Goal: Task Accomplishment & Management: Manage account settings

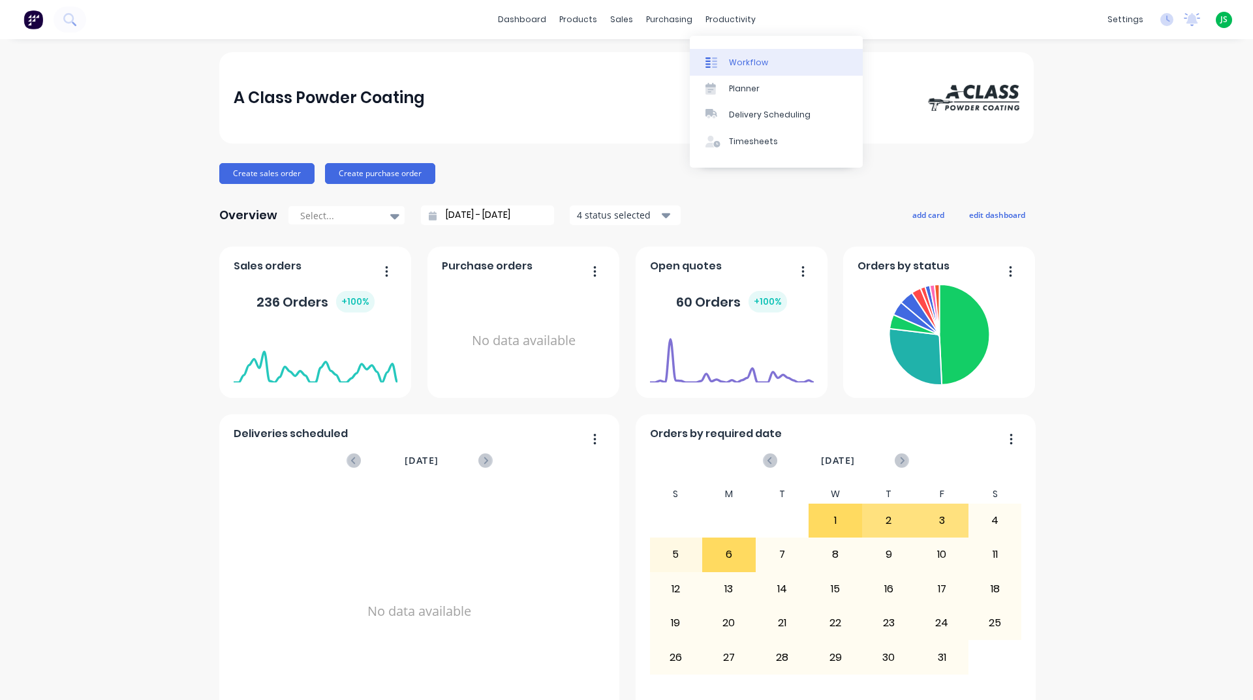
click at [730, 64] on div "Workflow" at bounding box center [748, 63] width 39 height 12
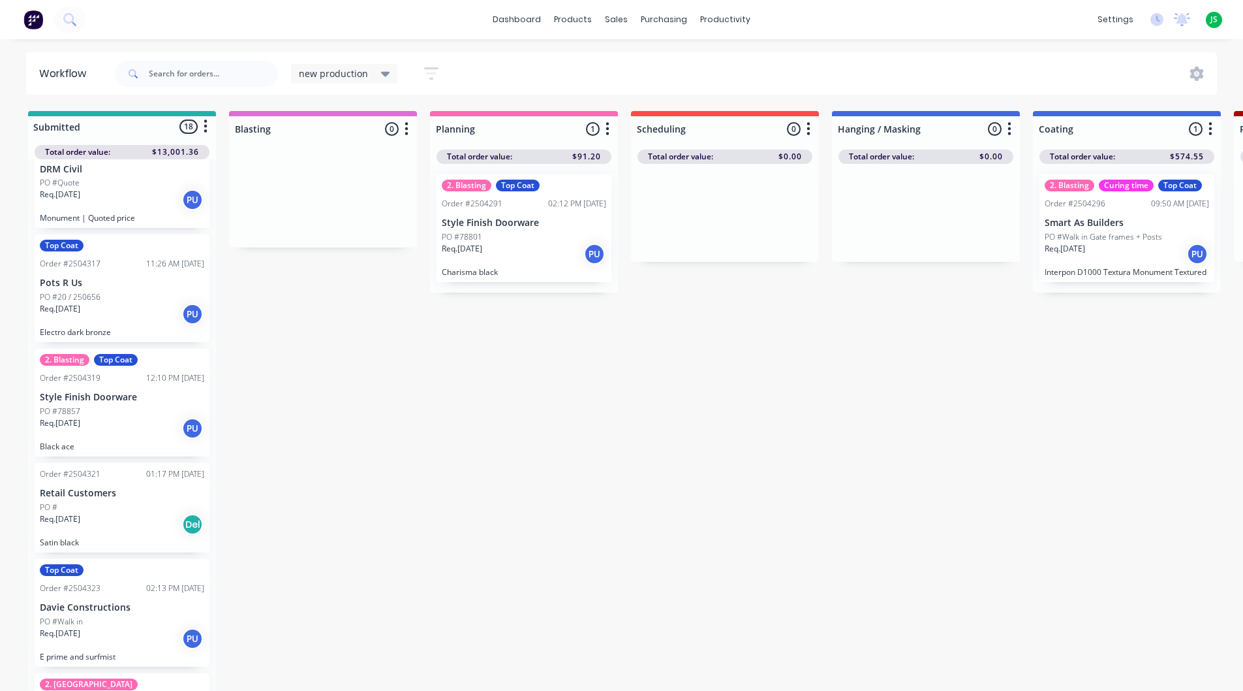
scroll to position [1513, 0]
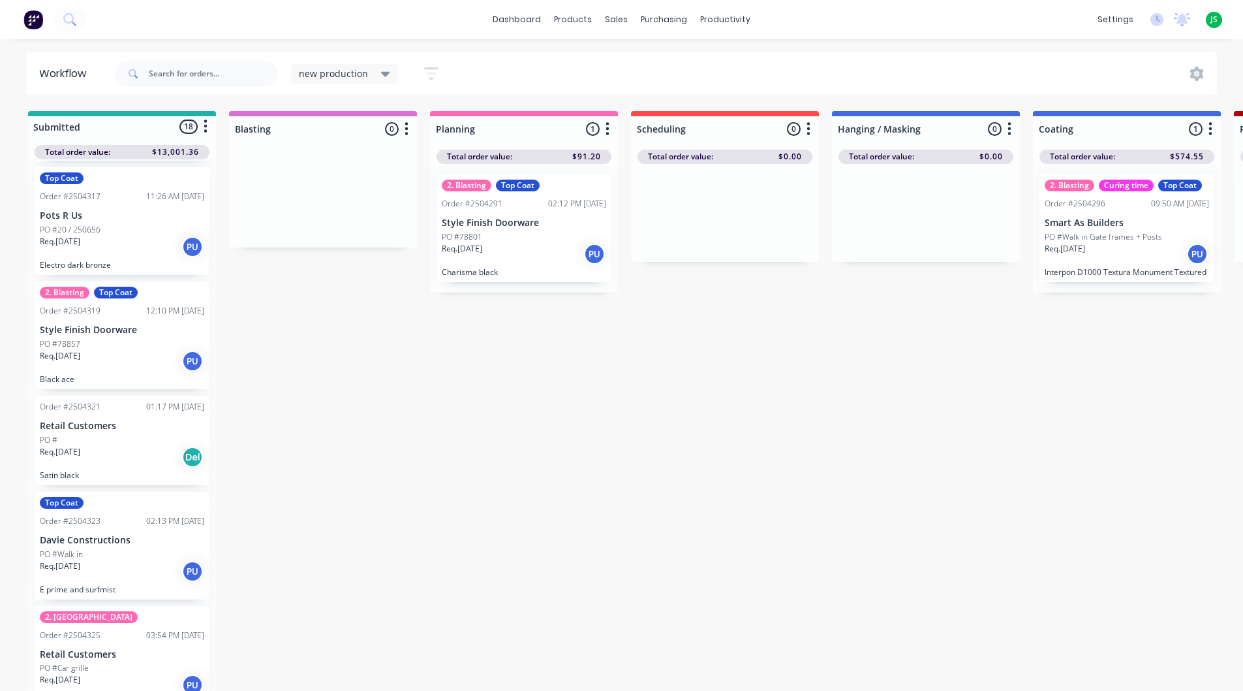
click at [116, 548] on div "PO #Walk in" at bounding box center [122, 554] width 164 height 12
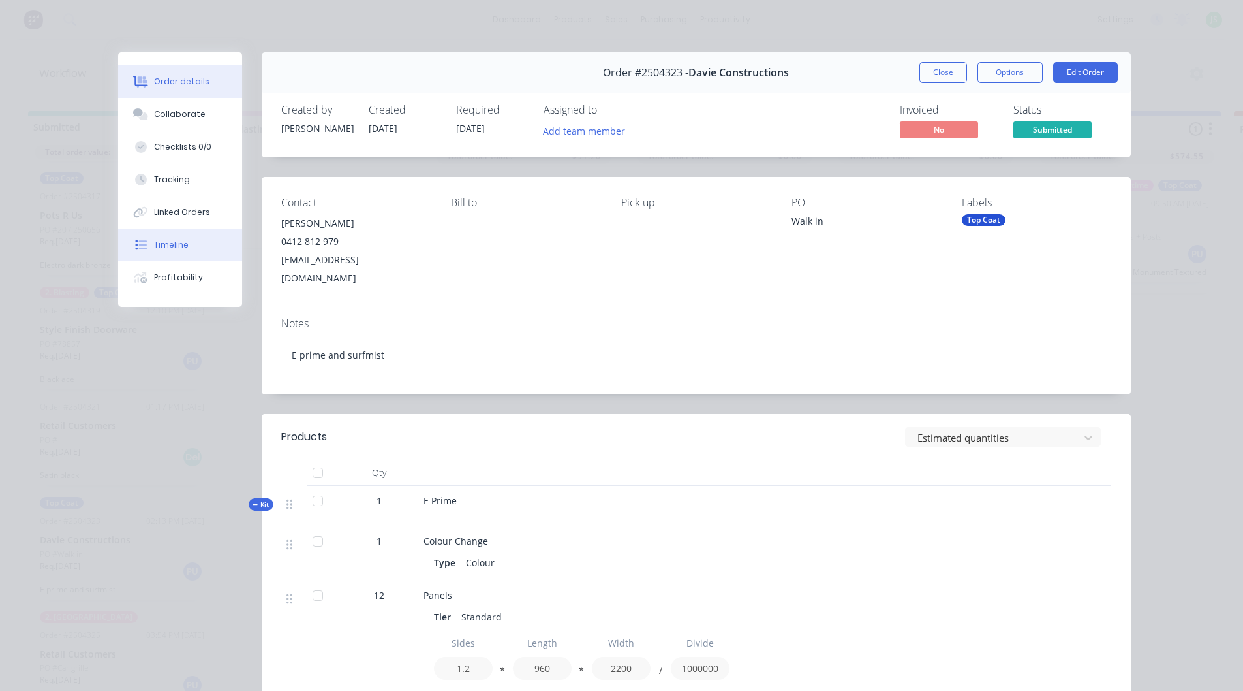
click at [187, 233] on button "Timeline" at bounding box center [180, 244] width 124 height 33
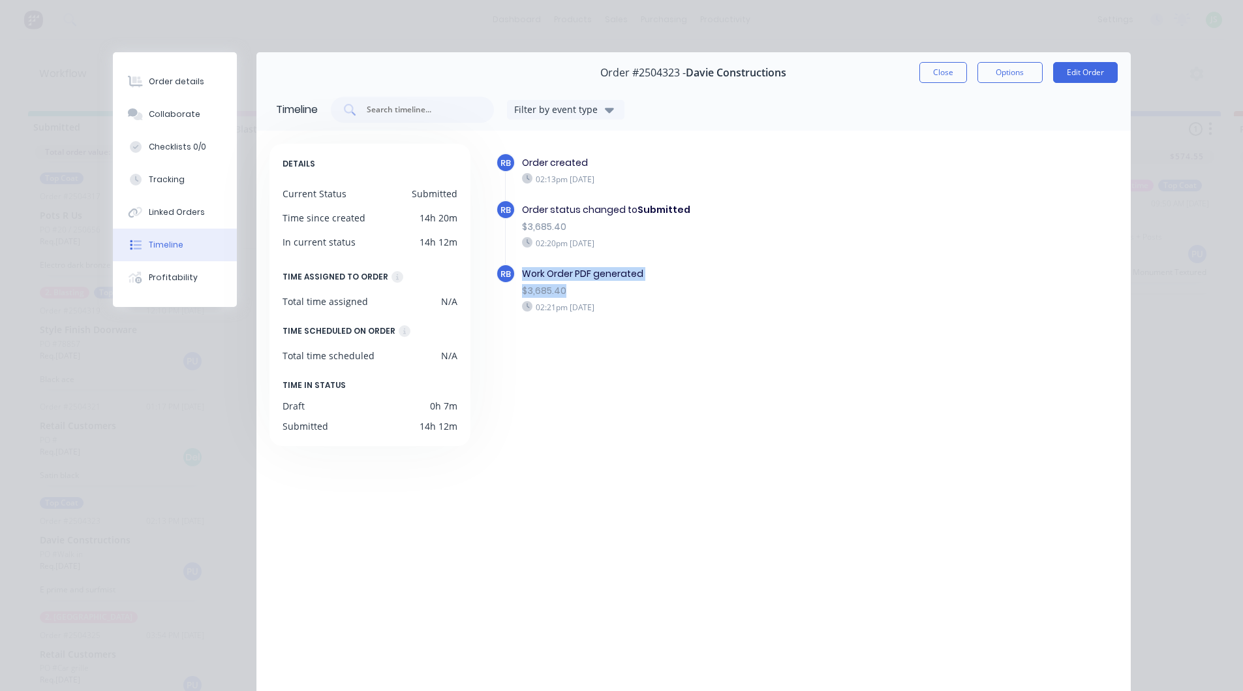
drag, startPoint x: 505, startPoint y: 283, endPoint x: 594, endPoint y: 281, distance: 89.4
click at [594, 281] on div "RB Work Order PDF generated $3,685.40 02:21pm [DATE]" at bounding box center [716, 296] width 441 height 64
click at [706, 322] on div "RB Work Order PDF generated $3,685.40 02:21pm [DATE]" at bounding box center [716, 296] width 441 height 64
click at [150, 84] on div "Order details" at bounding box center [176, 82] width 55 height 12
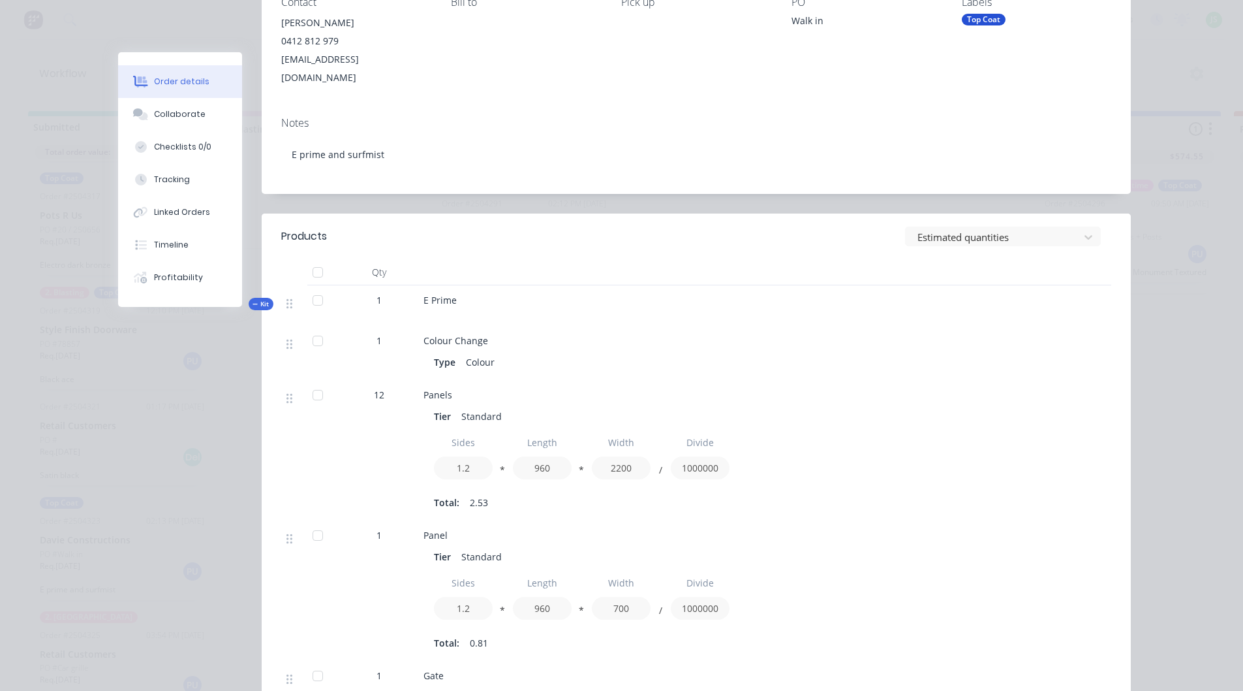
scroll to position [0, 0]
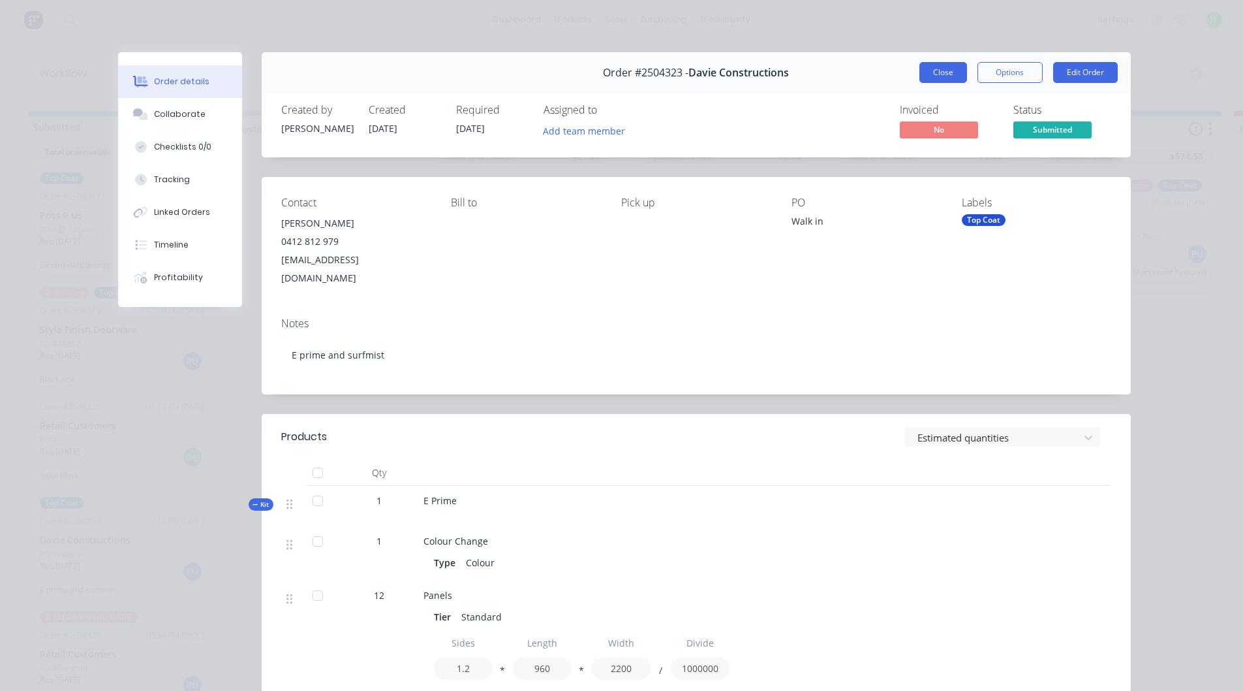
click at [937, 69] on button "Close" at bounding box center [944, 72] width 48 height 21
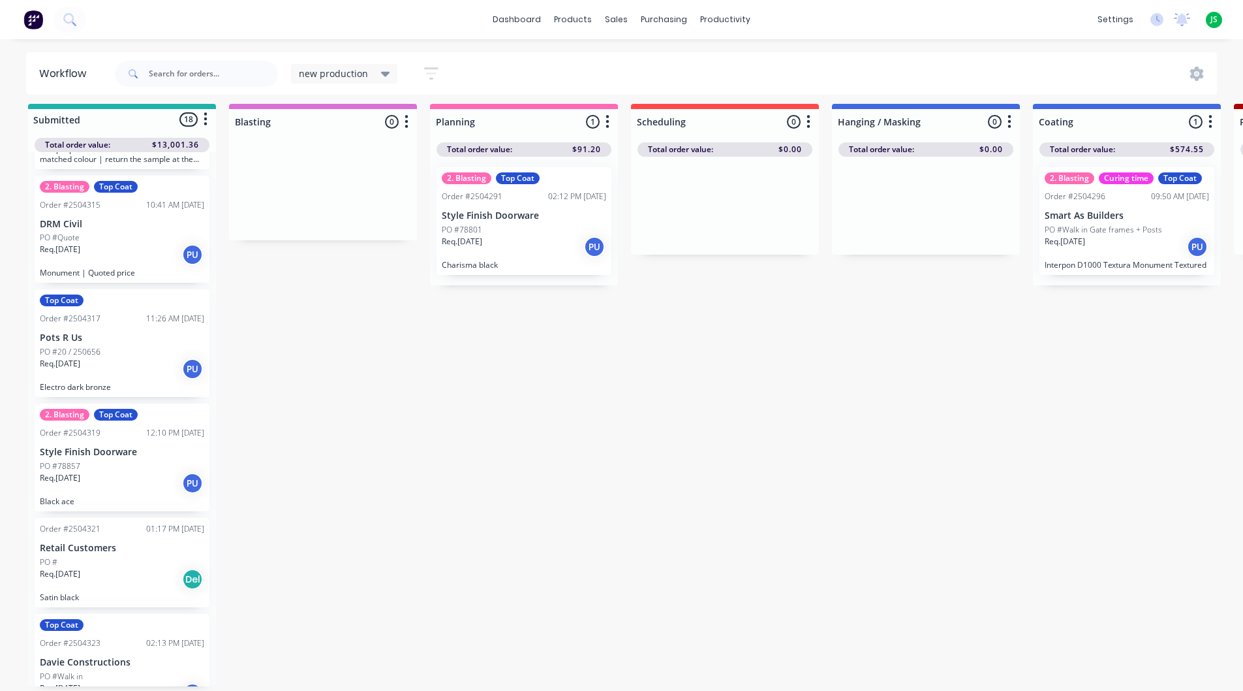
scroll to position [1382, 0]
click at [113, 569] on div "Req. [DATE] Del" at bounding box center [122, 580] width 164 height 22
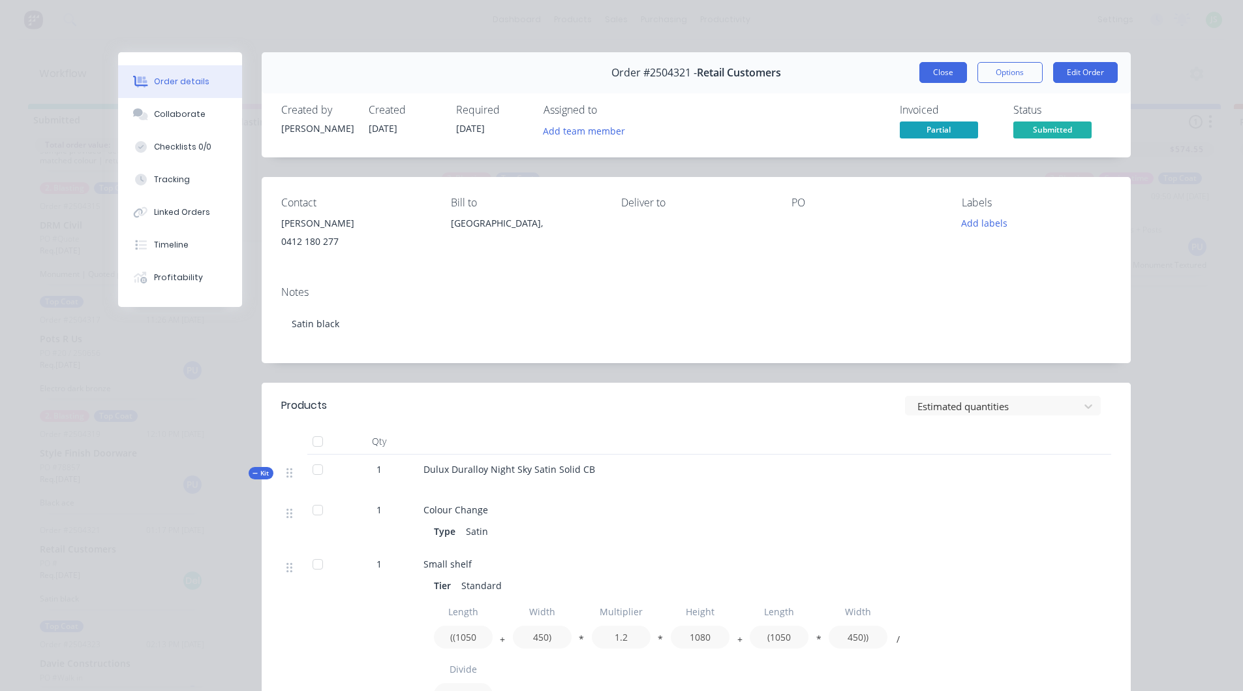
click at [930, 71] on button "Close" at bounding box center [944, 72] width 48 height 21
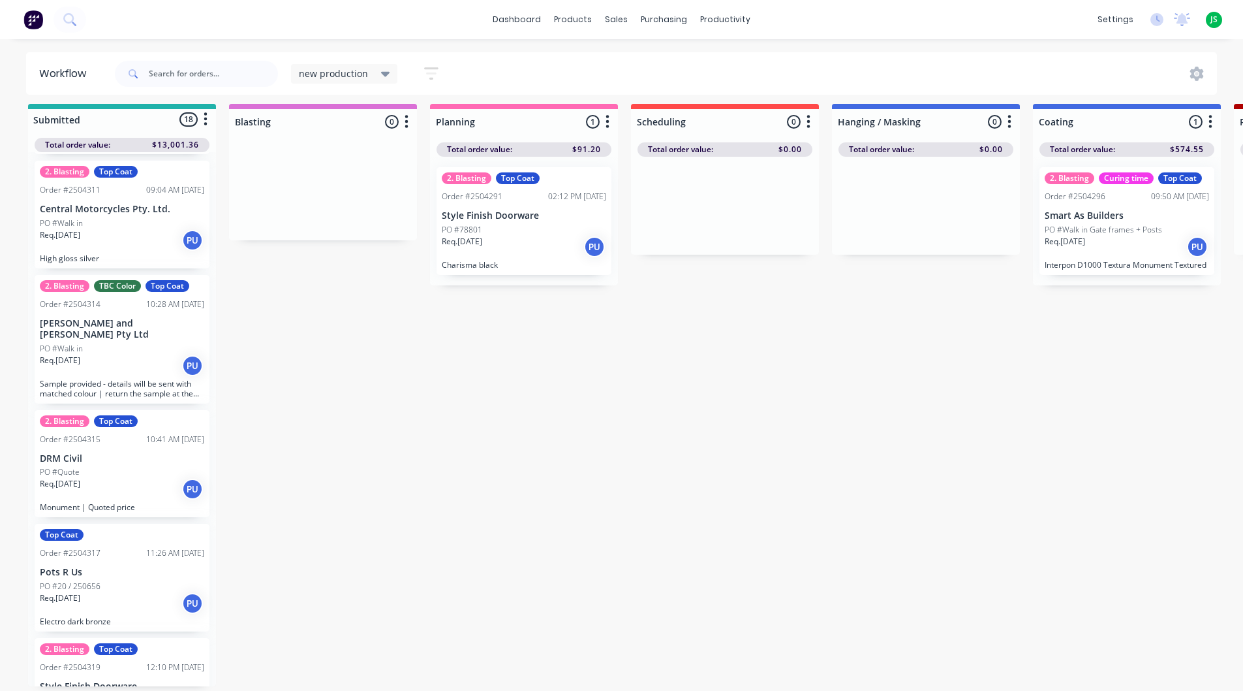
scroll to position [1121, 0]
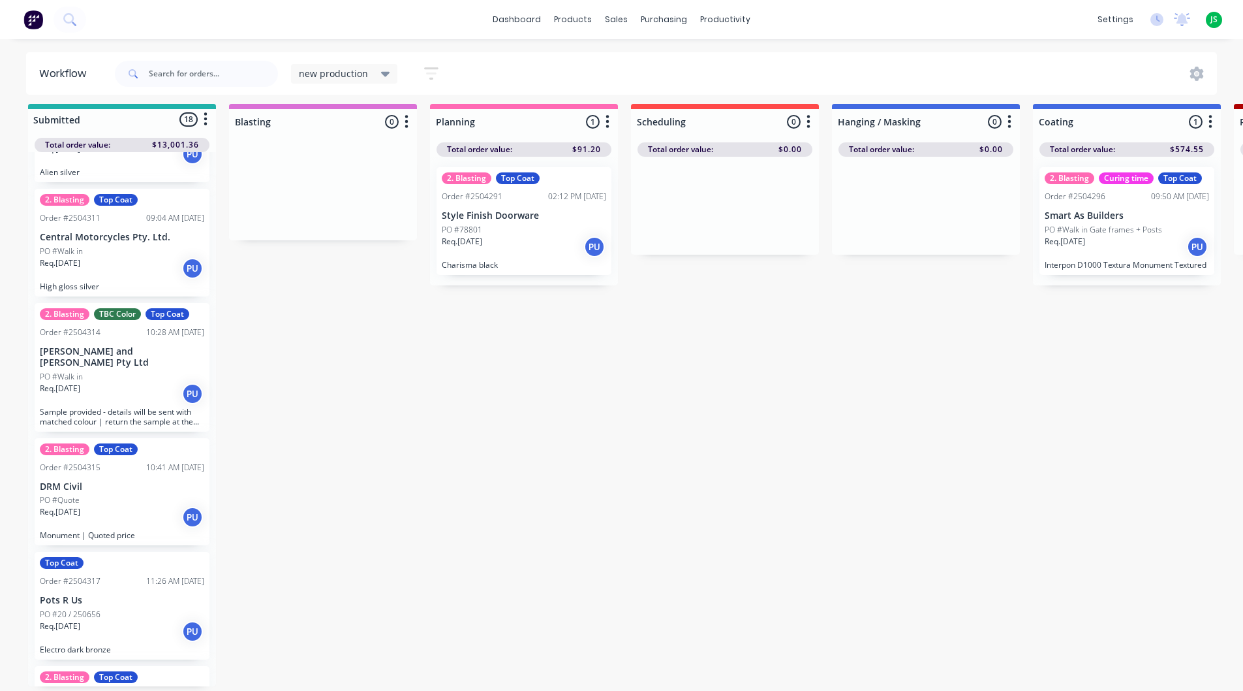
click at [122, 494] on div "PO #Quote" at bounding box center [122, 500] width 164 height 12
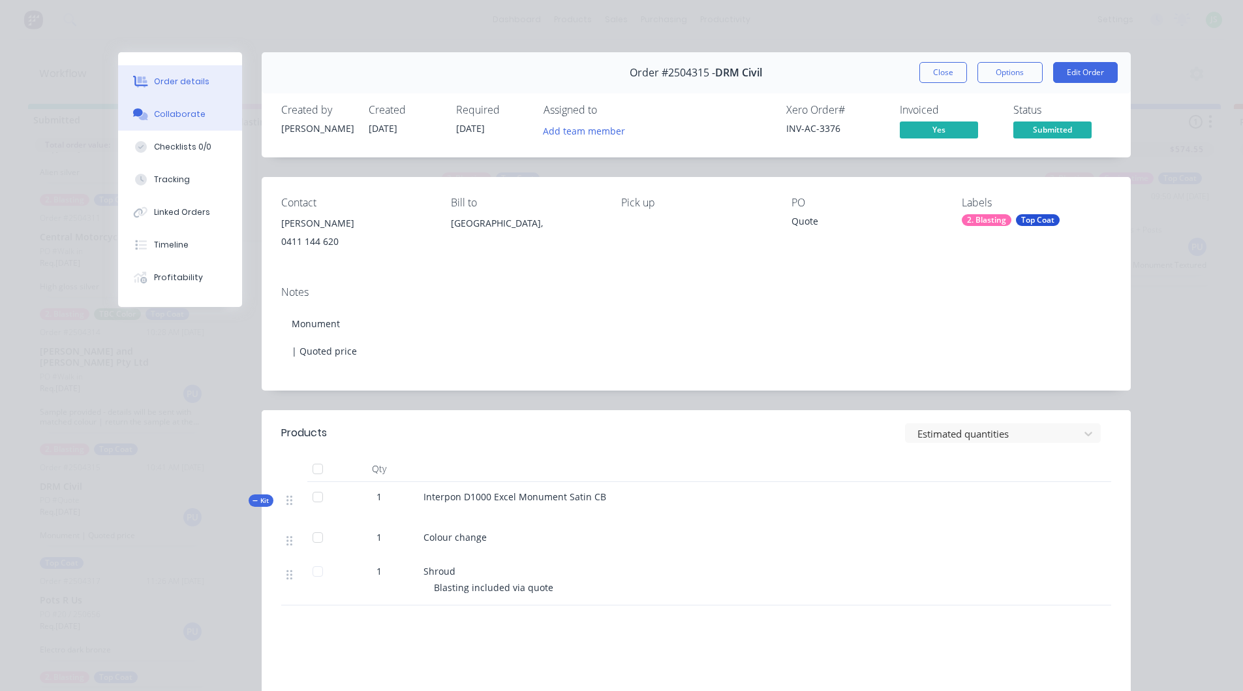
click at [166, 107] on button "Collaborate" at bounding box center [180, 114] width 124 height 33
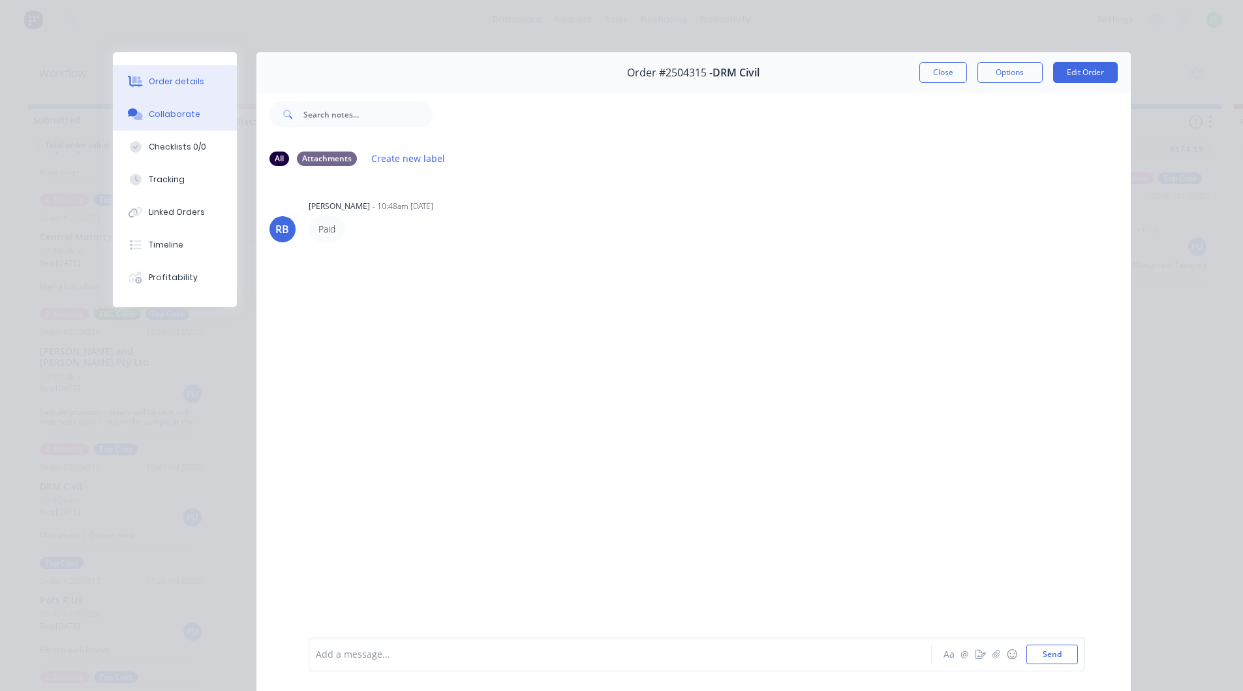
click at [183, 80] on div "Order details" at bounding box center [176, 82] width 55 height 12
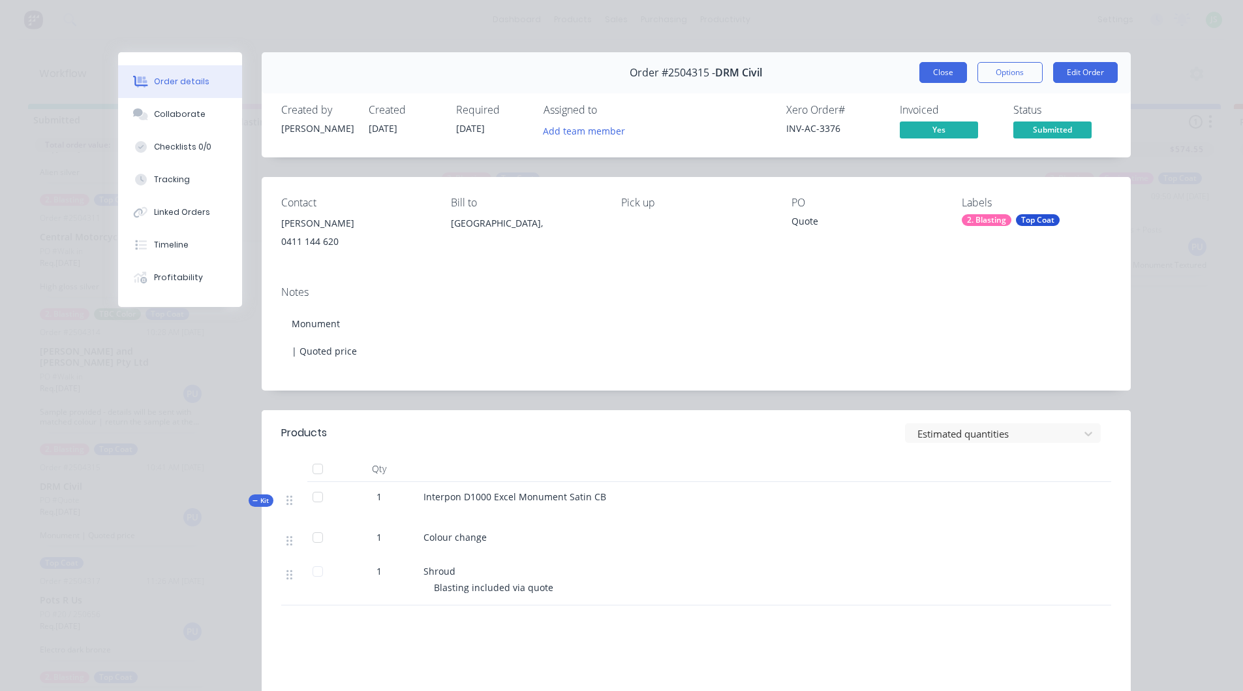
click at [954, 78] on button "Close" at bounding box center [944, 72] width 48 height 21
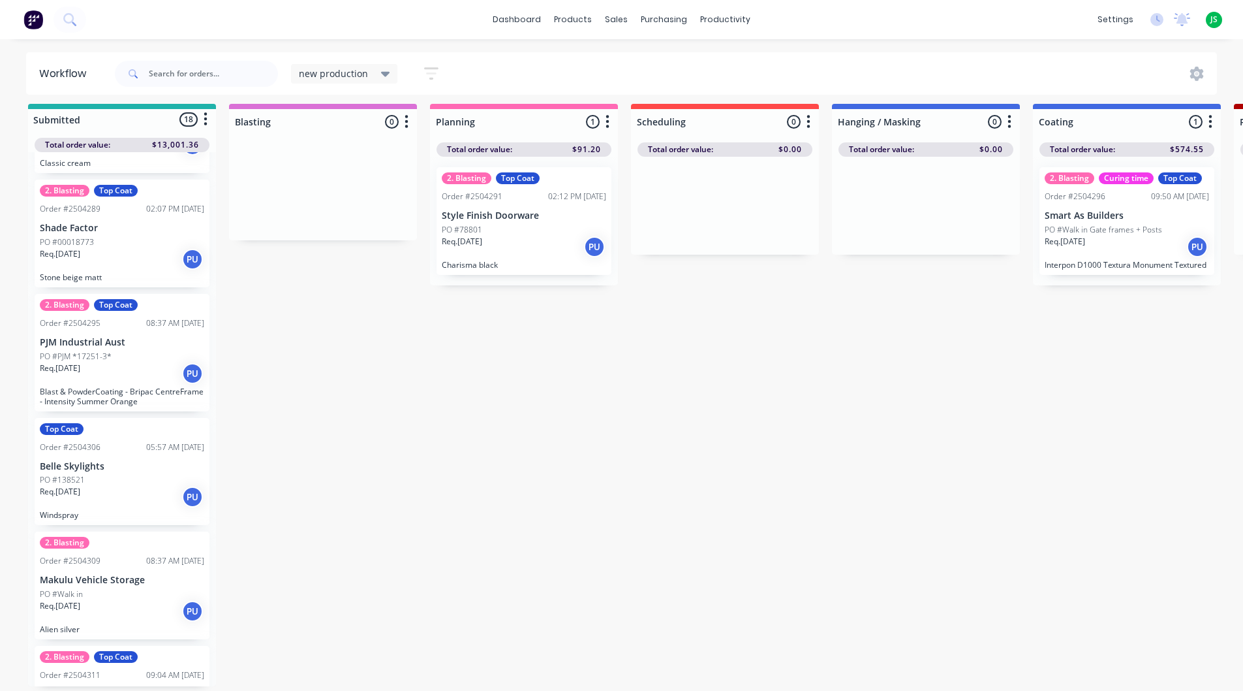
scroll to position [599, 0]
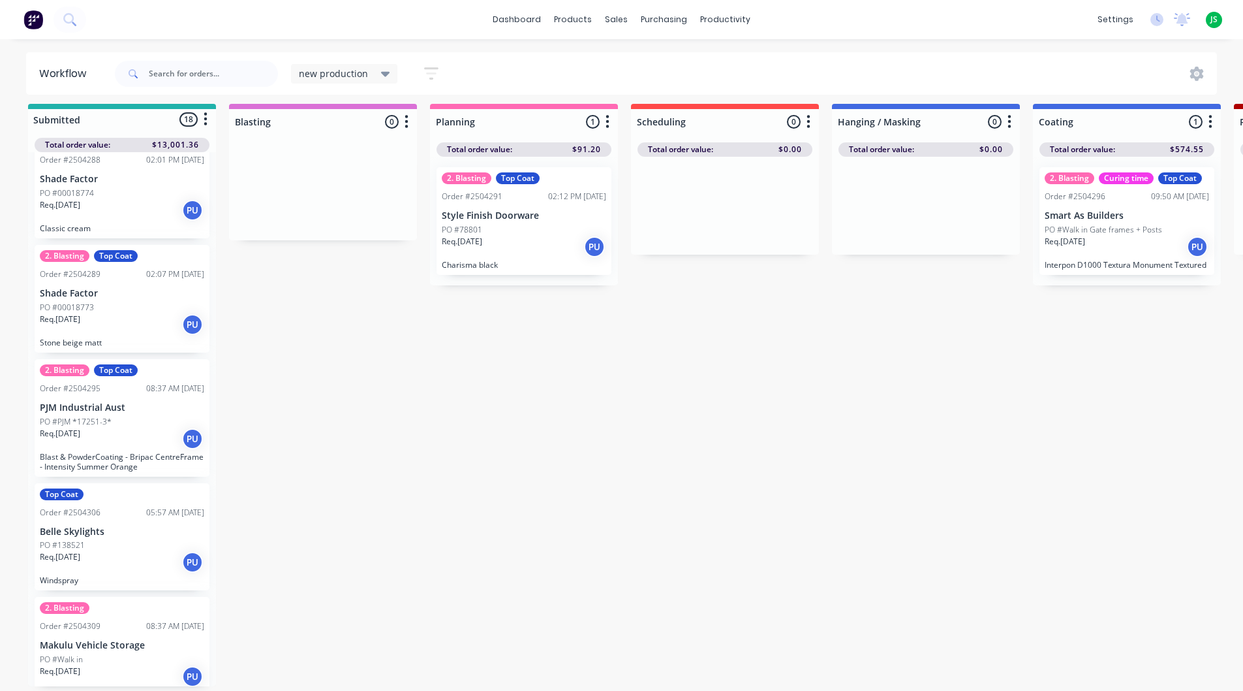
click at [496, 260] on p "Charisma black" at bounding box center [524, 265] width 164 height 10
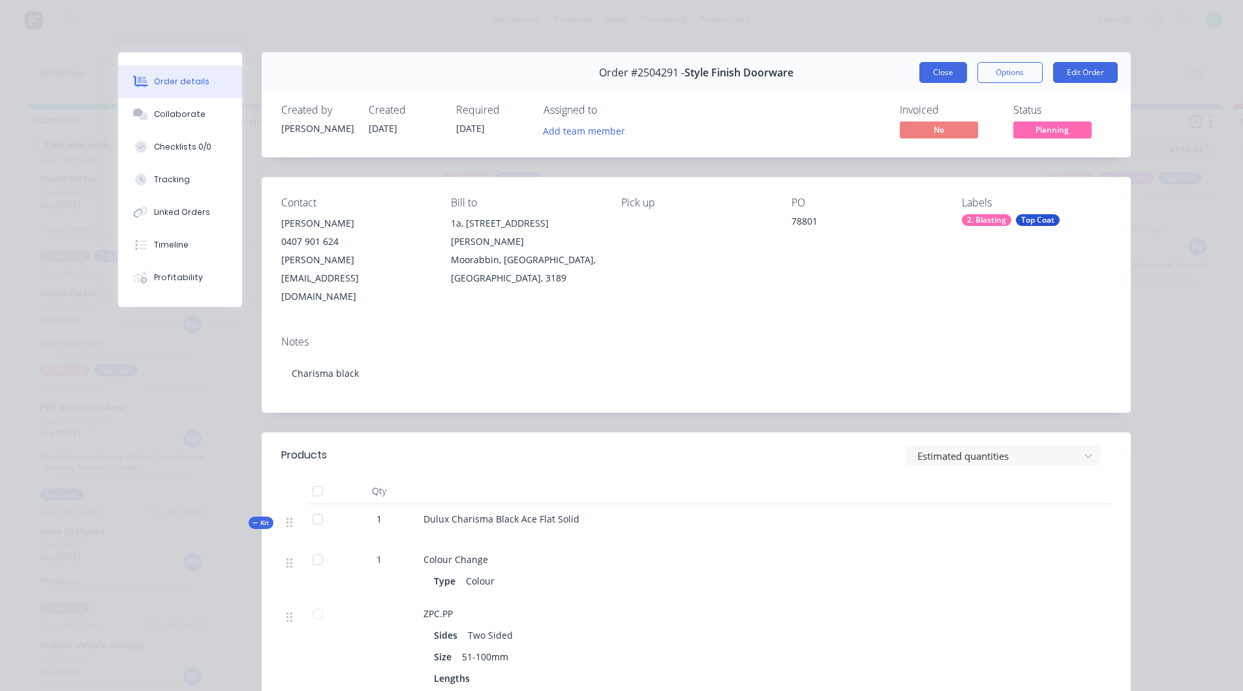
click at [926, 69] on button "Close" at bounding box center [944, 72] width 48 height 21
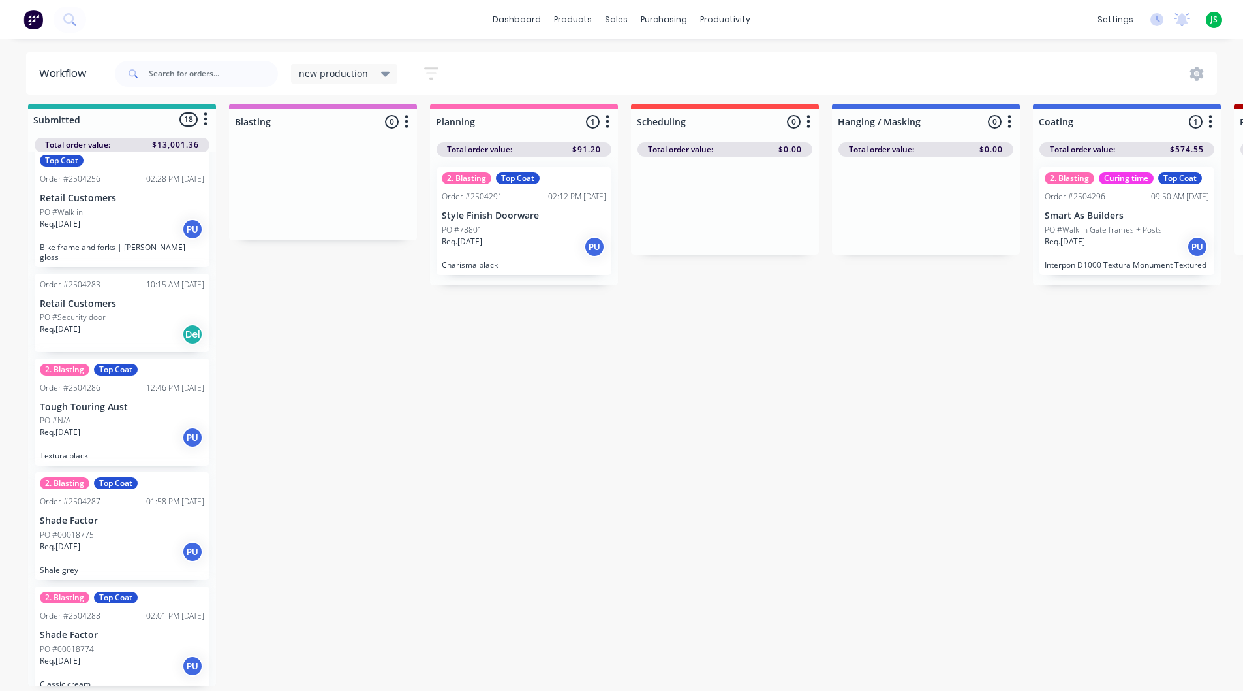
scroll to position [142, 0]
click at [121, 324] on div "Req. [DATE] Del" at bounding box center [122, 335] width 164 height 22
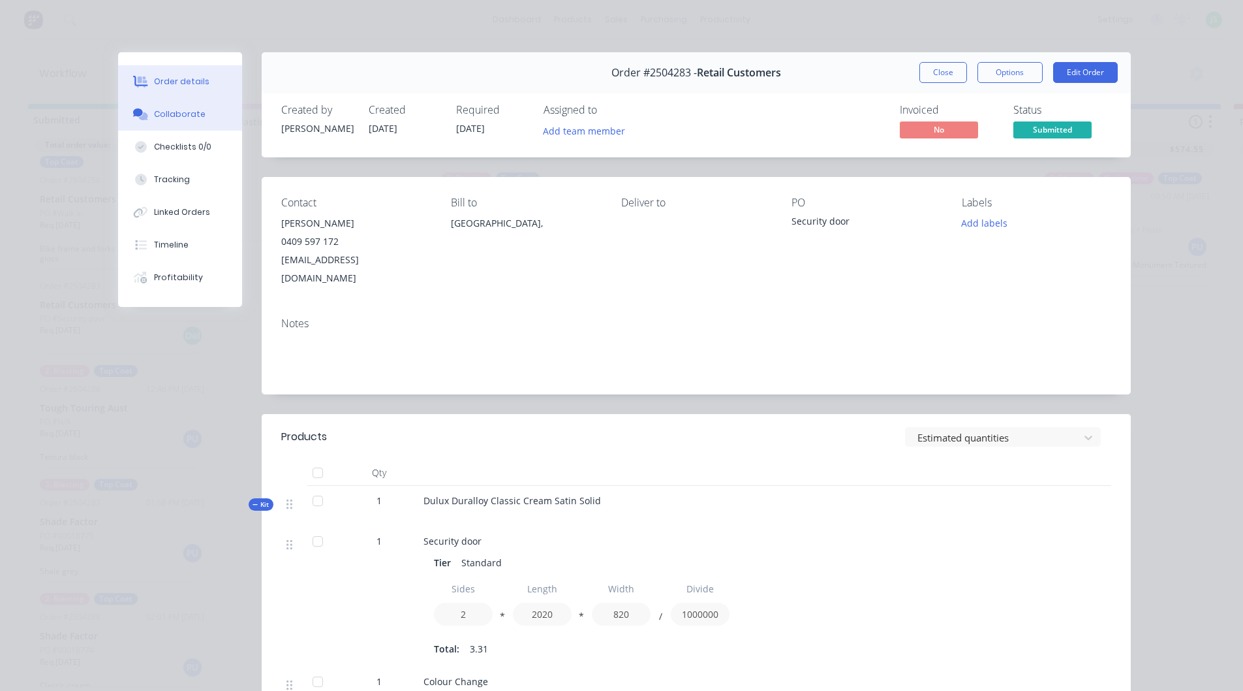
click at [197, 119] on button "Collaborate" at bounding box center [180, 114] width 124 height 33
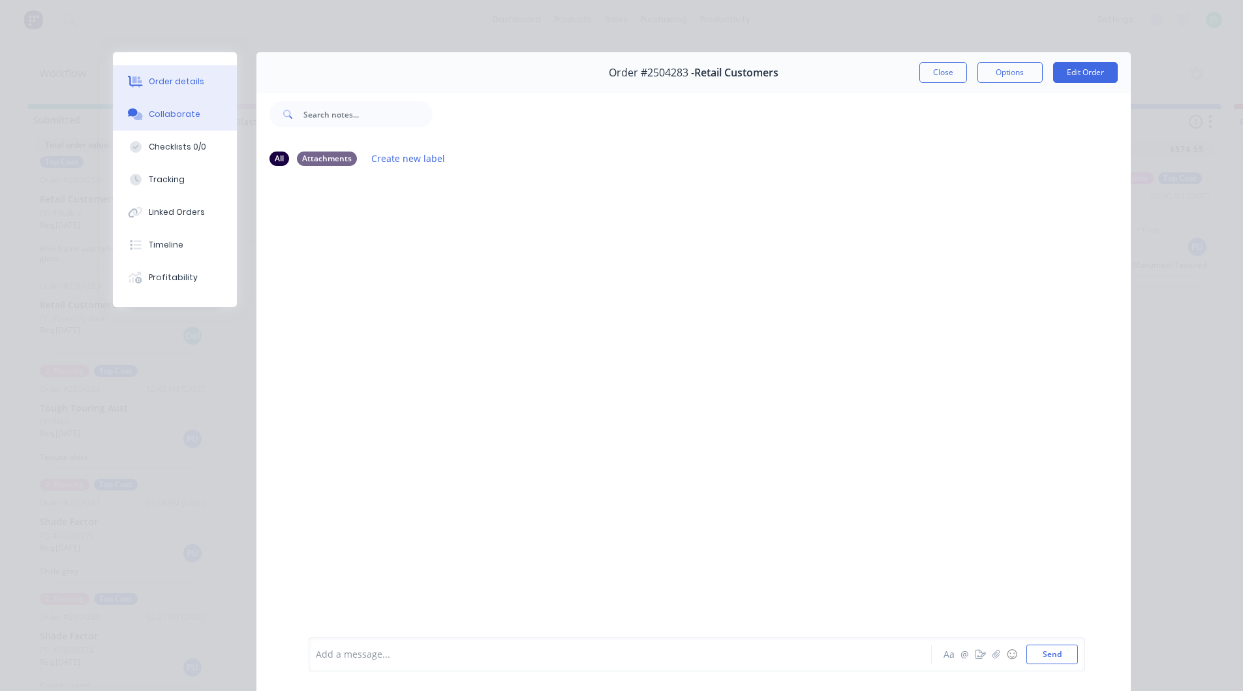
click at [191, 71] on button "Order details" at bounding box center [175, 81] width 124 height 33
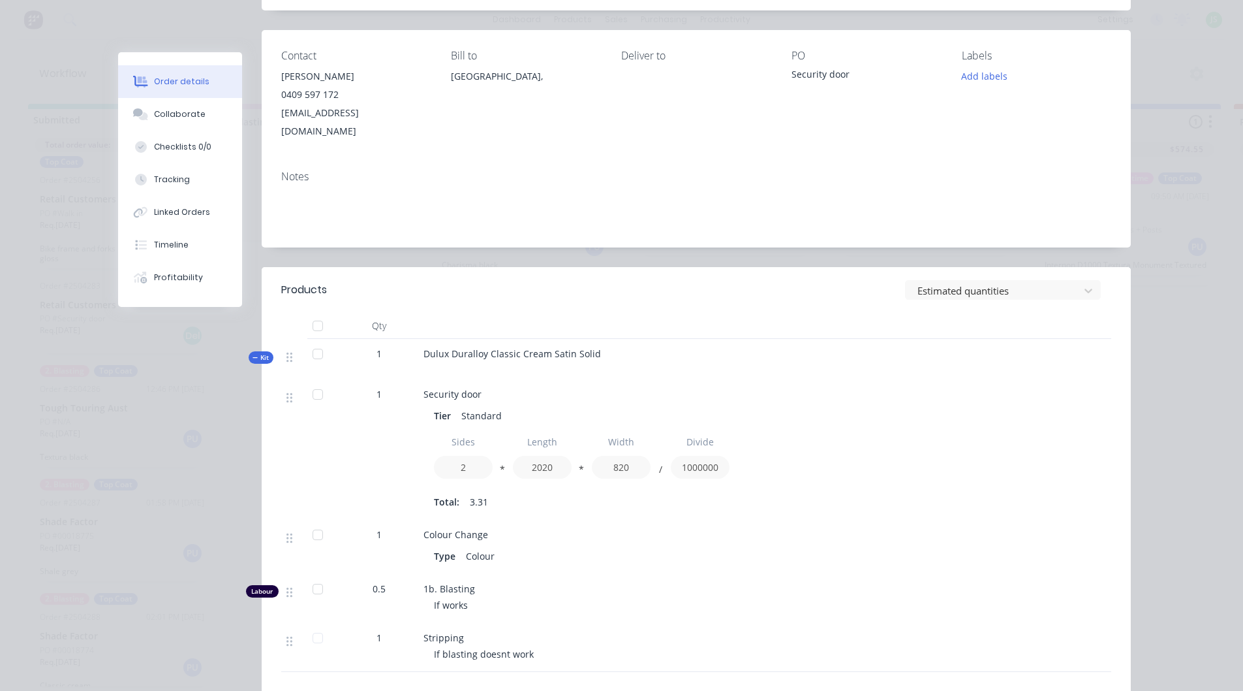
scroll to position [0, 0]
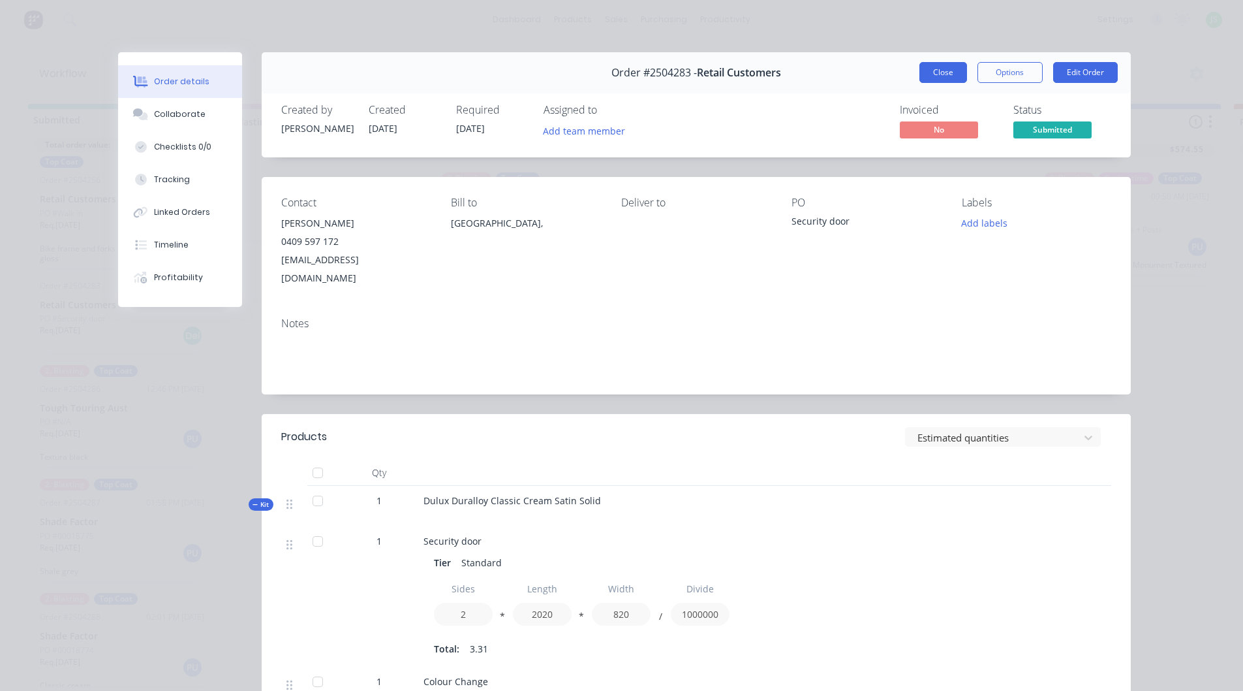
click at [946, 74] on button "Close" at bounding box center [944, 72] width 48 height 21
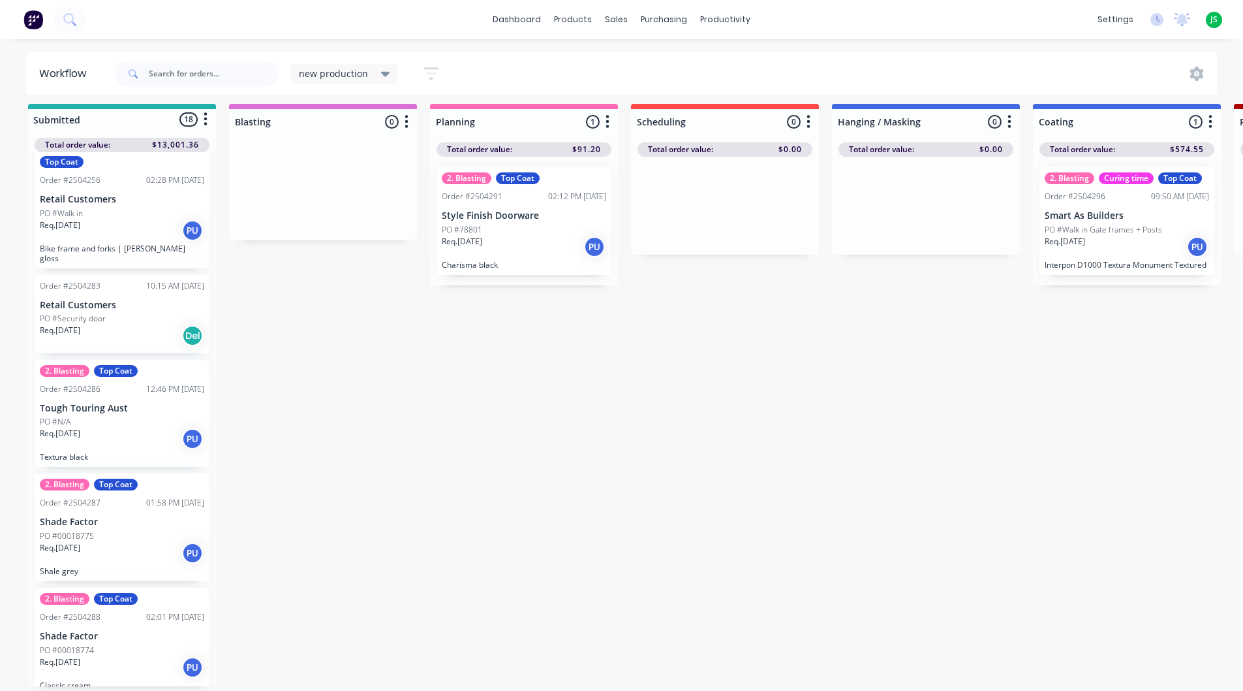
click at [152, 300] on p "Retail Customers" at bounding box center [122, 305] width 164 height 11
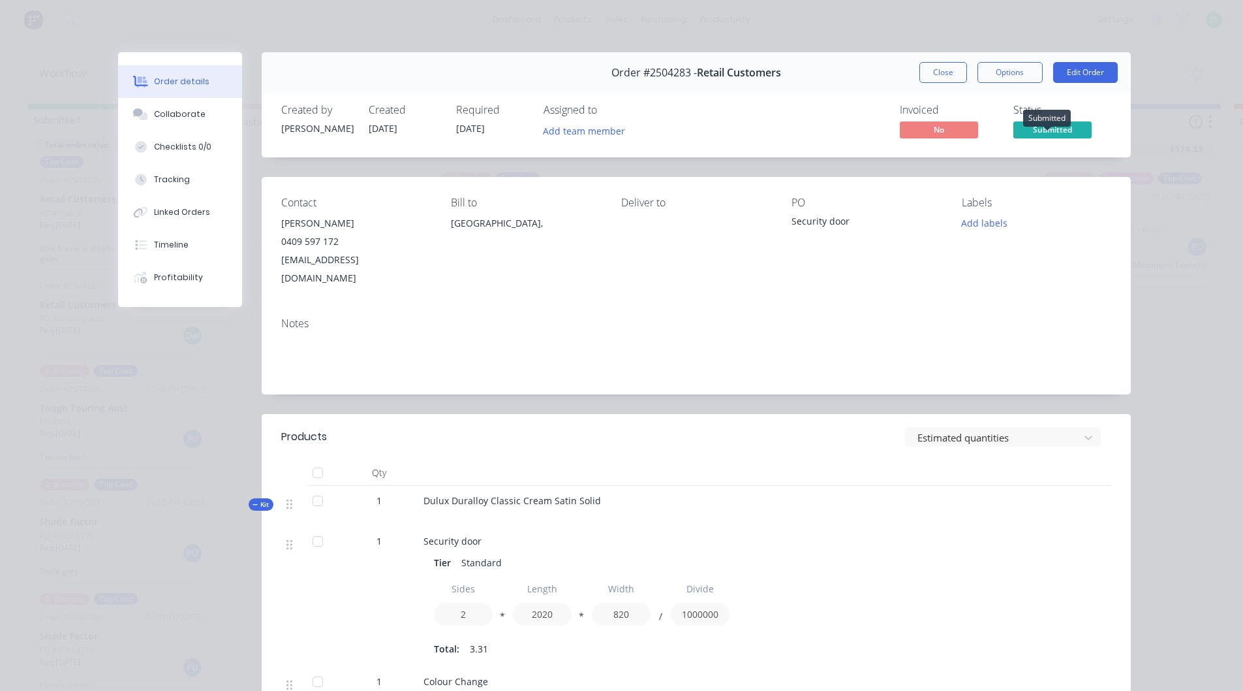
click at [1027, 131] on span "Submitted" at bounding box center [1053, 129] width 78 height 16
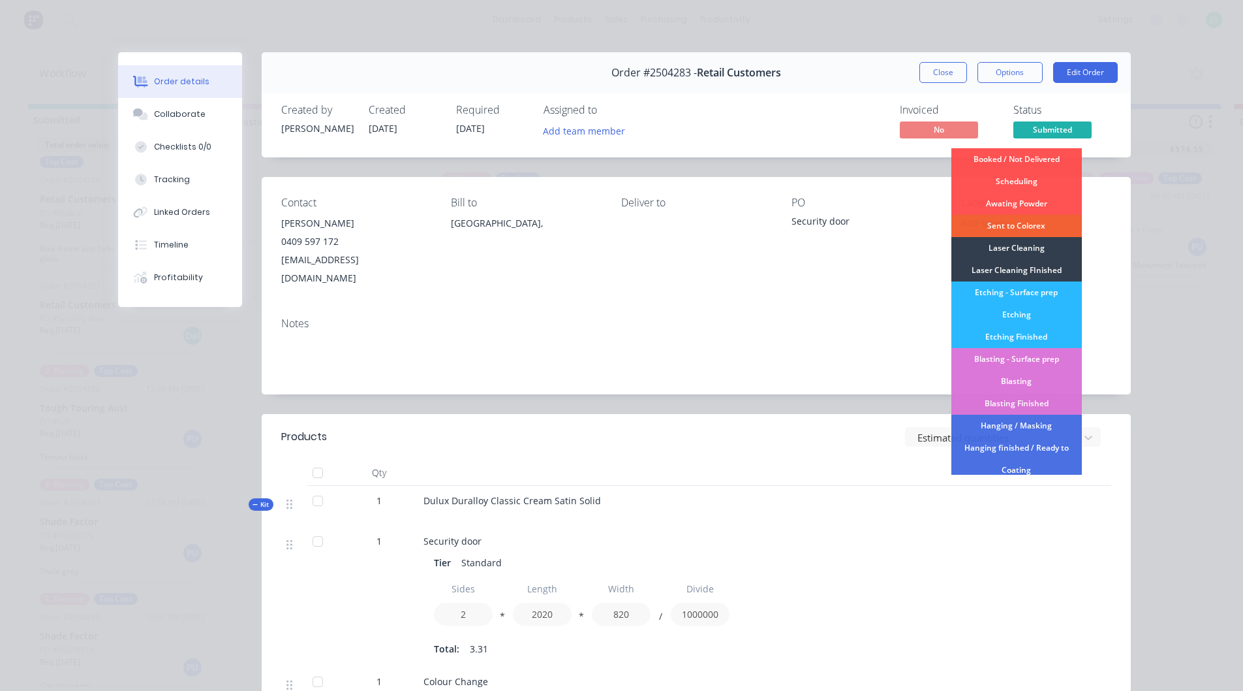
click at [873, 317] on div "Notes" at bounding box center [696, 323] width 830 height 12
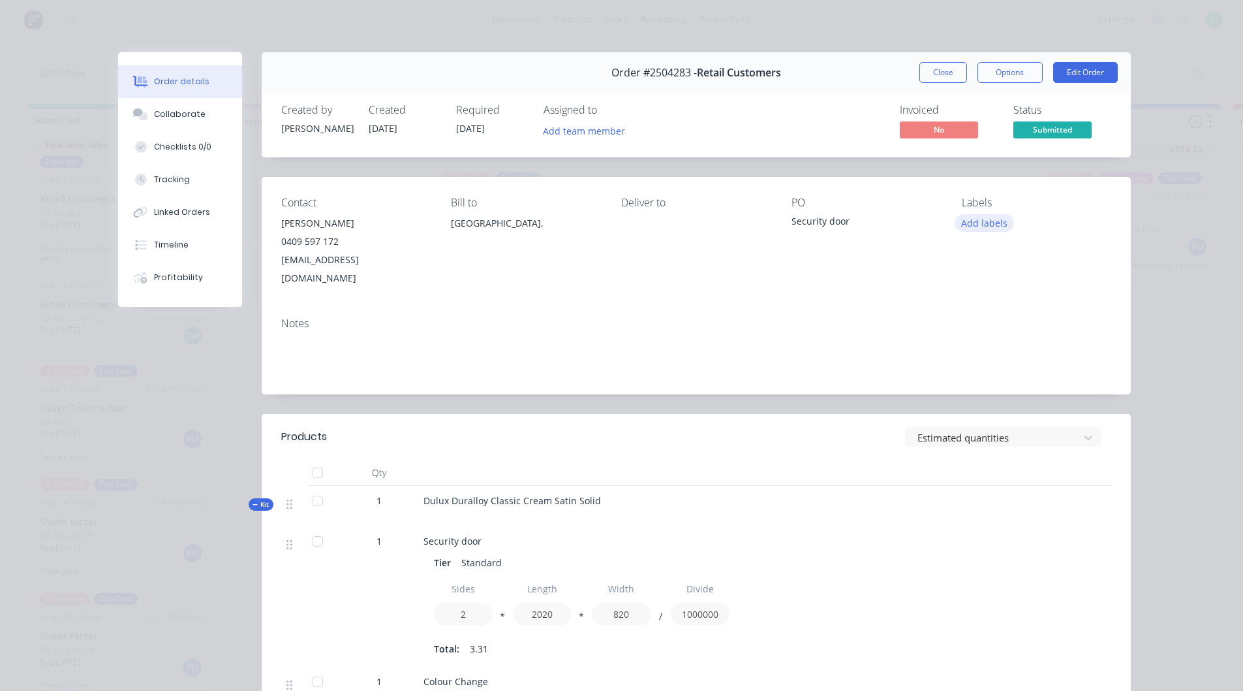
click at [985, 217] on button "Add labels" at bounding box center [985, 223] width 60 height 18
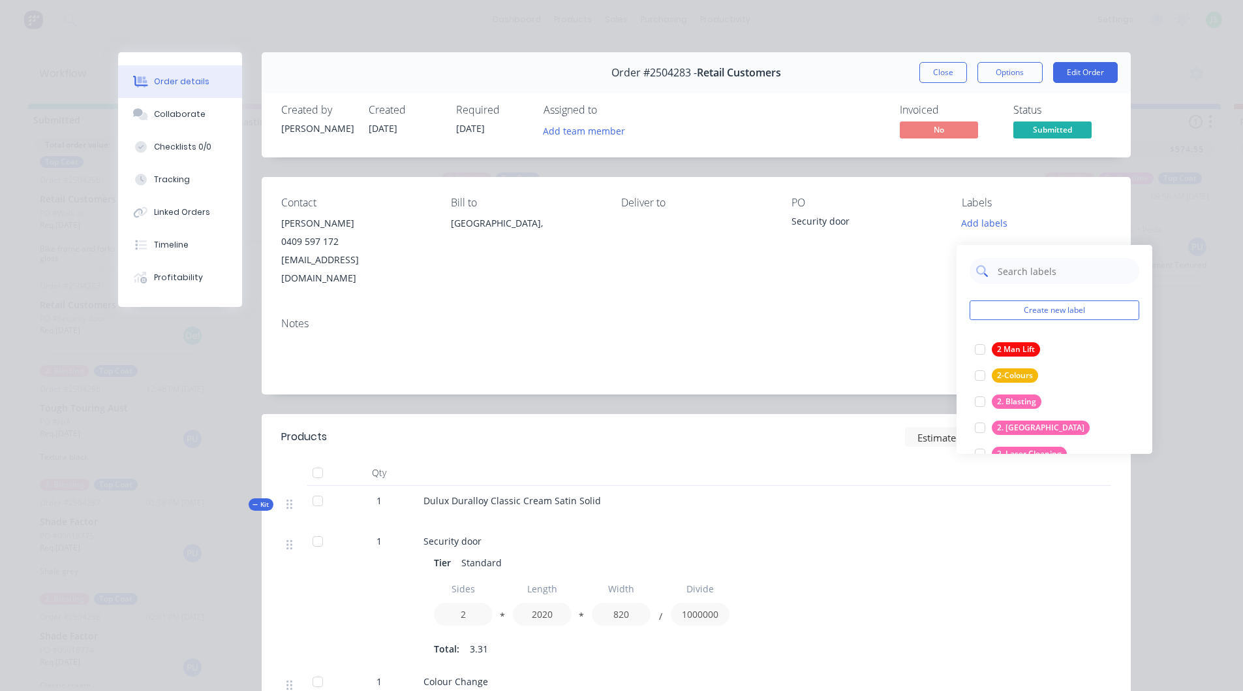
click at [1014, 266] on input "text" at bounding box center [1065, 271] width 136 height 26
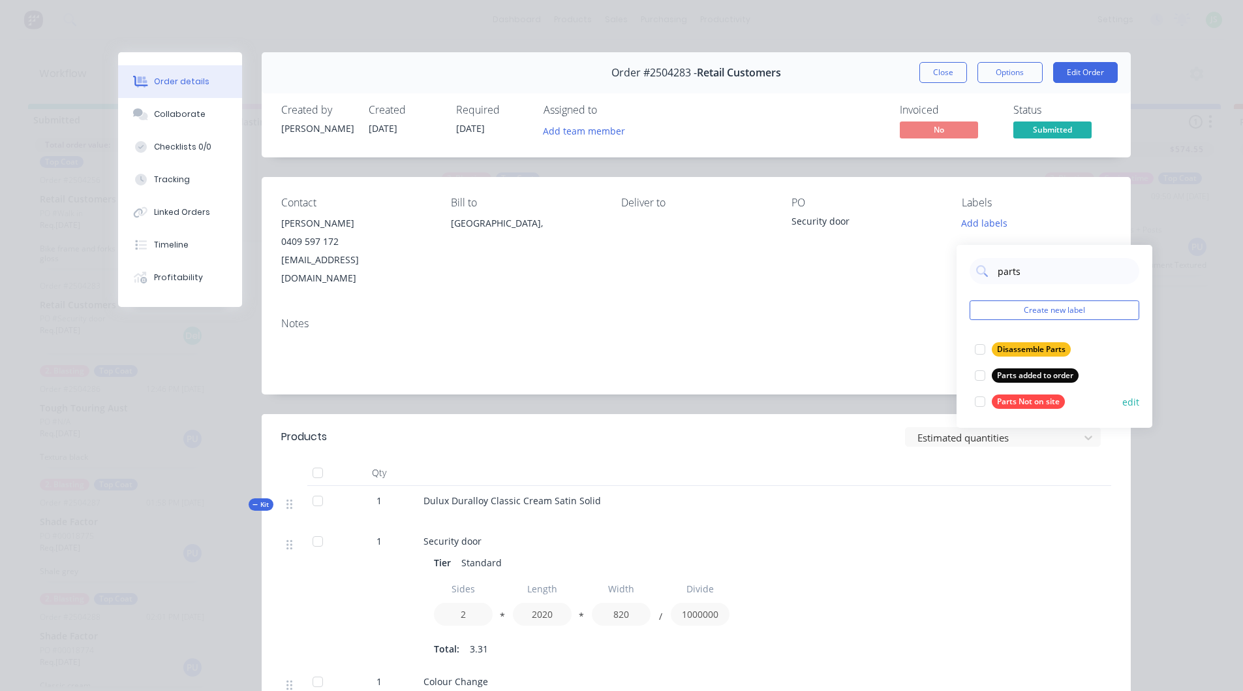
type input "parts"
click at [1014, 394] on div "Parts Not on site" at bounding box center [1028, 401] width 73 height 14
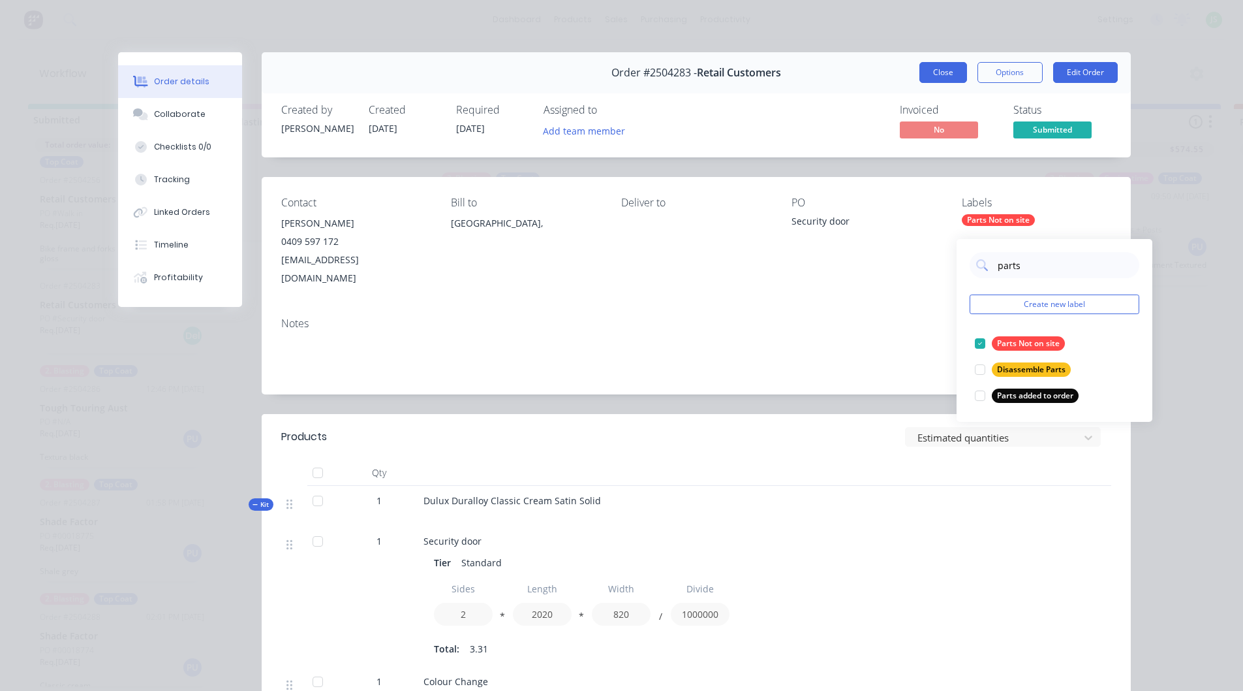
click at [940, 70] on button "Close" at bounding box center [944, 72] width 48 height 21
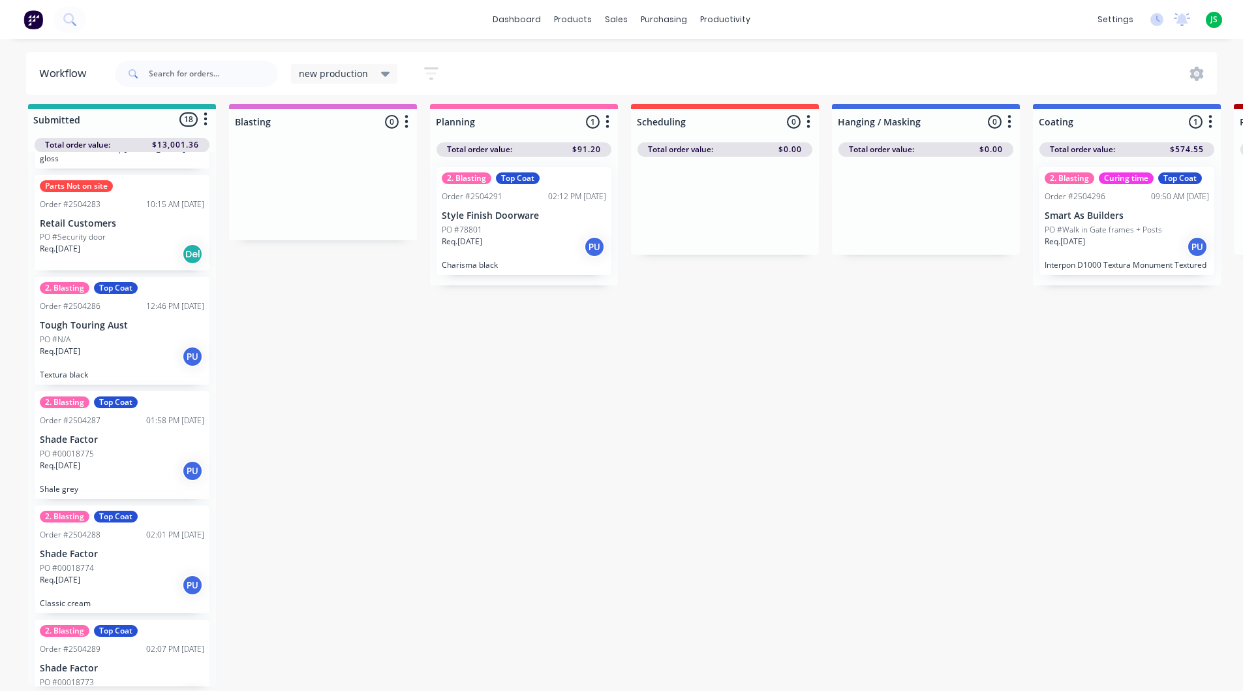
scroll to position [273, 0]
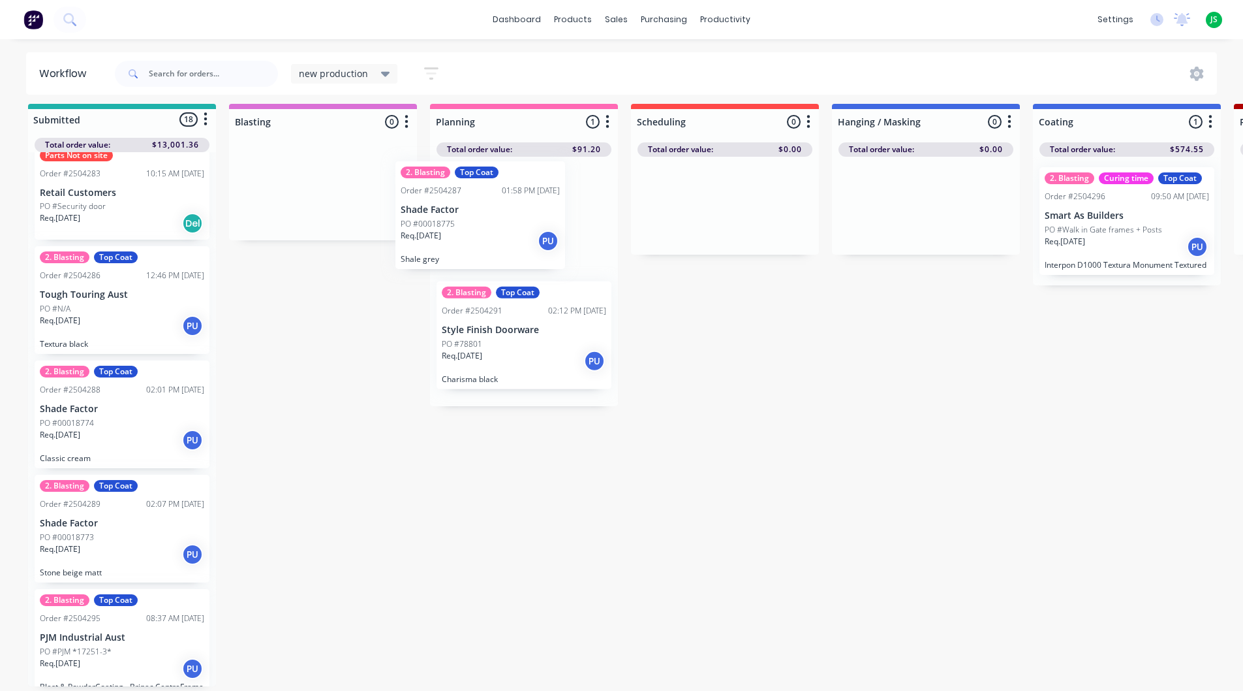
drag, startPoint x: 88, startPoint y: 414, endPoint x: 458, endPoint y: 230, distance: 412.7
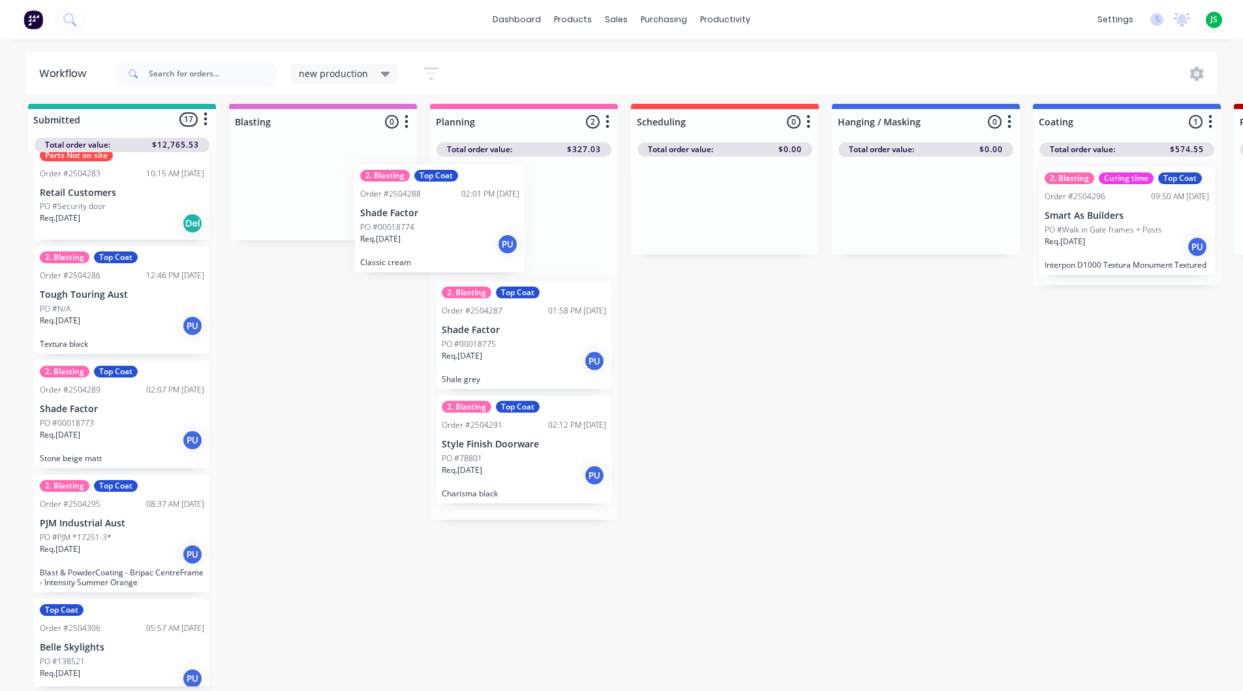
drag, startPoint x: 95, startPoint y: 426, endPoint x: 475, endPoint y: 229, distance: 428.0
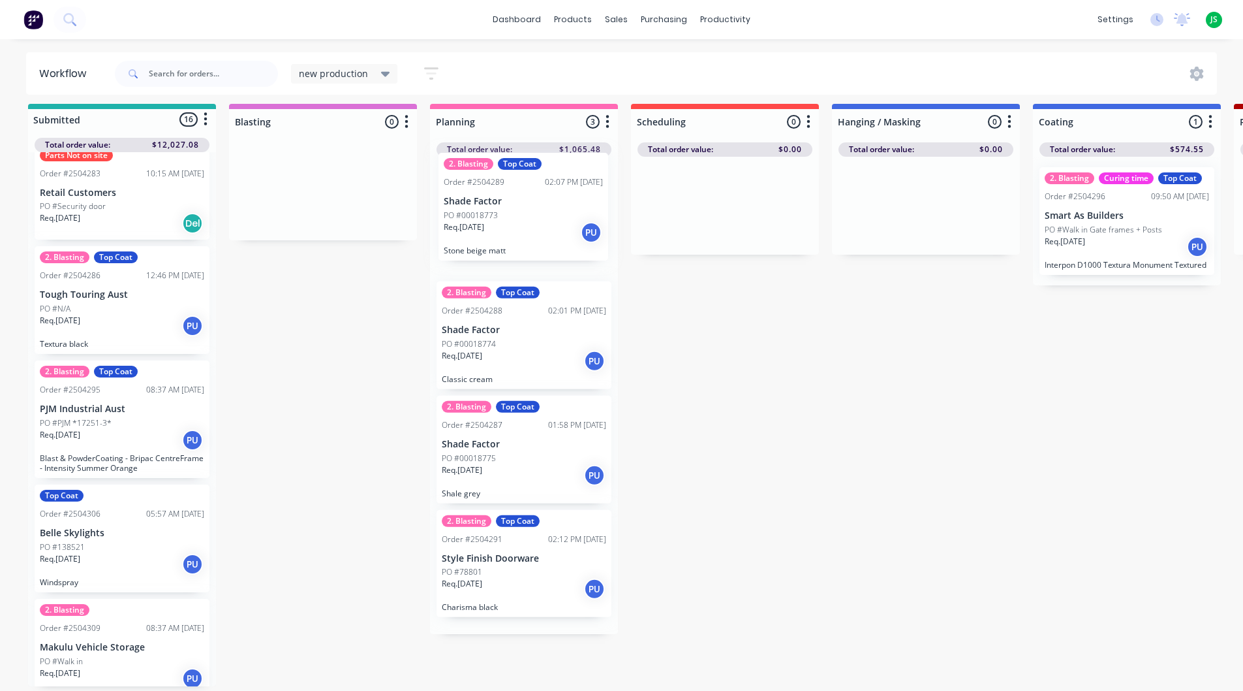
drag, startPoint x: 127, startPoint y: 420, endPoint x: 535, endPoint y: 230, distance: 449.4
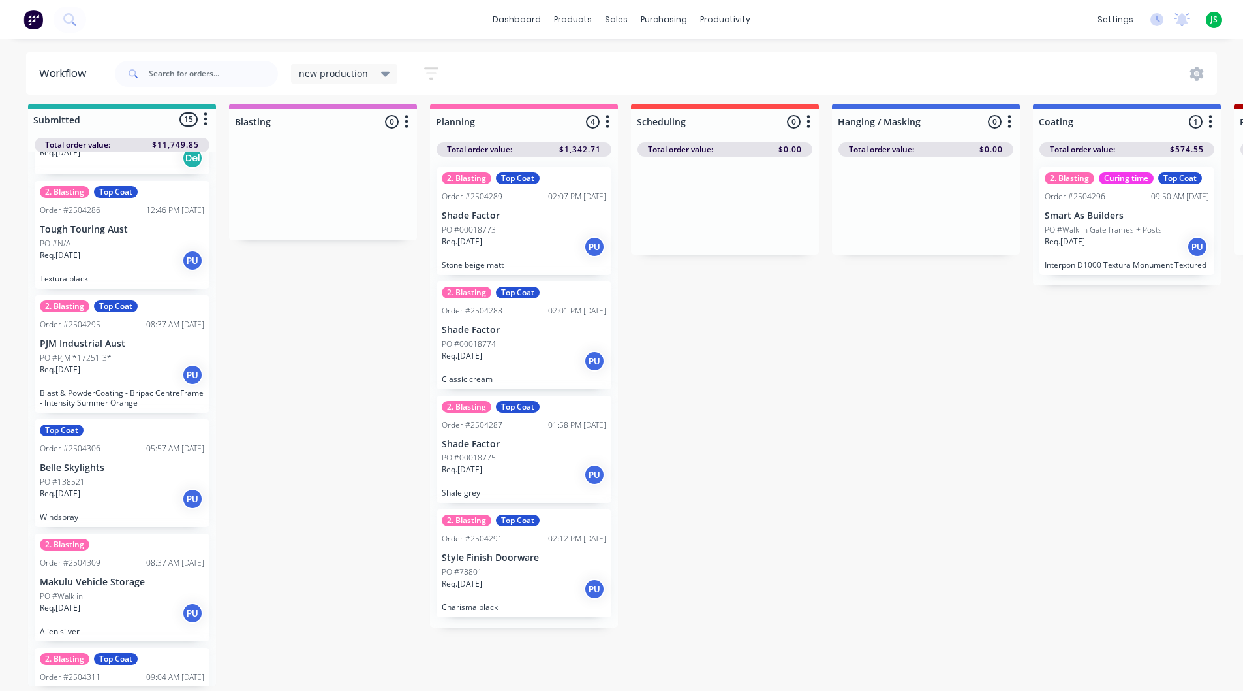
scroll to position [403, 0]
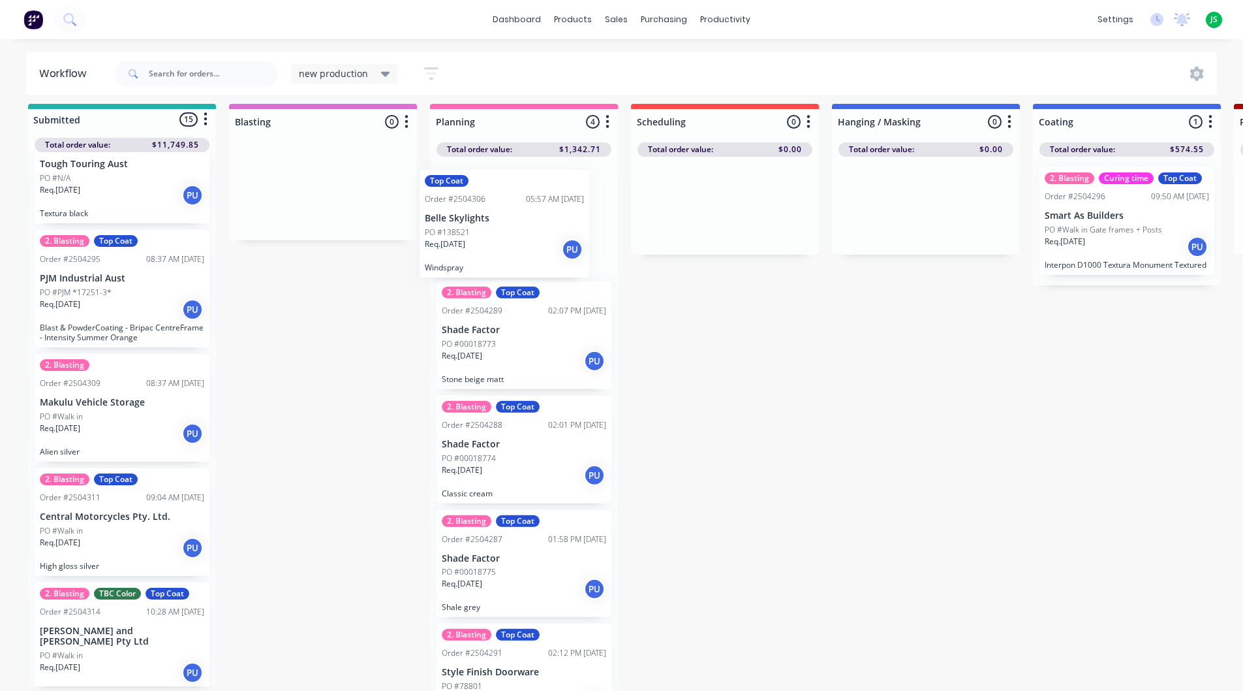
drag, startPoint x: 116, startPoint y: 413, endPoint x: 514, endPoint y: 243, distance: 432.8
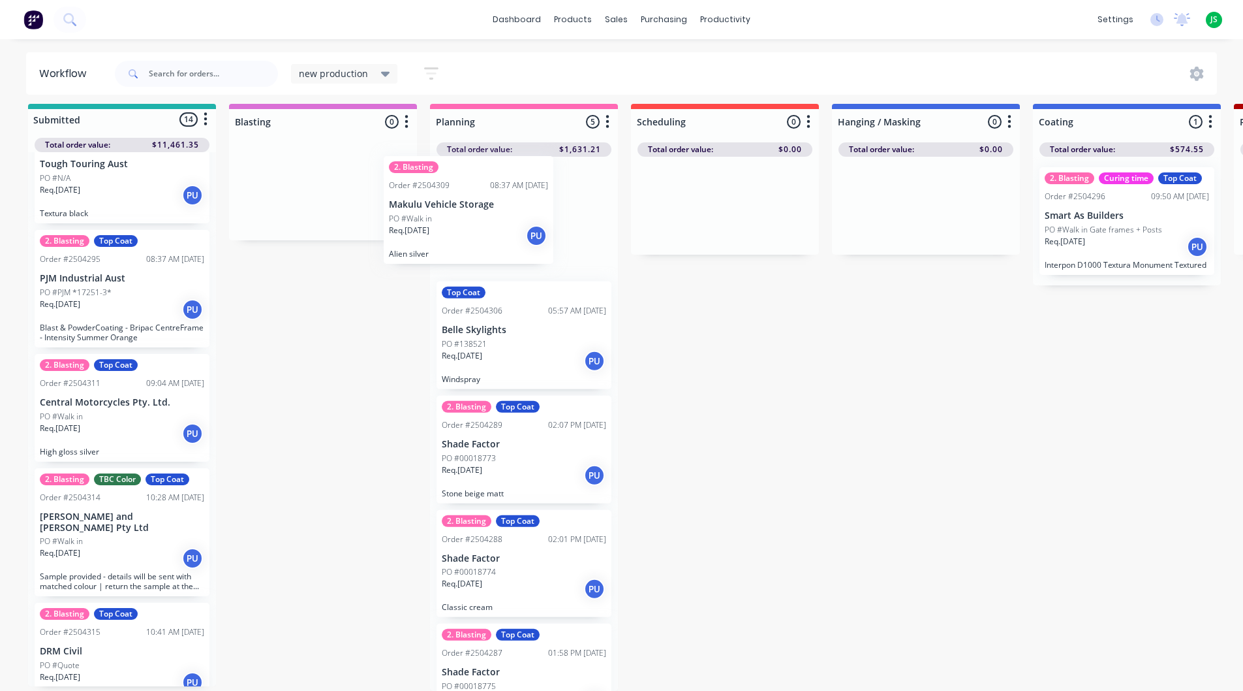
drag, startPoint x: 125, startPoint y: 408, endPoint x: 501, endPoint y: 210, distance: 424.8
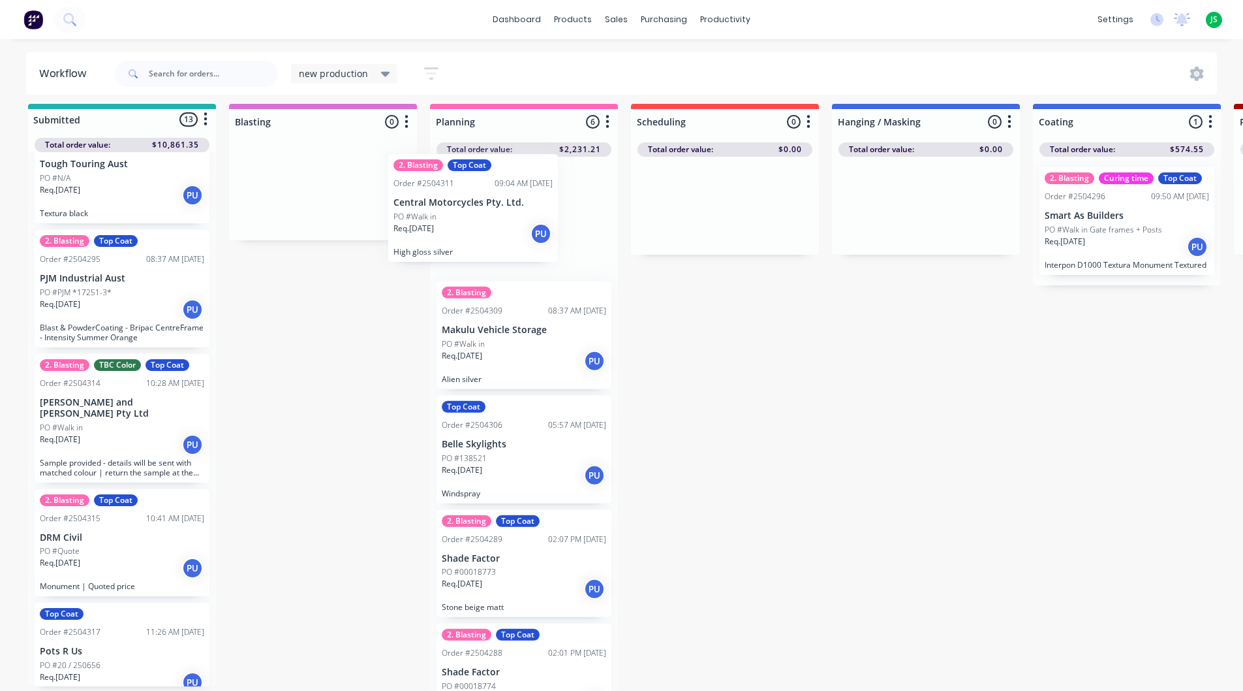
drag, startPoint x: 127, startPoint y: 405, endPoint x: 497, endPoint y: 211, distance: 417.8
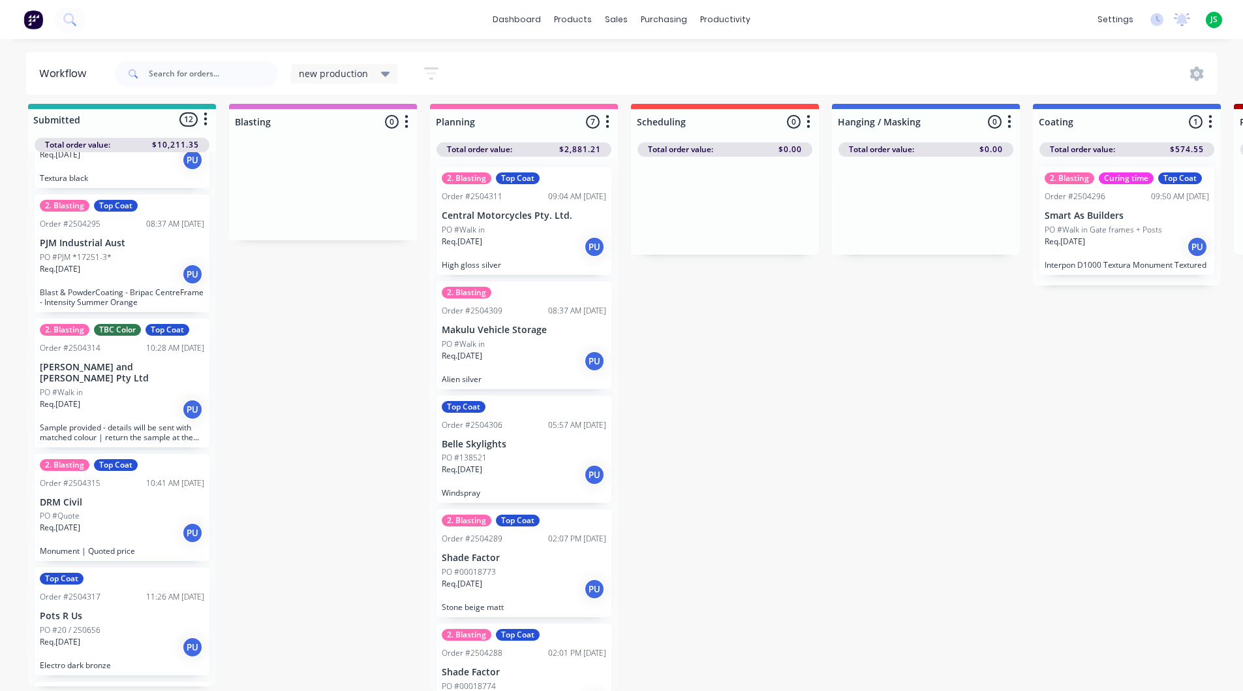
scroll to position [469, 0]
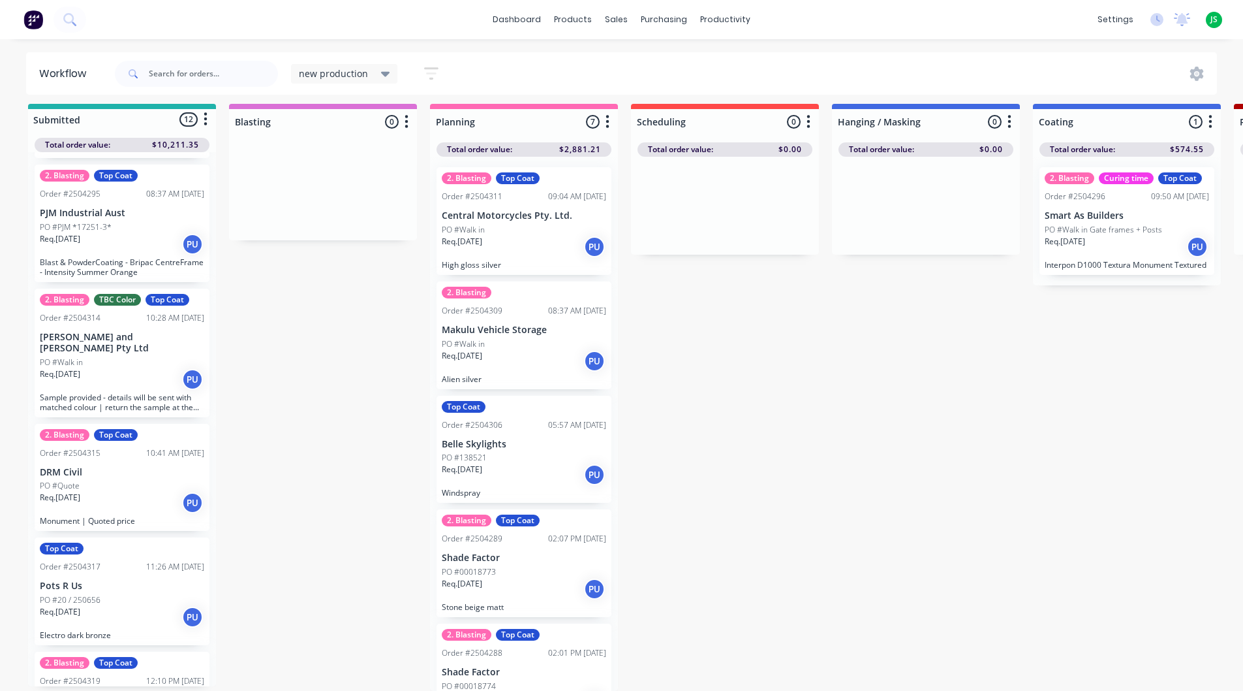
click at [99, 368] on div "Req. [DATE] PU" at bounding box center [122, 379] width 164 height 22
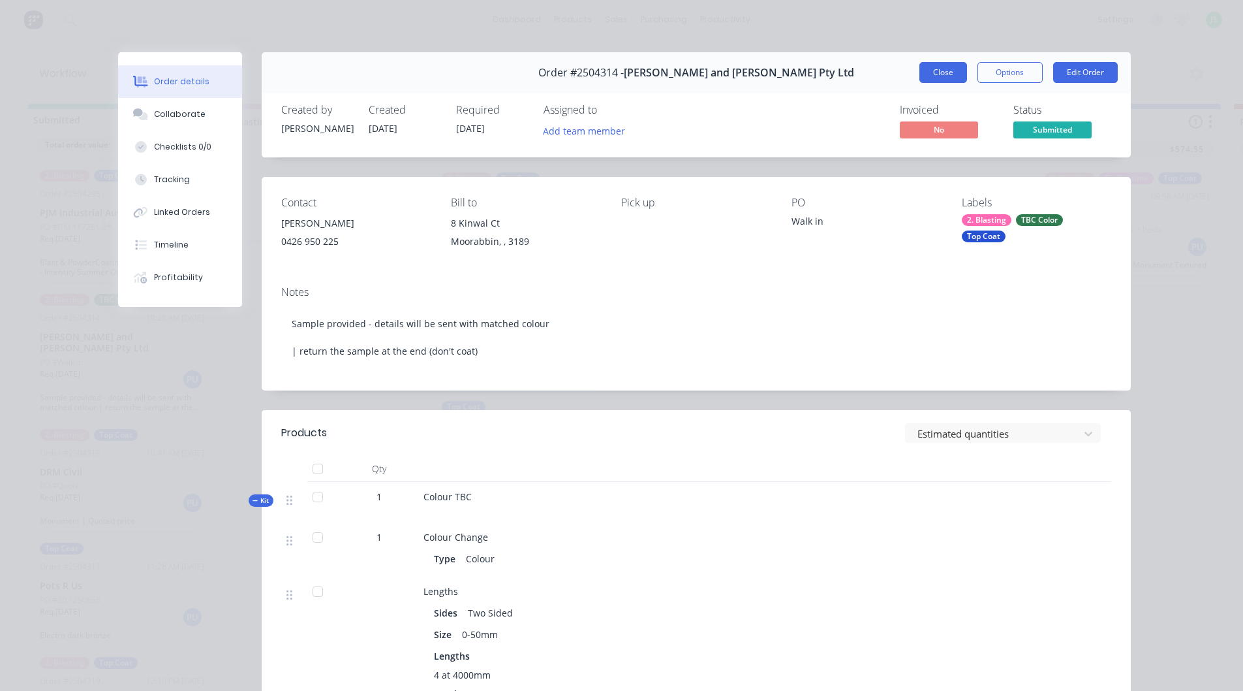
click at [923, 68] on button "Close" at bounding box center [944, 72] width 48 height 21
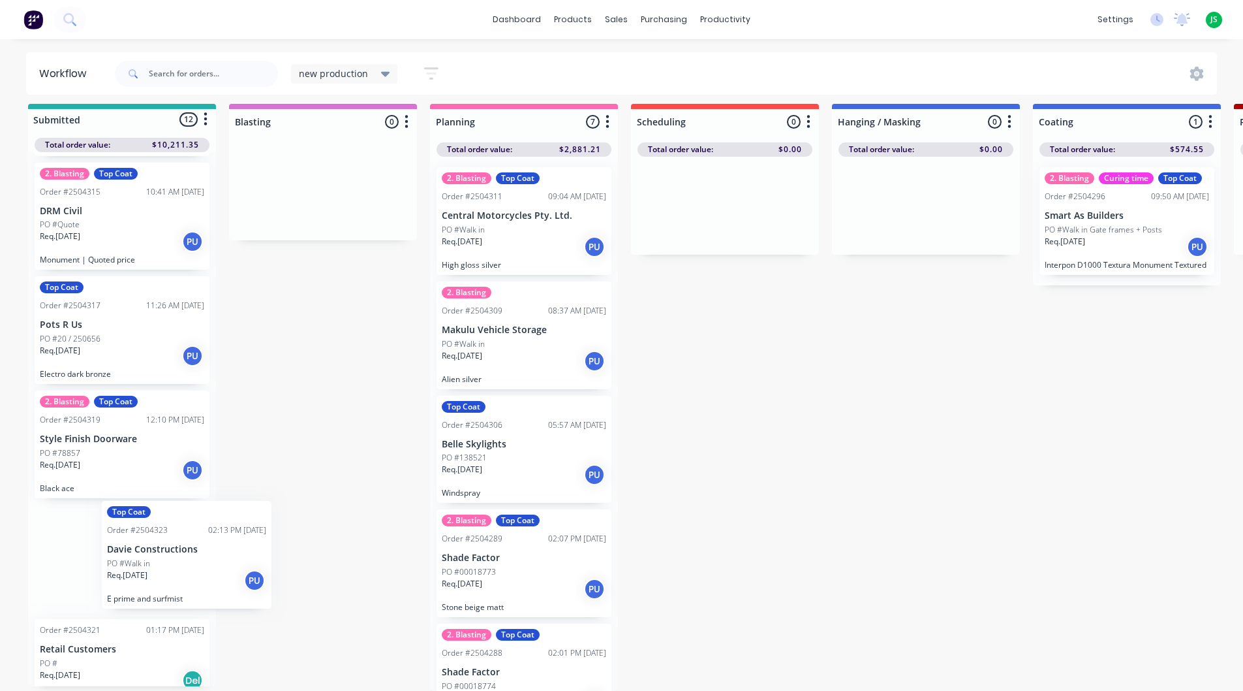
scroll to position [733, 0]
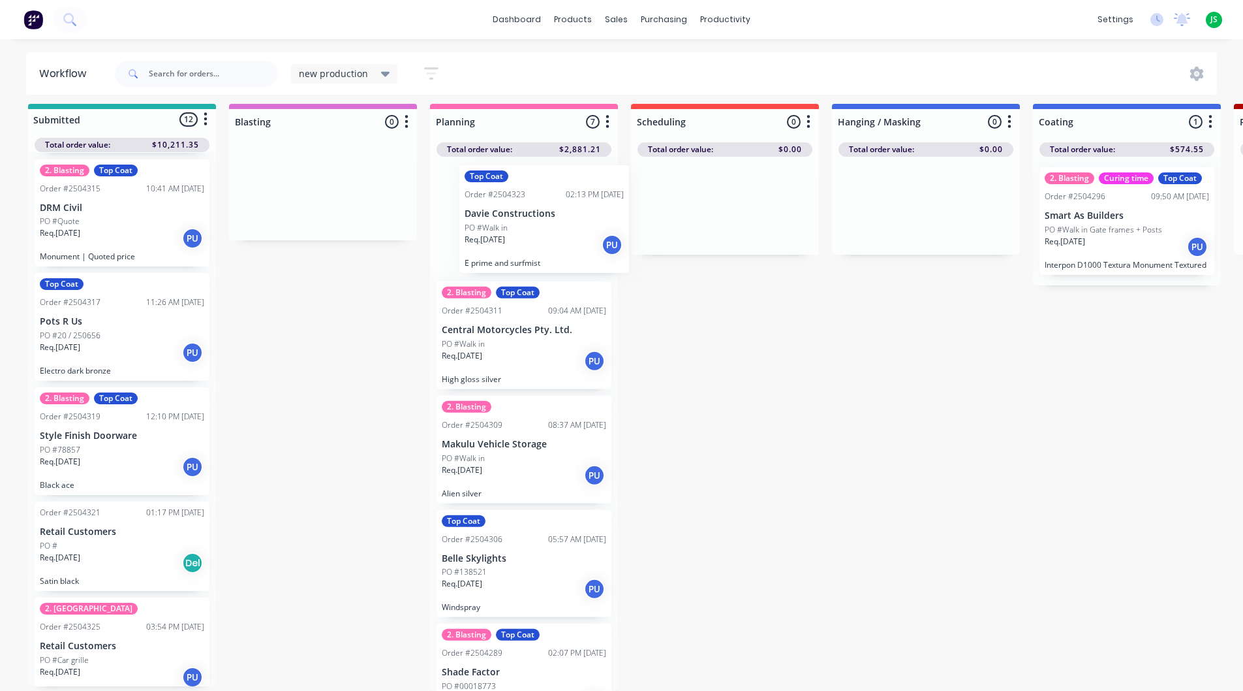
drag, startPoint x: 117, startPoint y: 643, endPoint x: 550, endPoint y: 230, distance: 597.4
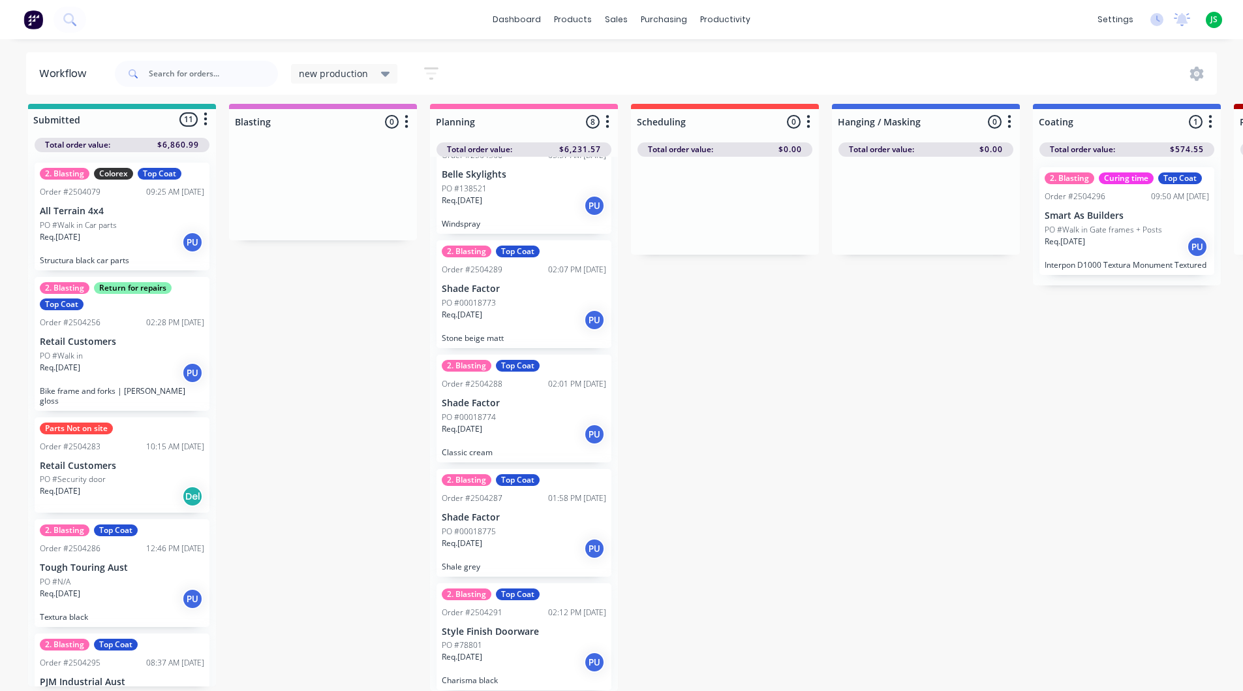
scroll to position [17, 0]
click at [225, 74] on input "text" at bounding box center [213, 74] width 129 height 26
type input "4319"
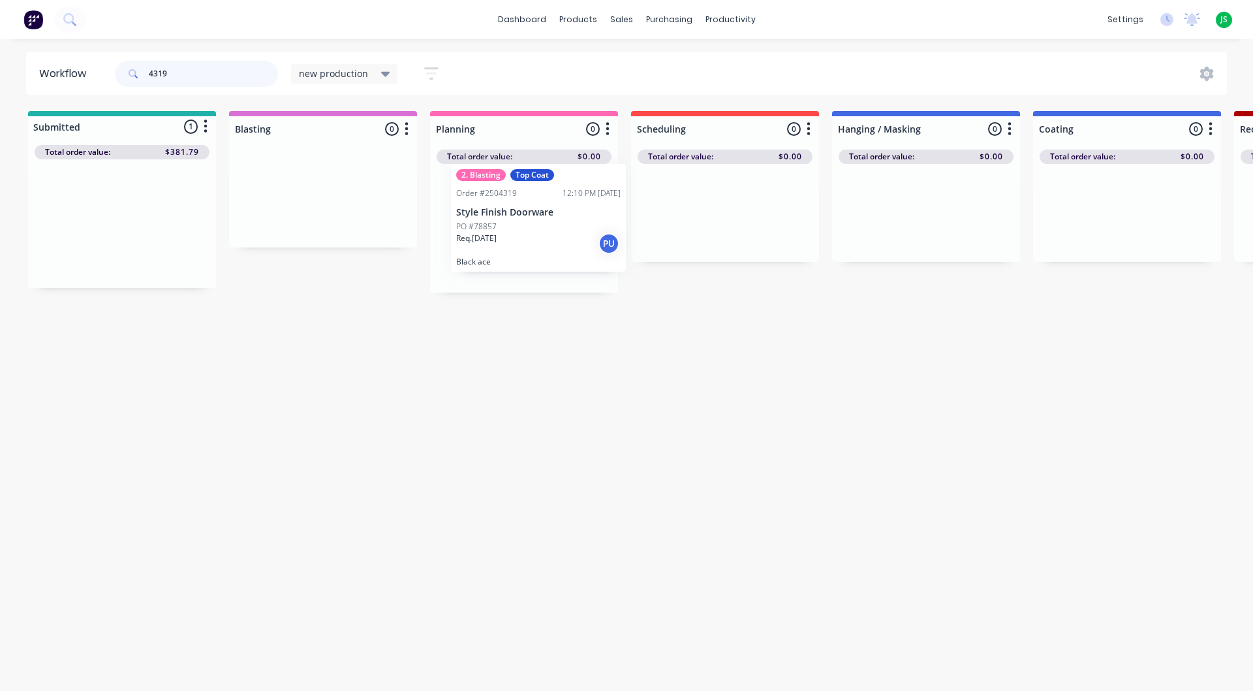
drag, startPoint x: 140, startPoint y: 240, endPoint x: 266, endPoint y: 201, distance: 131.1
drag, startPoint x: 209, startPoint y: 82, endPoint x: 0, endPoint y: 72, distance: 209.1
click at [0, 69] on div "Workflow 4319 new production Save new view None edit new production (Default) e…" at bounding box center [626, 73] width 1253 height 42
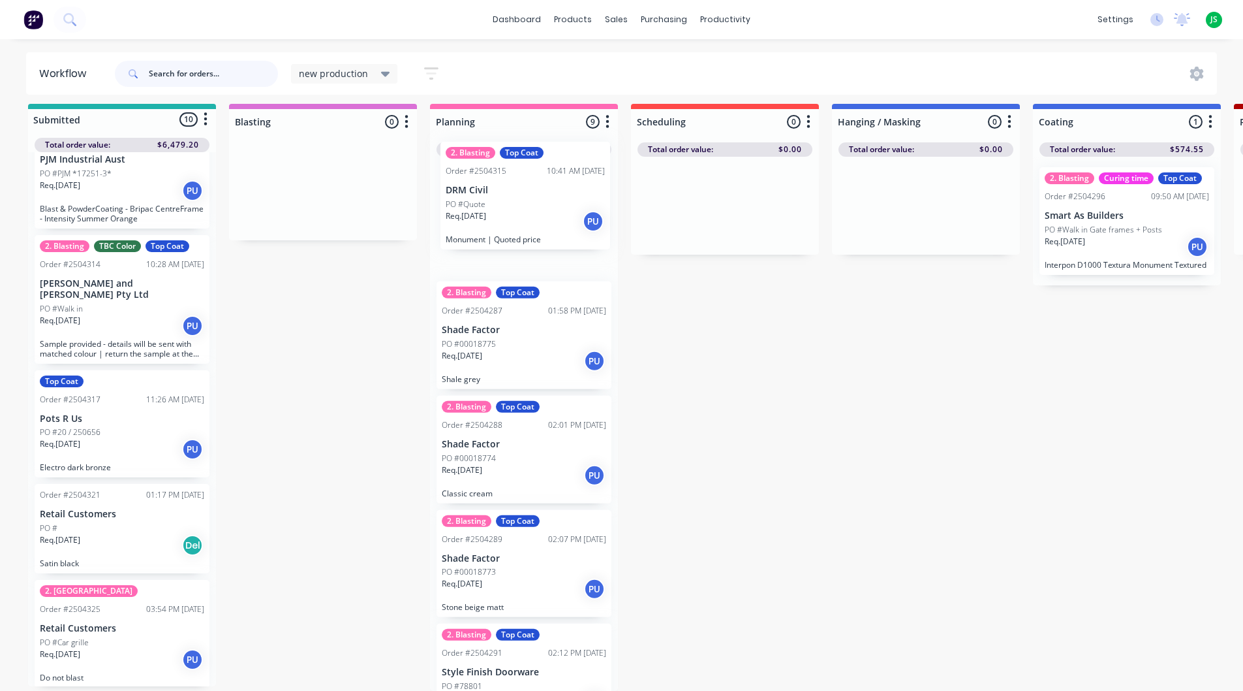
drag, startPoint x: 132, startPoint y: 426, endPoint x: 544, endPoint y: 226, distance: 457.1
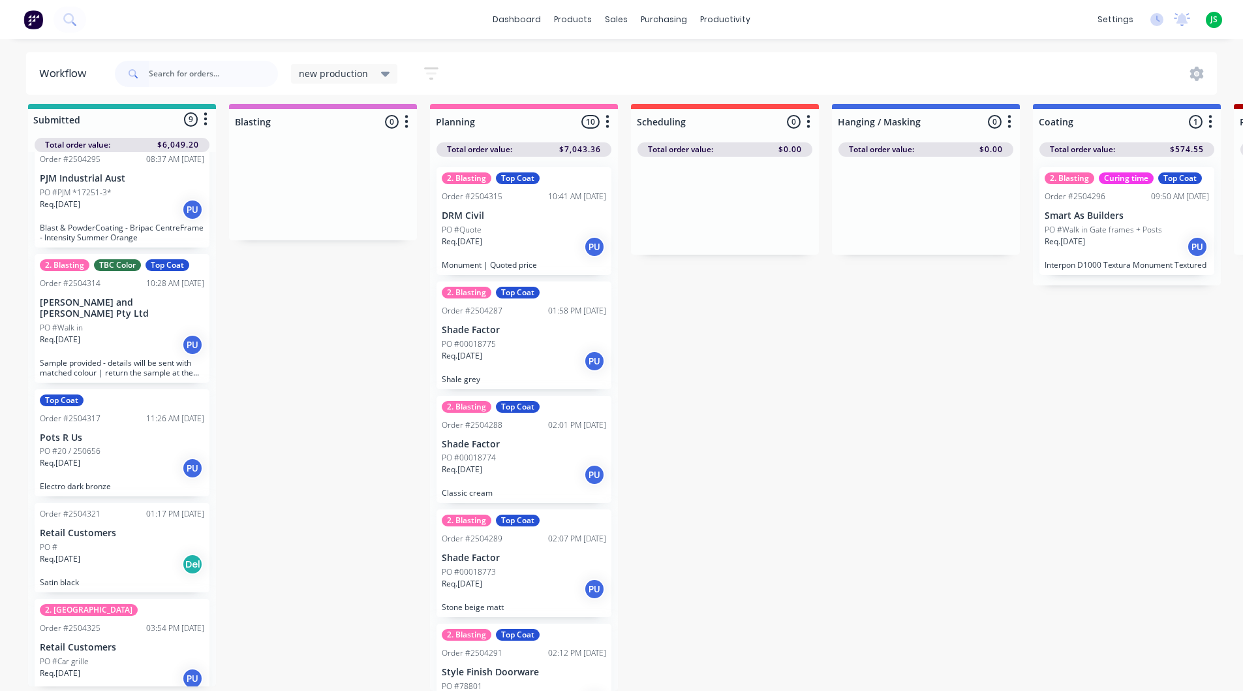
click at [512, 224] on div "PO #Quote" at bounding box center [524, 230] width 164 height 12
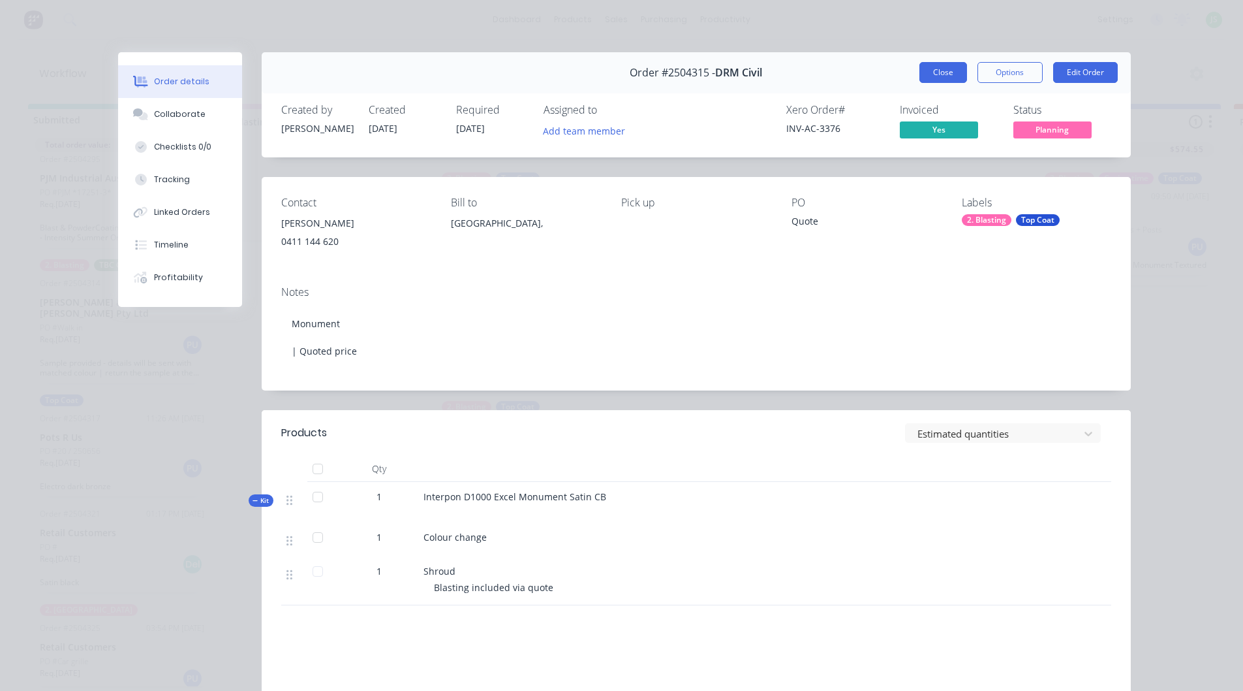
click at [937, 70] on button "Close" at bounding box center [944, 72] width 48 height 21
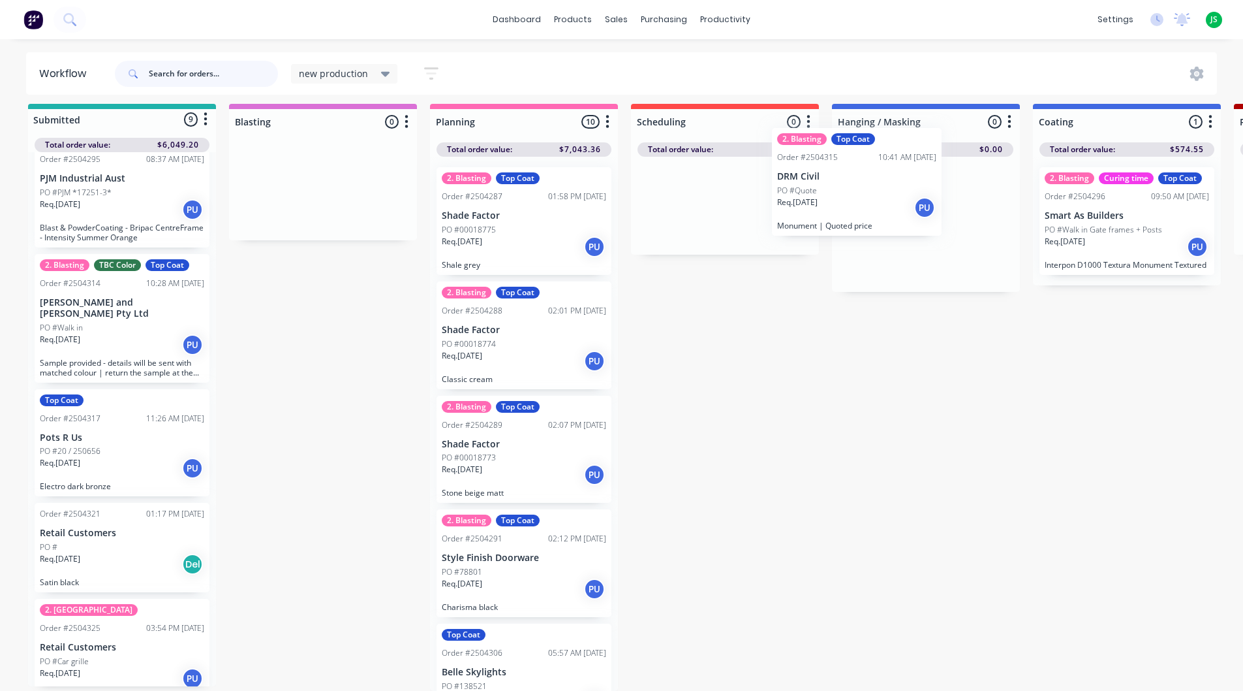
scroll to position [11, 0]
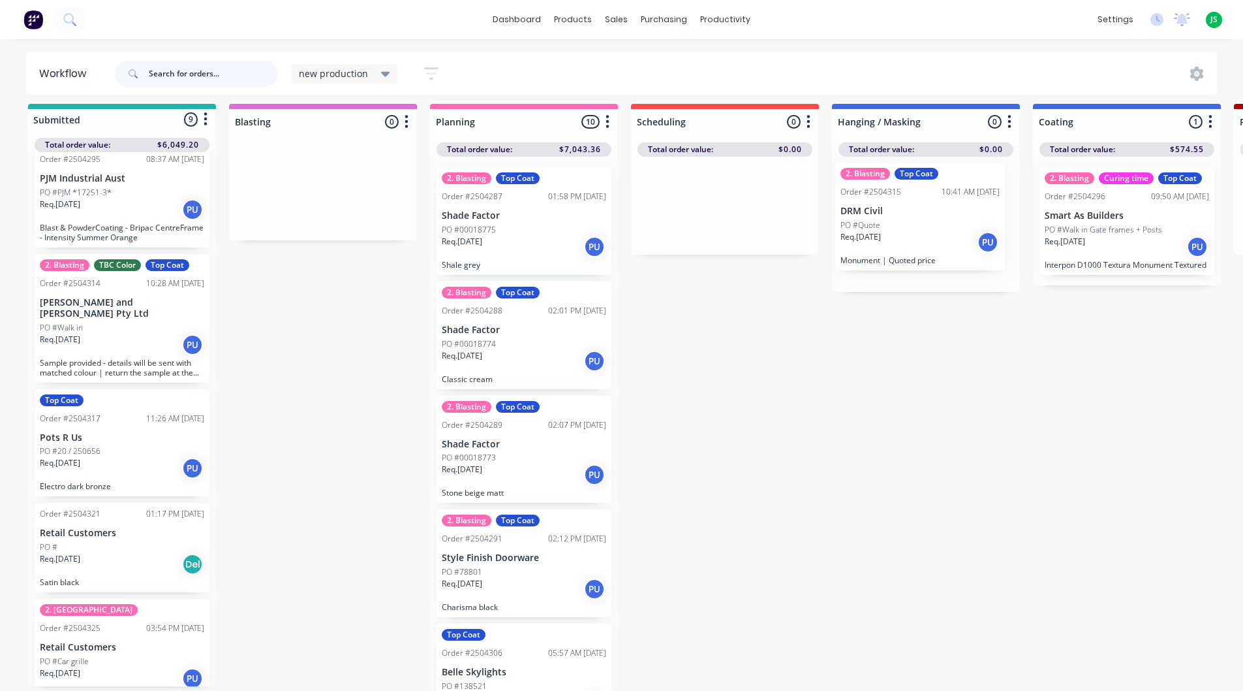
drag, startPoint x: 530, startPoint y: 246, endPoint x: 884, endPoint y: 255, distance: 353.9
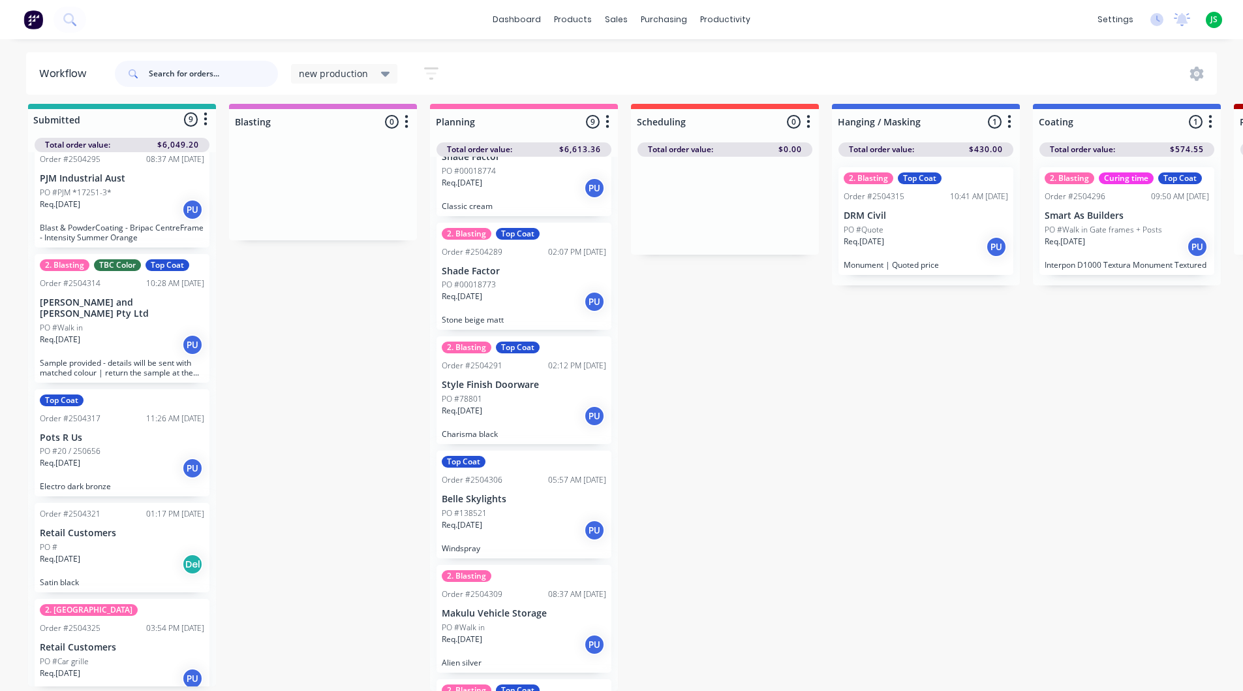
scroll to position [196, 0]
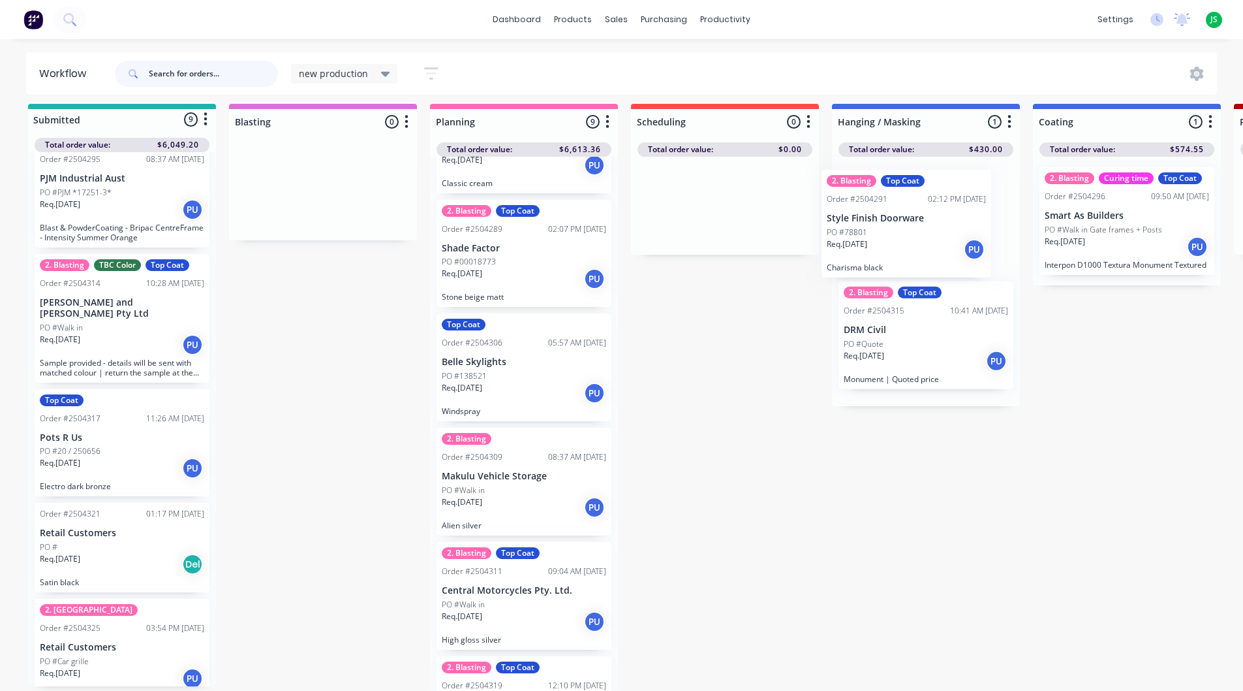
drag, startPoint x: 554, startPoint y: 367, endPoint x: 900, endPoint y: 231, distance: 371.9
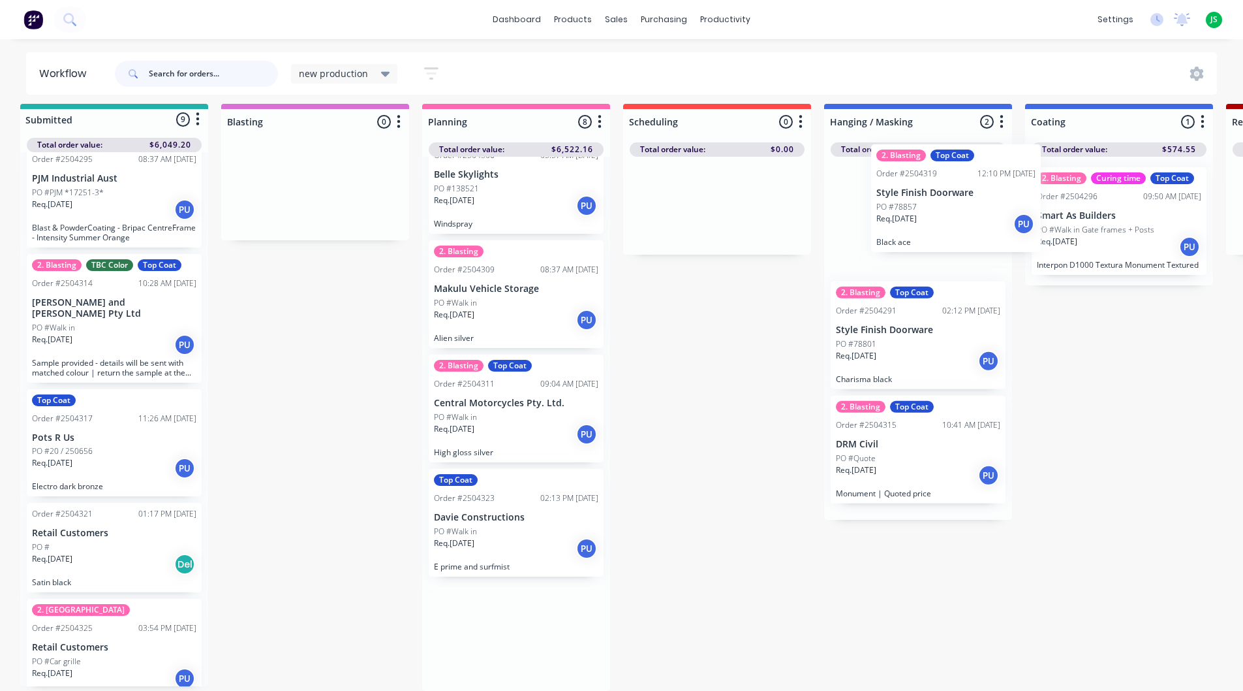
scroll to position [12, 12]
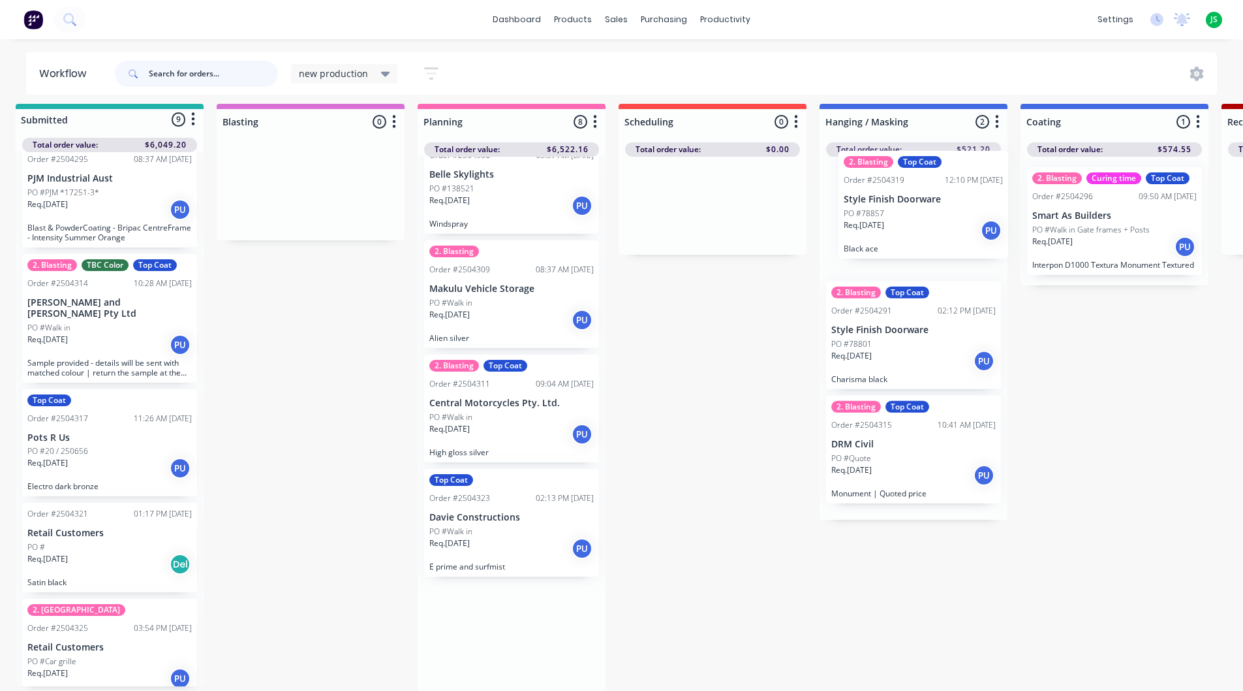
drag, startPoint x: 517, startPoint y: 543, endPoint x: 914, endPoint y: 229, distance: 506.0
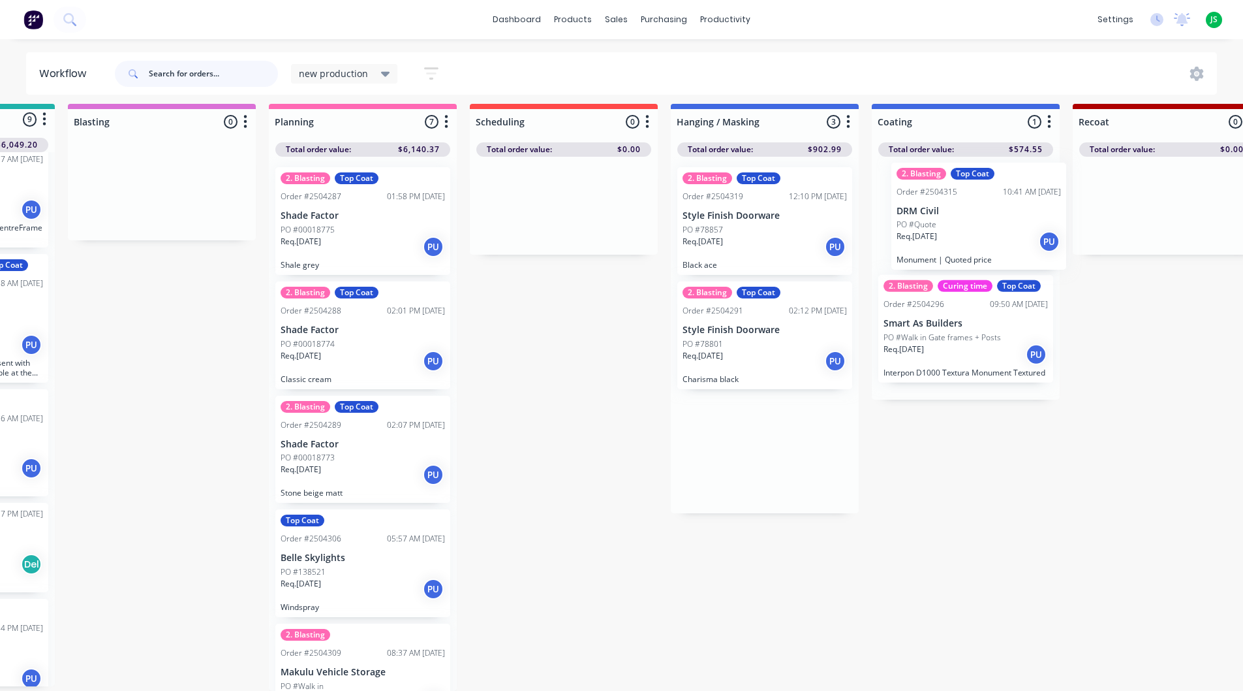
scroll to position [12, 168]
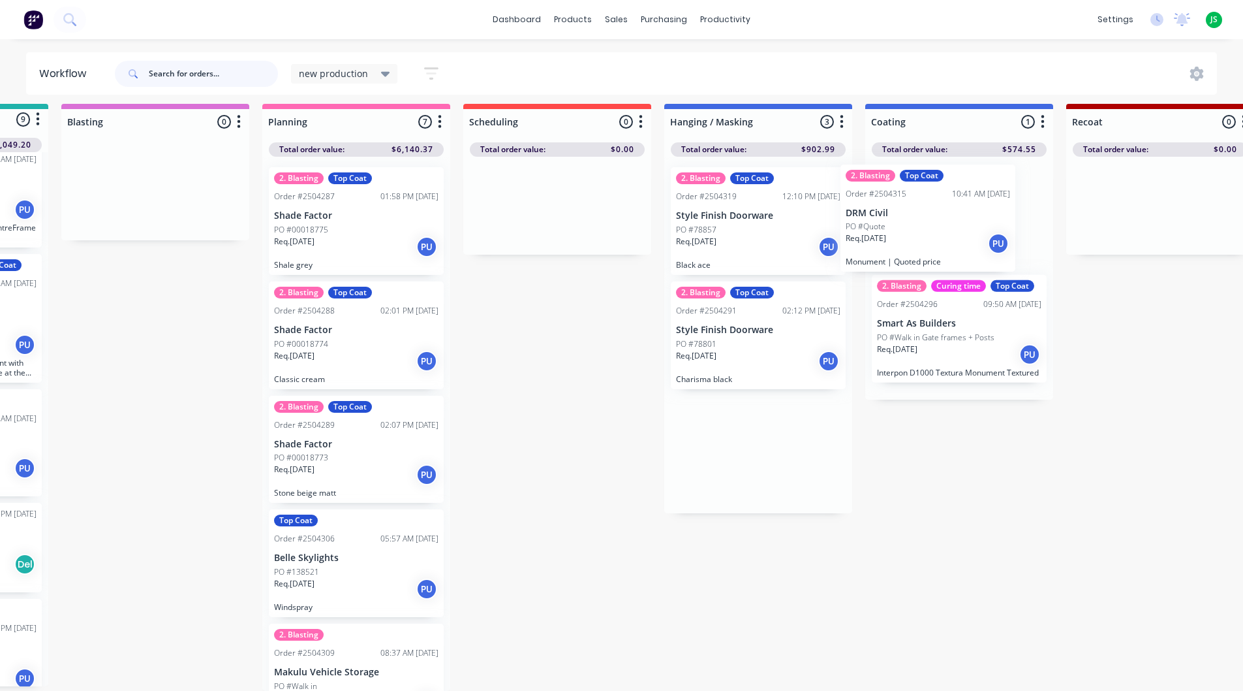
drag, startPoint x: 929, startPoint y: 428, endPoint x: 924, endPoint y: 236, distance: 192.6
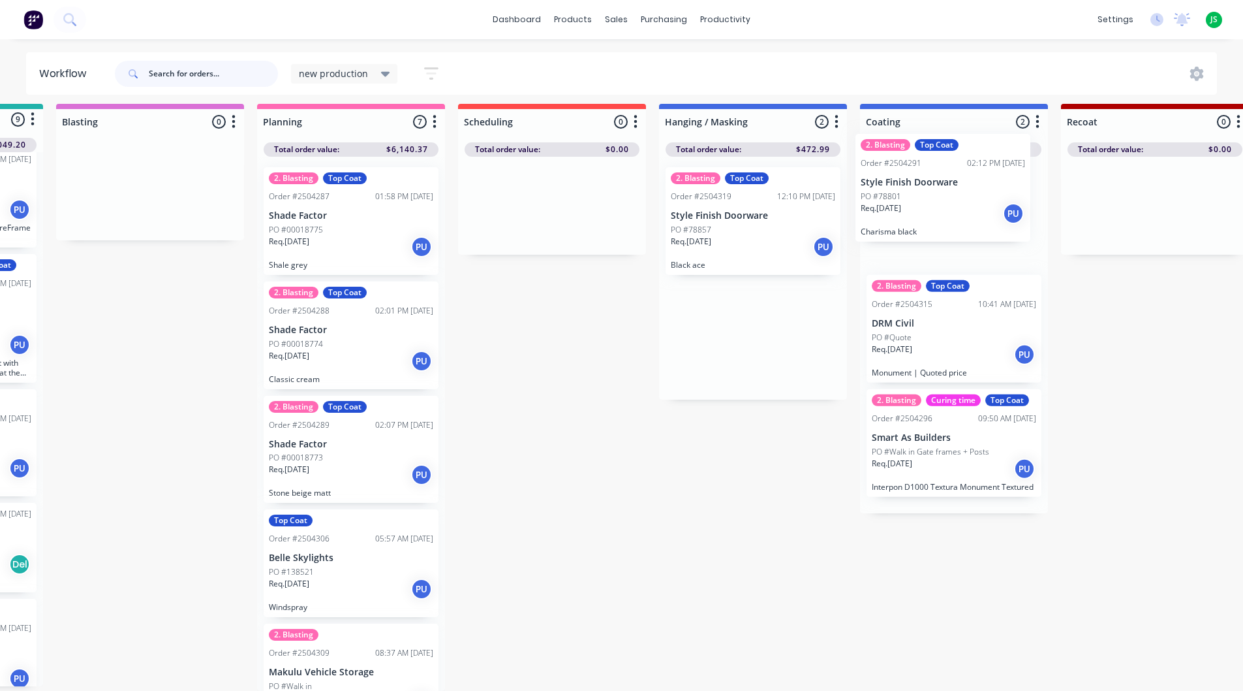
drag, startPoint x: 745, startPoint y: 375, endPoint x: 828, endPoint y: 257, distance: 143.4
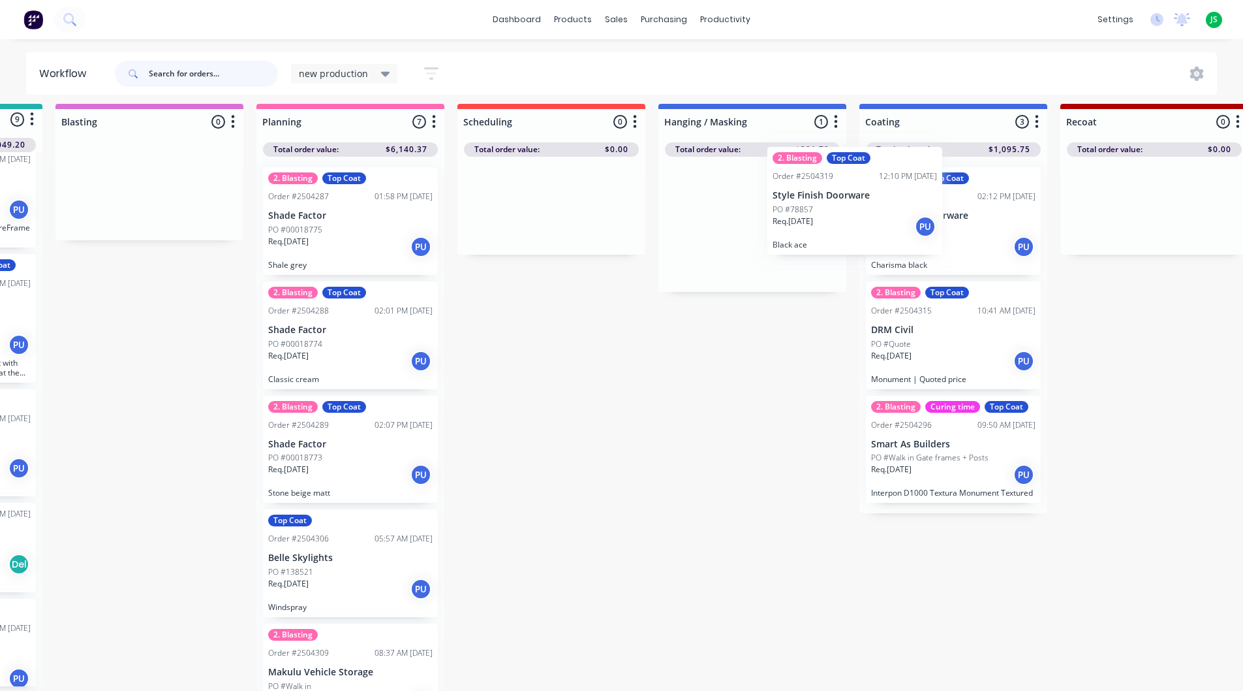
drag, startPoint x: 757, startPoint y: 247, endPoint x: 929, endPoint y: 221, distance: 173.5
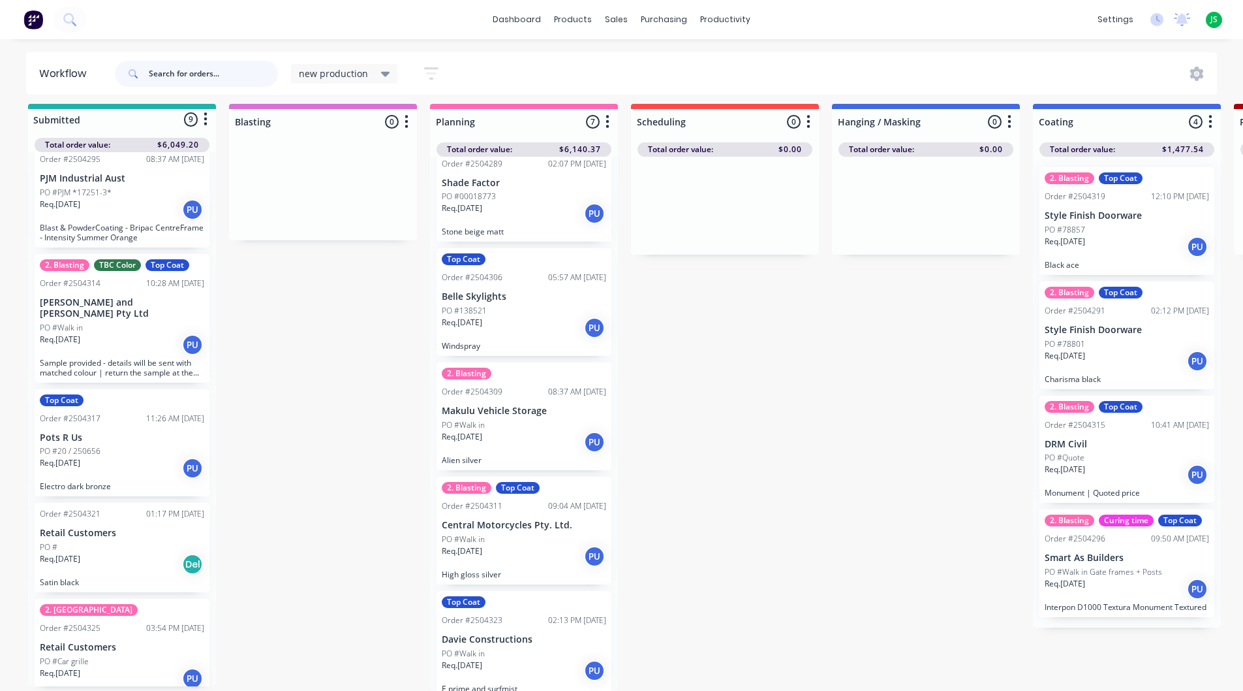
scroll to position [270, 0]
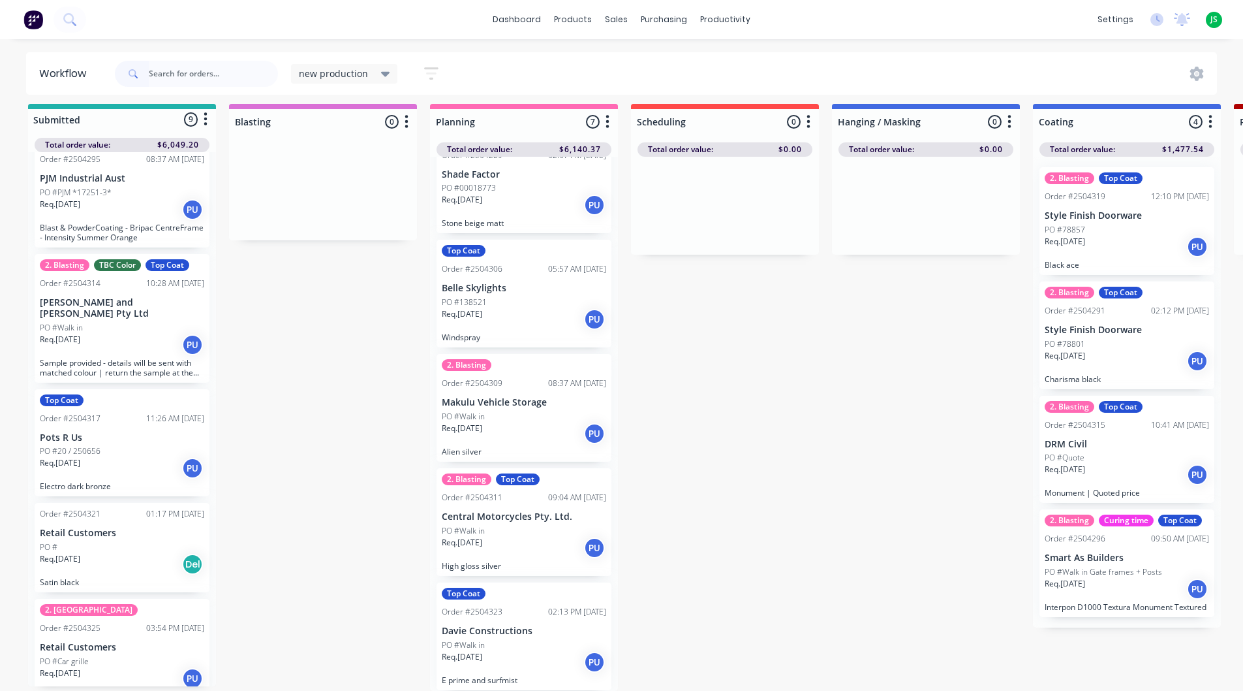
click at [116, 541] on div "PO #" at bounding box center [122, 547] width 164 height 12
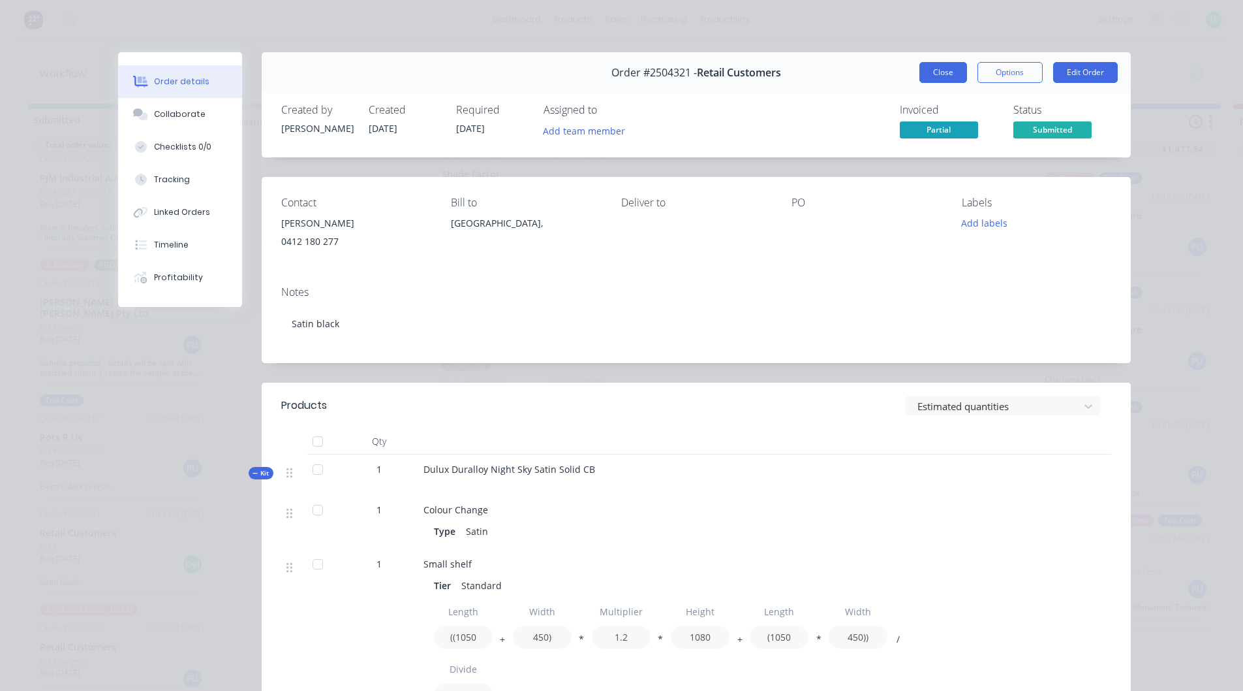
click at [950, 73] on button "Close" at bounding box center [944, 72] width 48 height 21
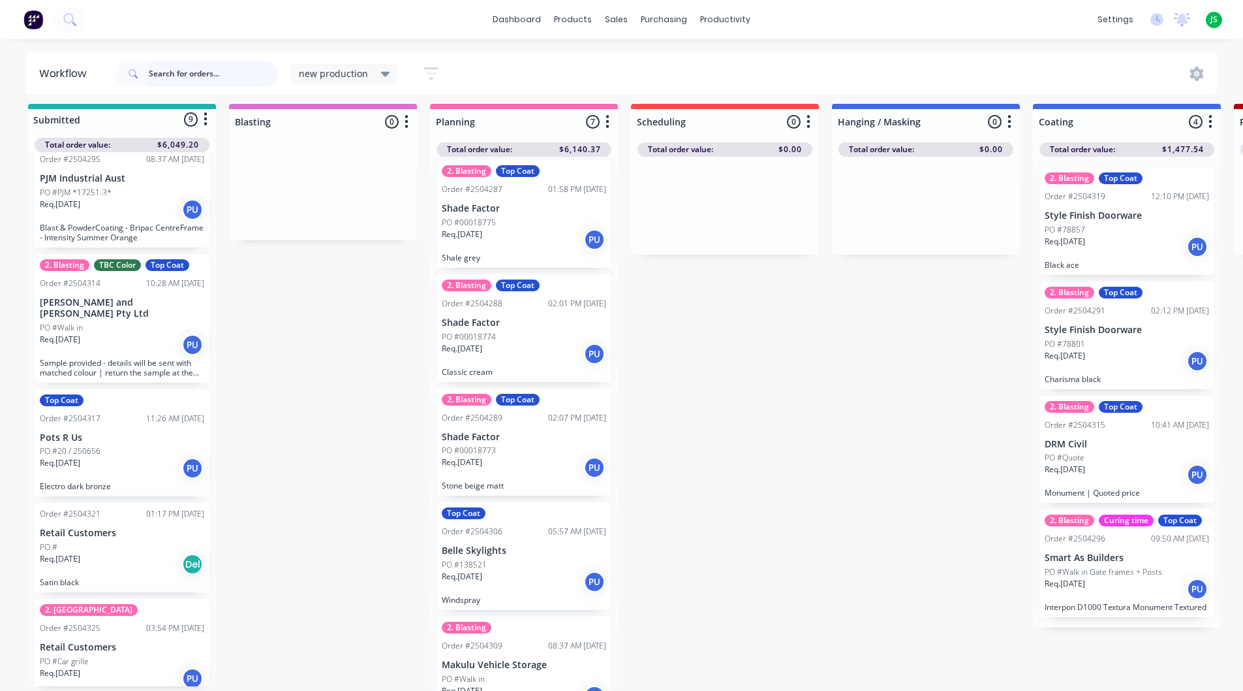
scroll to position [0, 0]
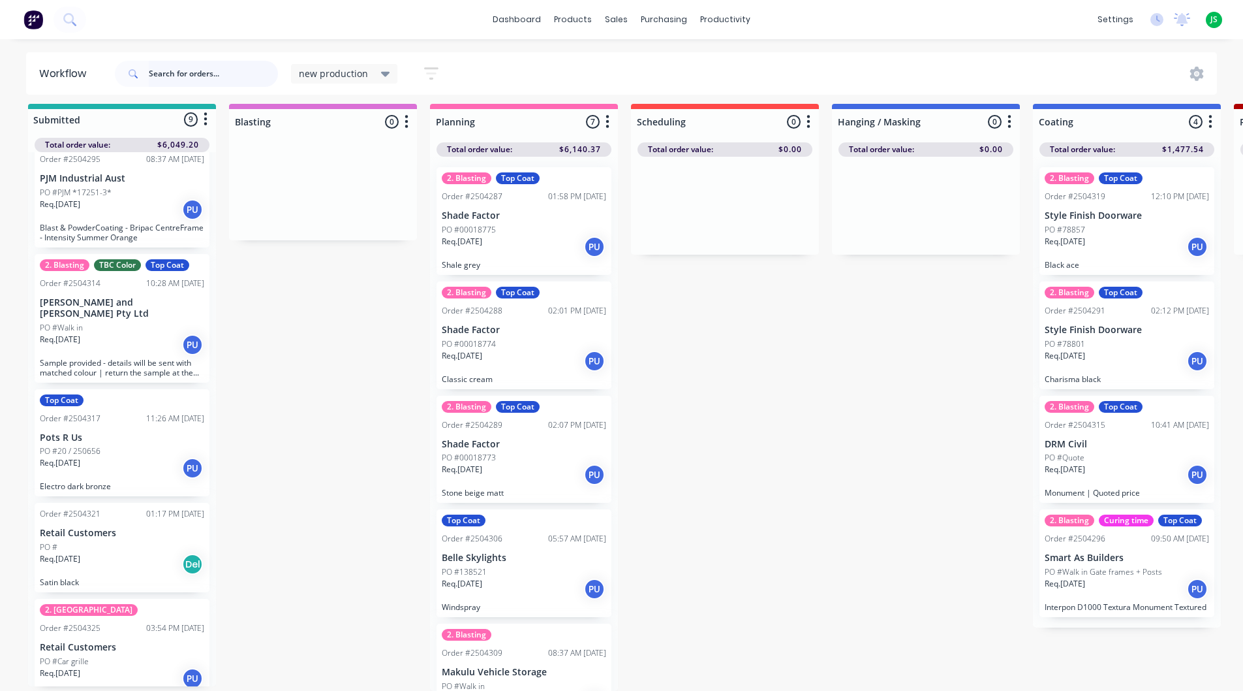
click at [218, 82] on input "text" at bounding box center [213, 74] width 129 height 26
type input "4324"
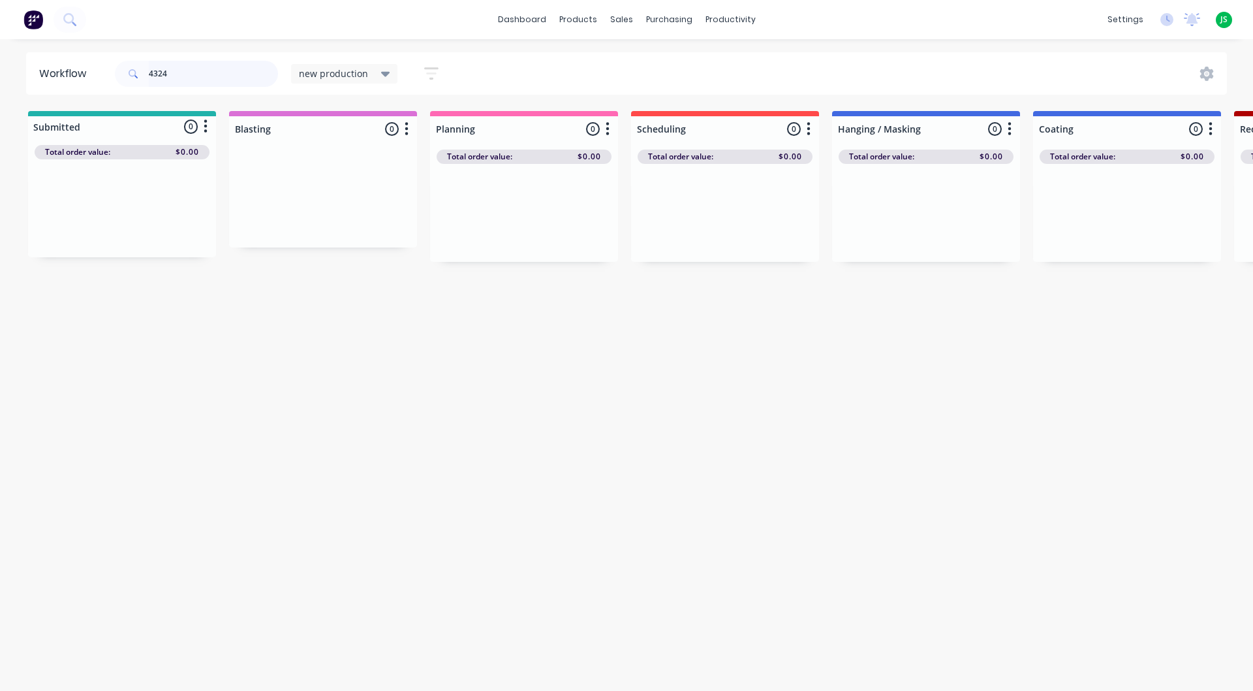
drag, startPoint x: 178, startPoint y: 70, endPoint x: 0, endPoint y: 8, distance: 188.7
click at [27, 48] on div "dashboard products sales purchasing productivity dashboard products Product Cat…" at bounding box center [626, 306] width 1253 height 612
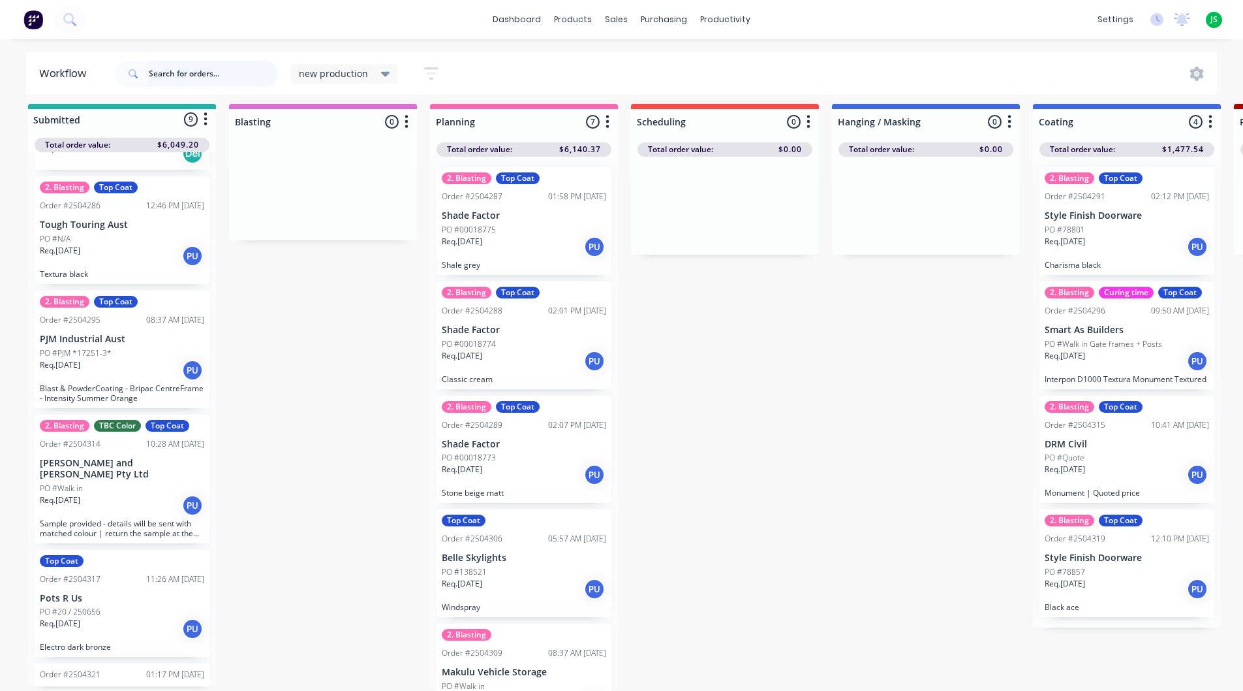
scroll to position [503, 0]
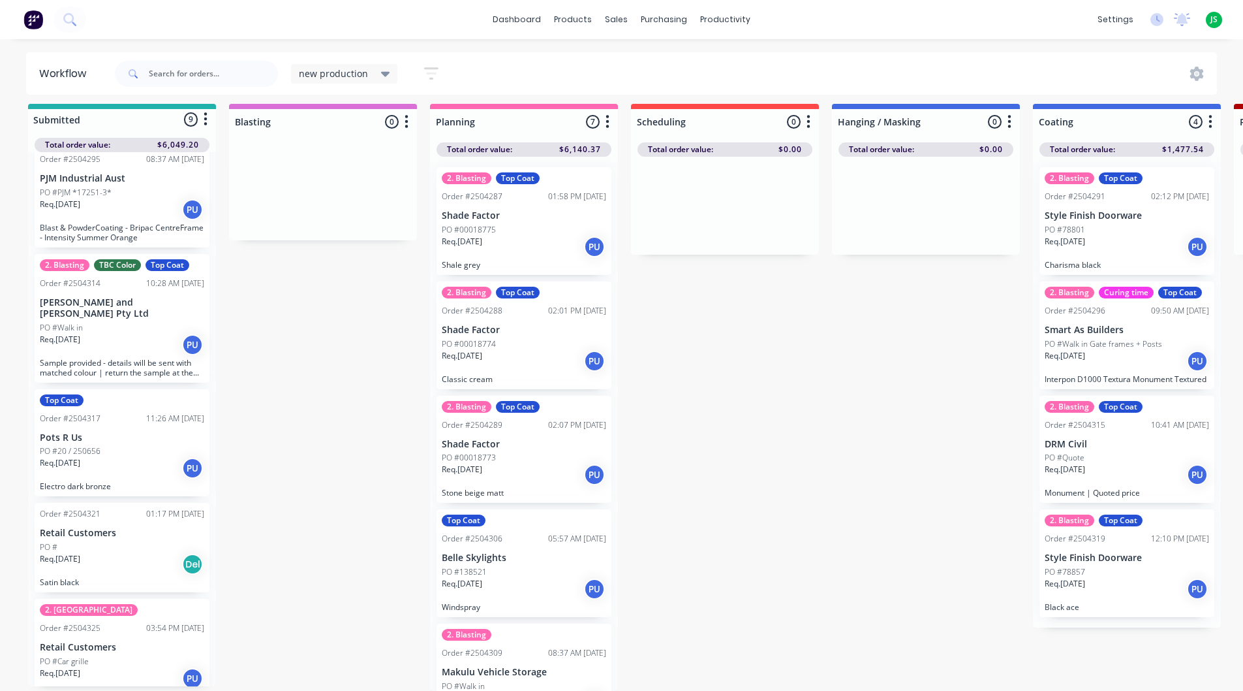
click at [125, 481] on p "Electro dark bronze" at bounding box center [122, 486] width 164 height 10
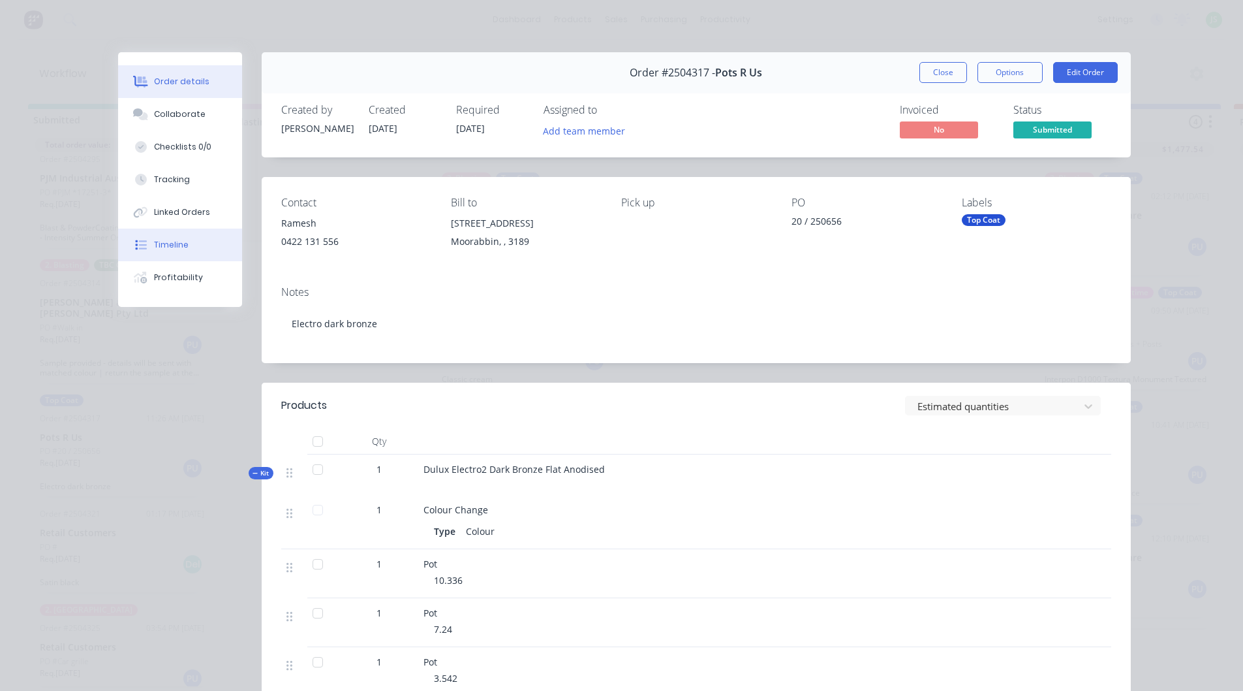
click at [167, 251] on button "Timeline" at bounding box center [180, 244] width 124 height 33
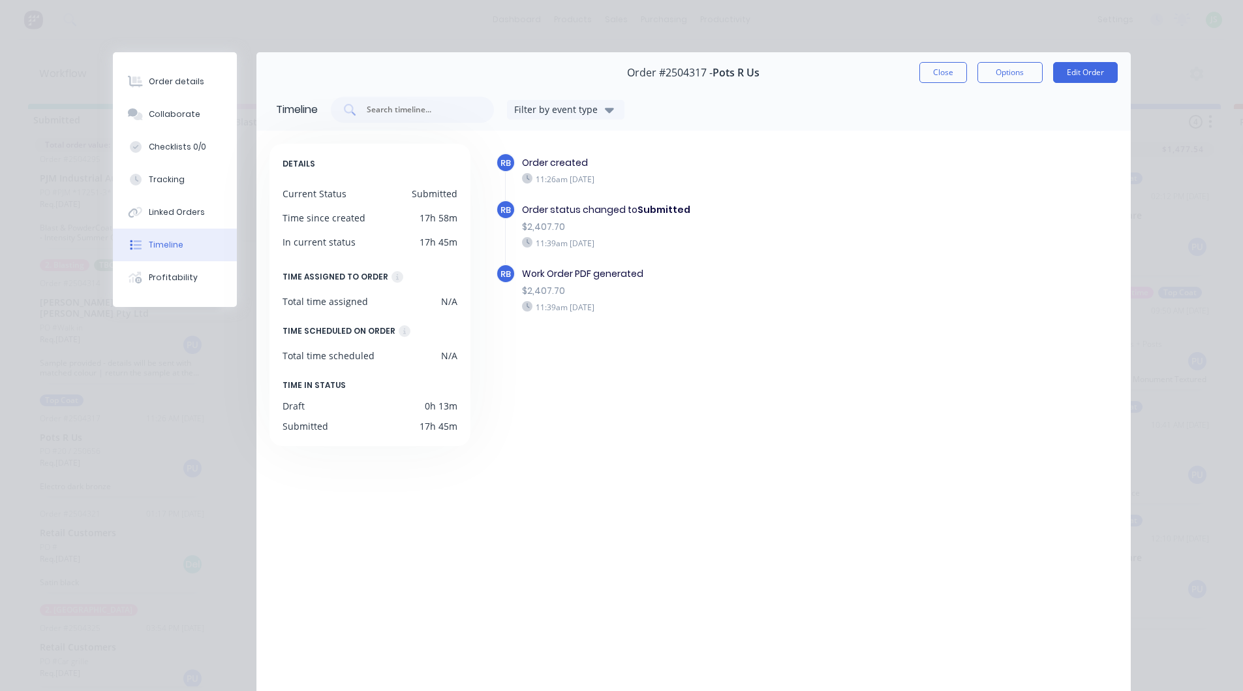
click at [942, 61] on div "Order #2504317 - Pots R Us Close Options Edit Order" at bounding box center [694, 72] width 875 height 41
click at [929, 72] on button "Close" at bounding box center [944, 72] width 48 height 21
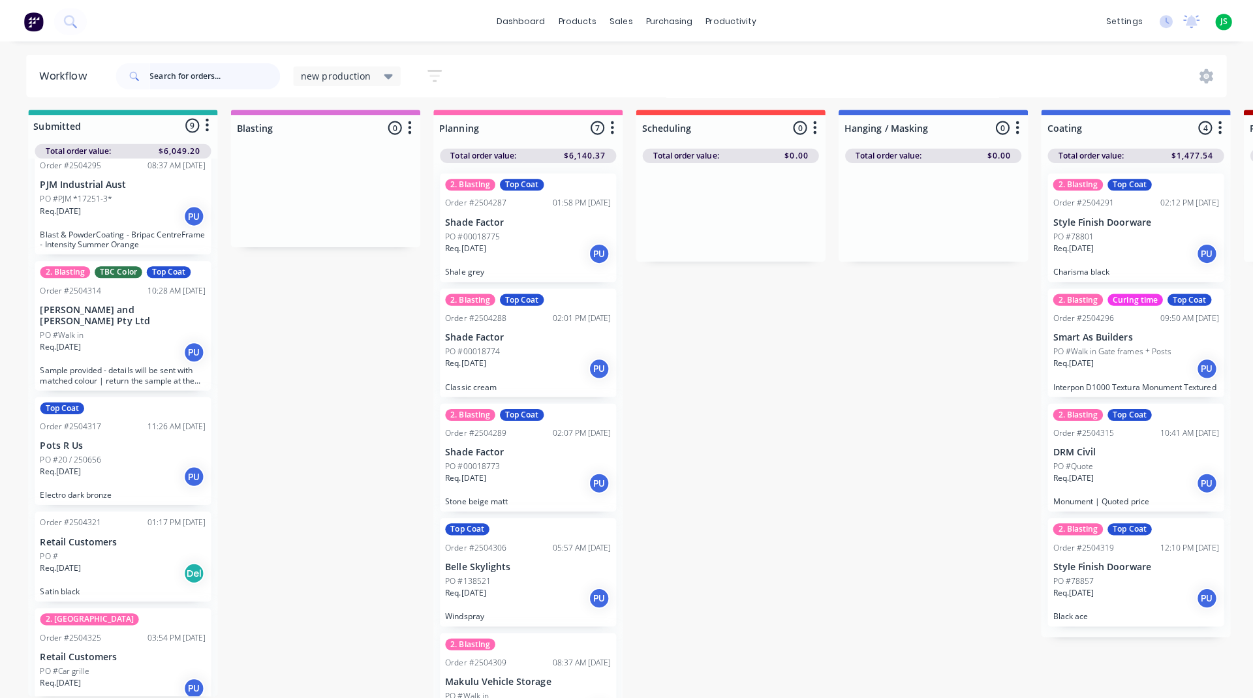
scroll to position [0, 0]
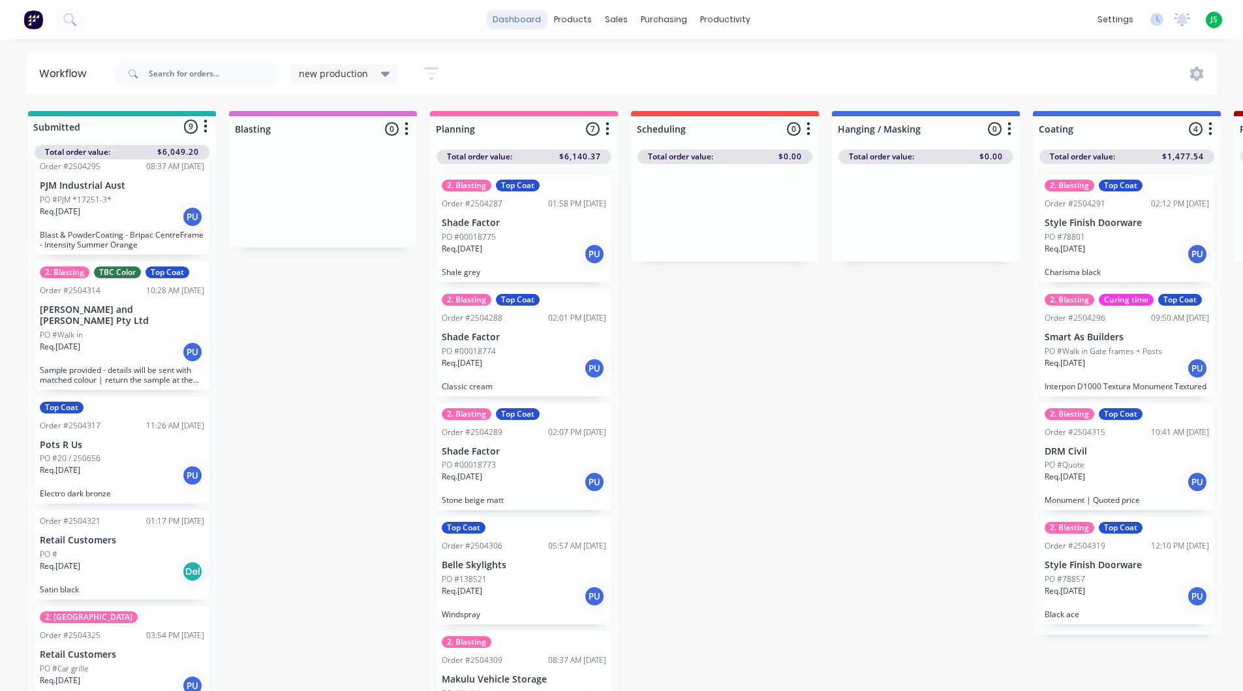
click at [525, 12] on link "dashboard" at bounding box center [516, 20] width 61 height 20
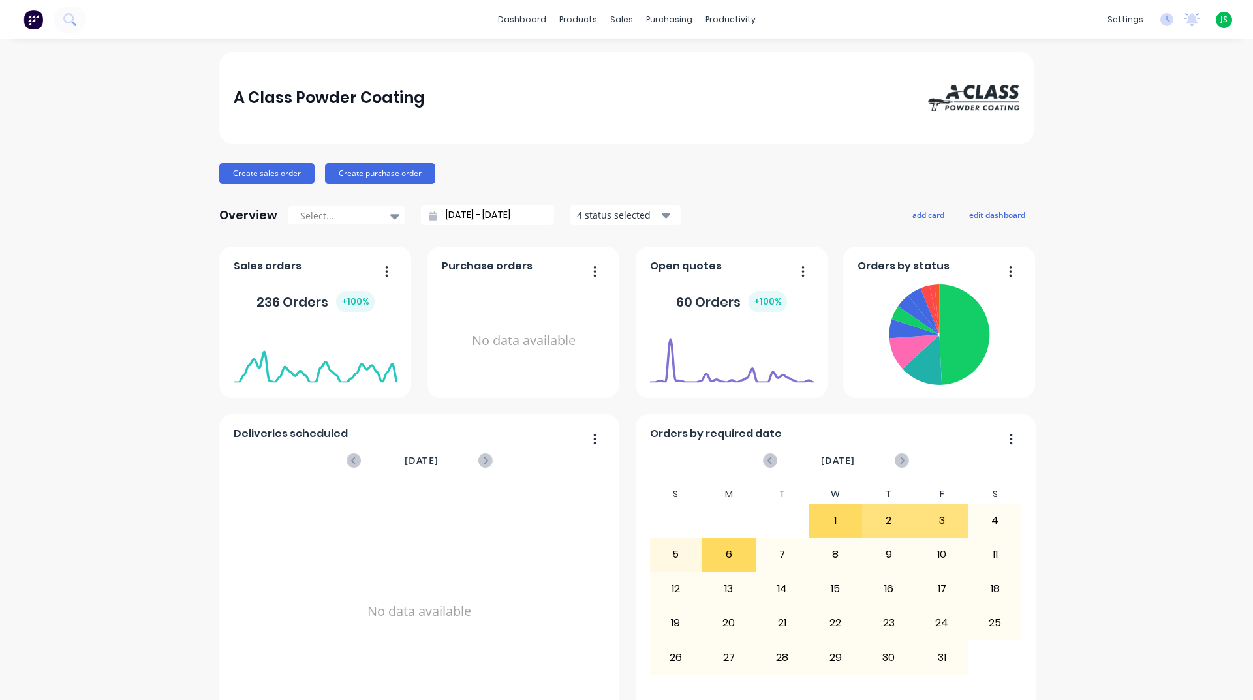
scroll to position [550, 0]
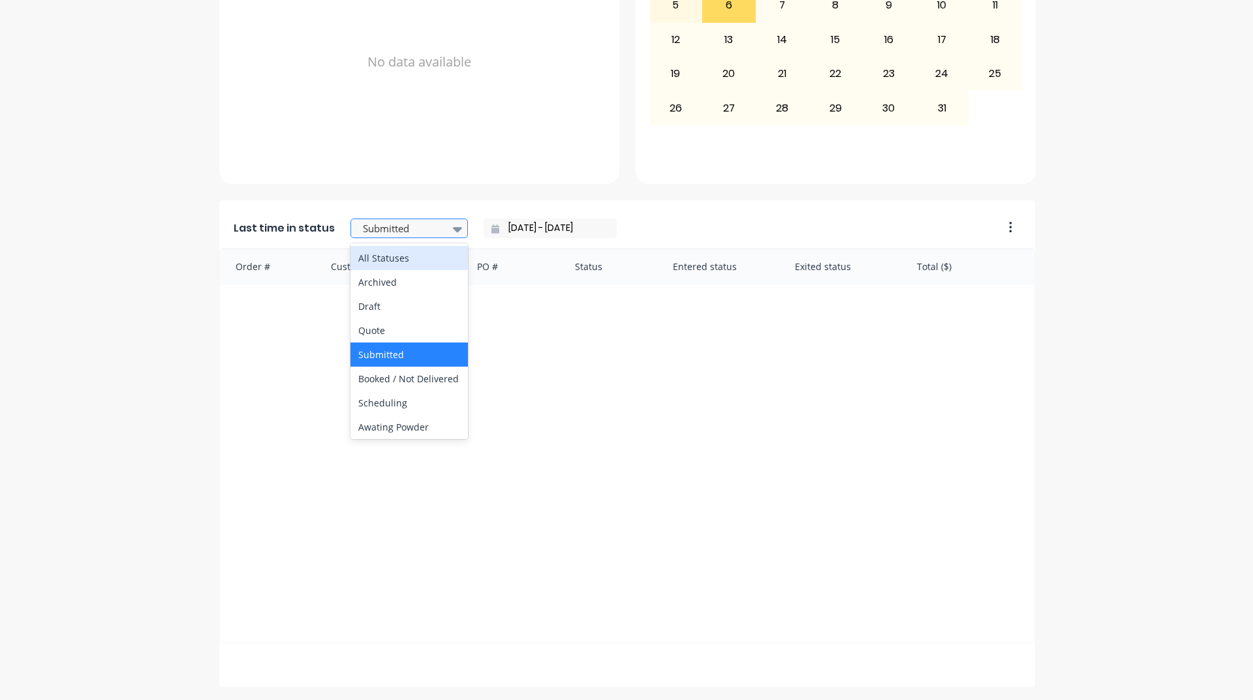
click at [453, 229] on icon at bounding box center [457, 229] width 9 height 5
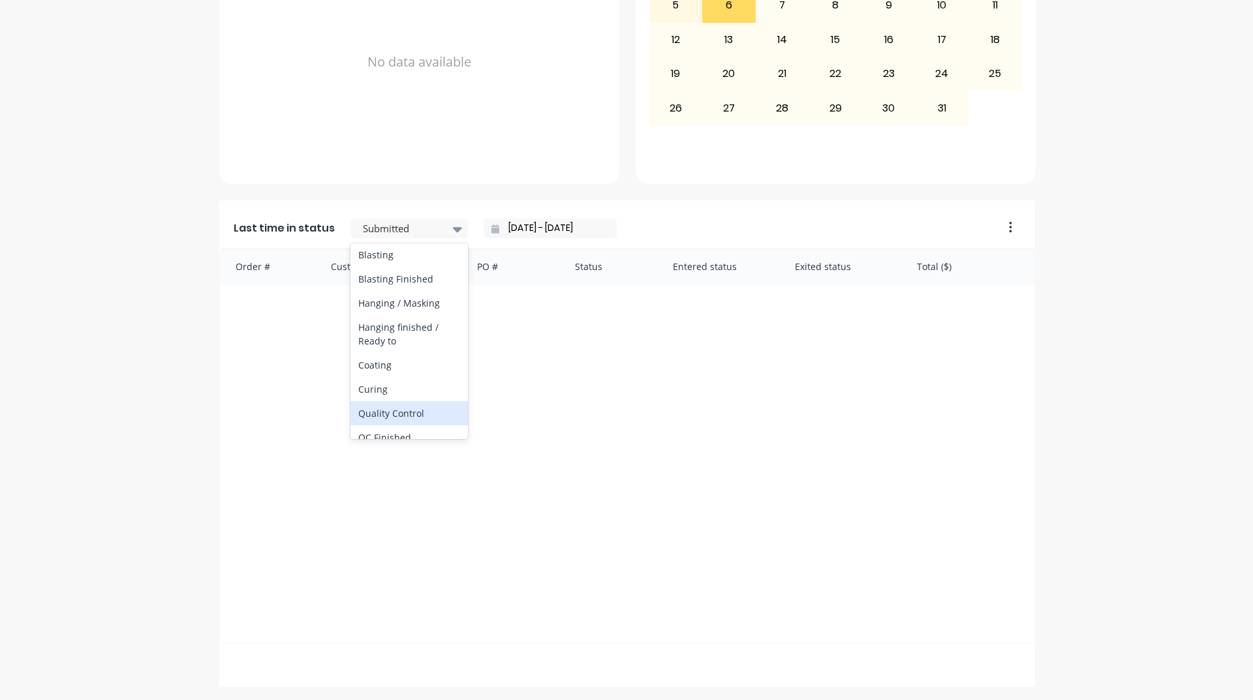
scroll to position [349, 0]
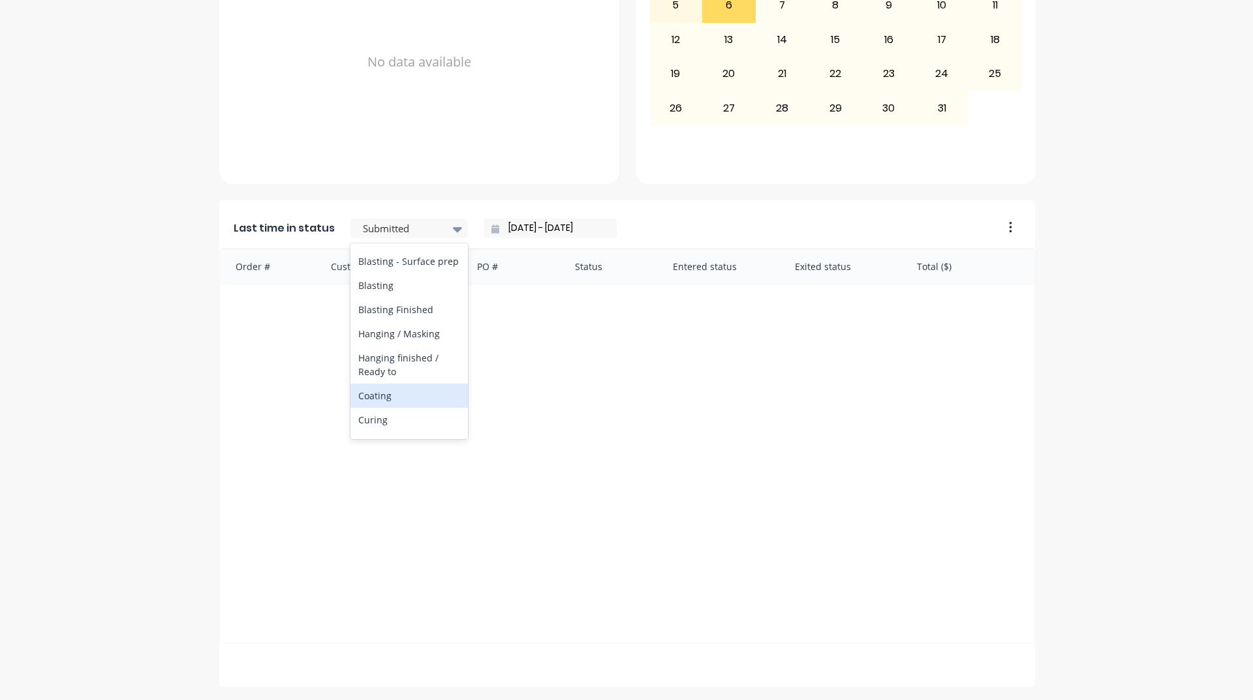
click at [382, 408] on div "Coating" at bounding box center [408, 396] width 117 height 24
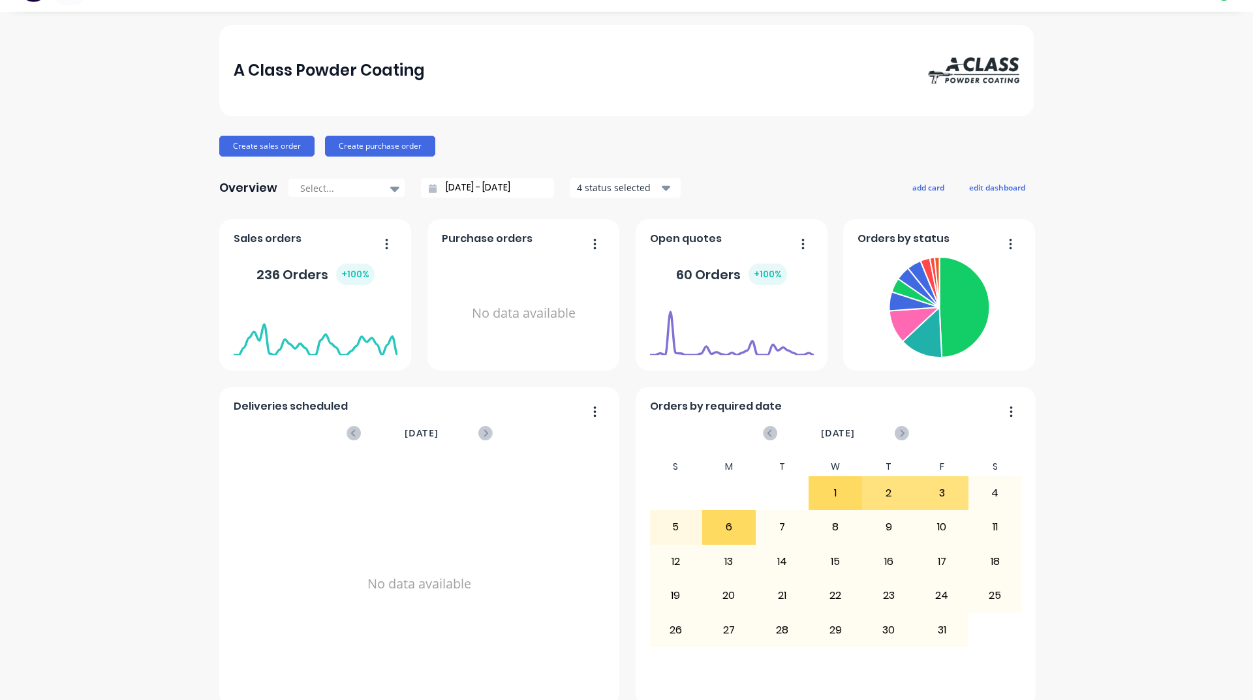
scroll to position [0, 0]
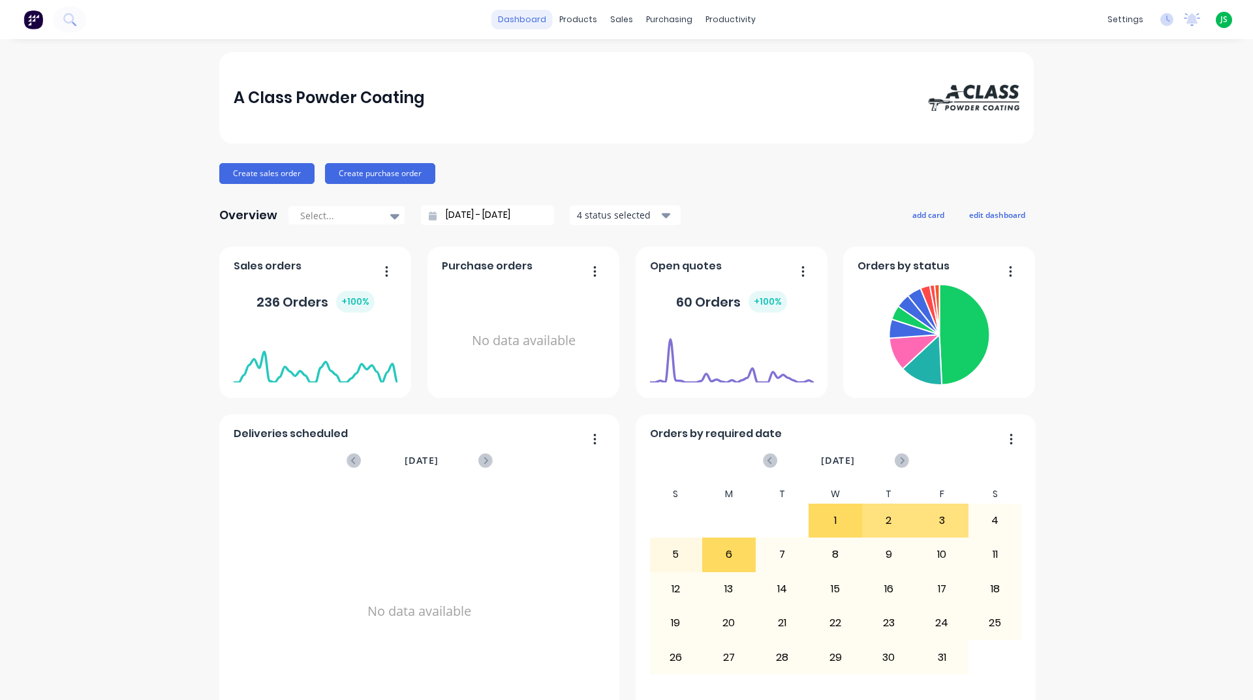
click at [539, 20] on link "dashboard" at bounding box center [521, 20] width 61 height 20
click at [538, 20] on link "dashboard" at bounding box center [521, 20] width 61 height 20
click at [706, 8] on div "dashboard products sales purchasing productivity dashboard products Product Cat…" at bounding box center [626, 19] width 1253 height 39
click at [720, 53] on link "Workflow" at bounding box center [776, 62] width 173 height 26
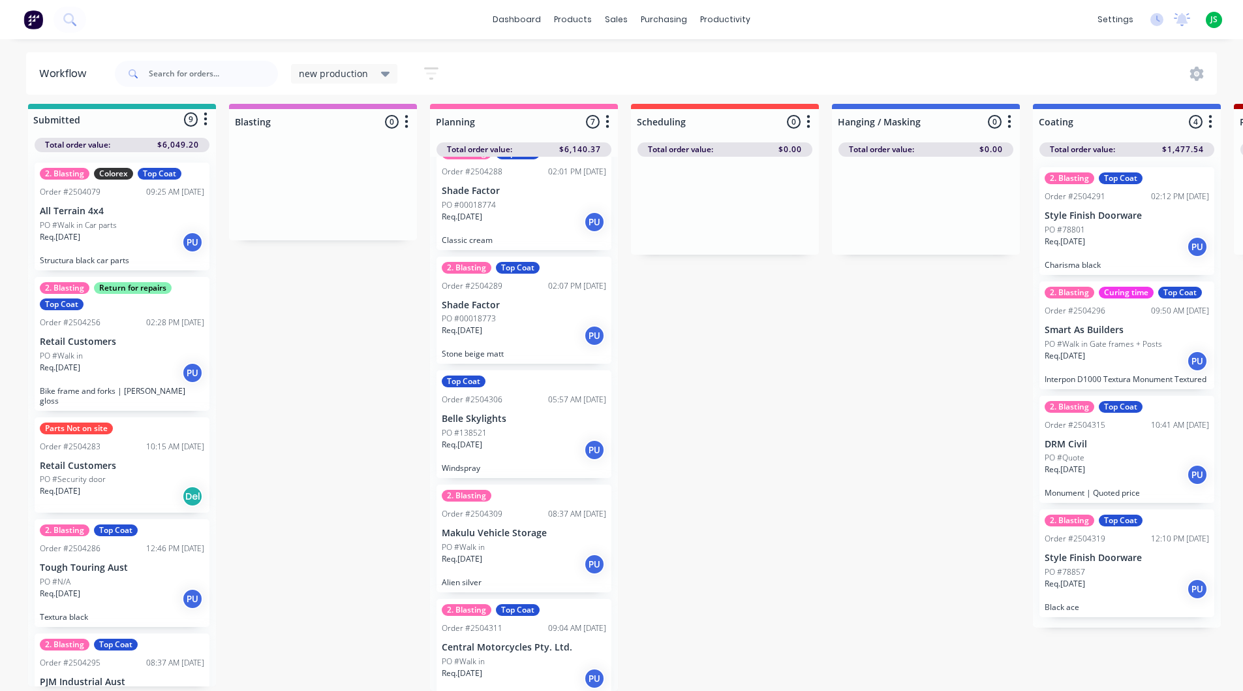
click at [124, 576] on div "PO #N/A" at bounding box center [122, 582] width 164 height 12
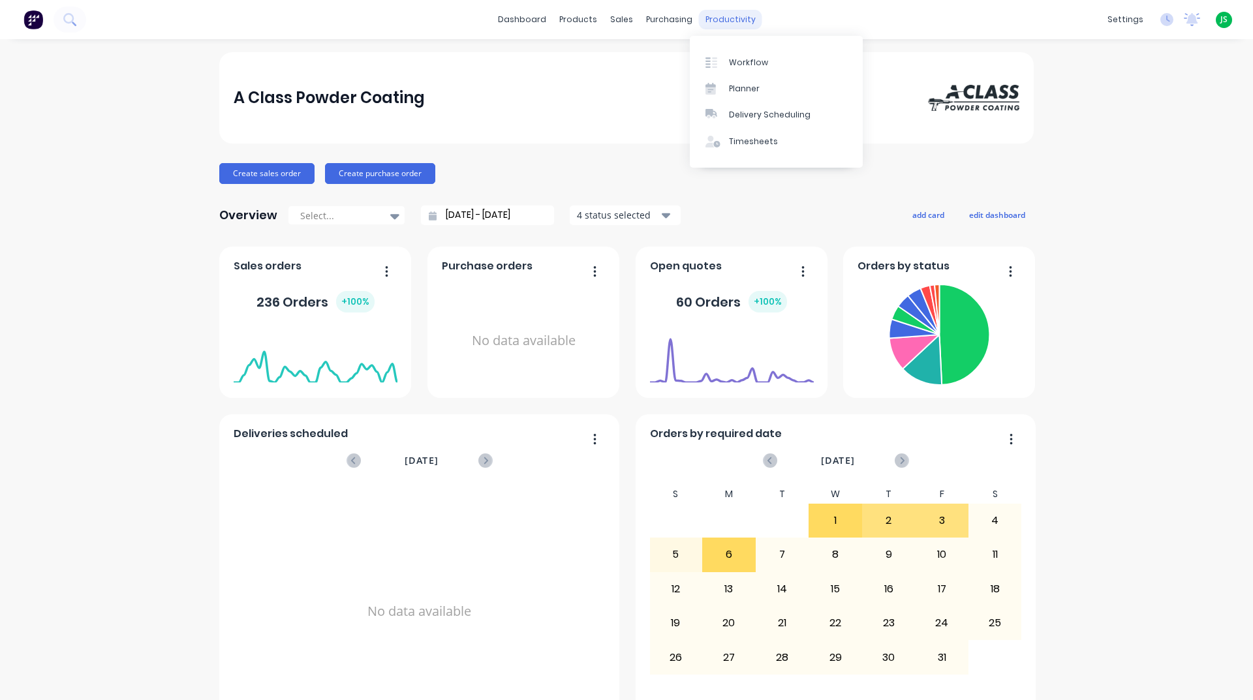
click at [711, 10] on div "productivity" at bounding box center [730, 20] width 63 height 20
click at [729, 63] on div "Workflow" at bounding box center [748, 63] width 39 height 12
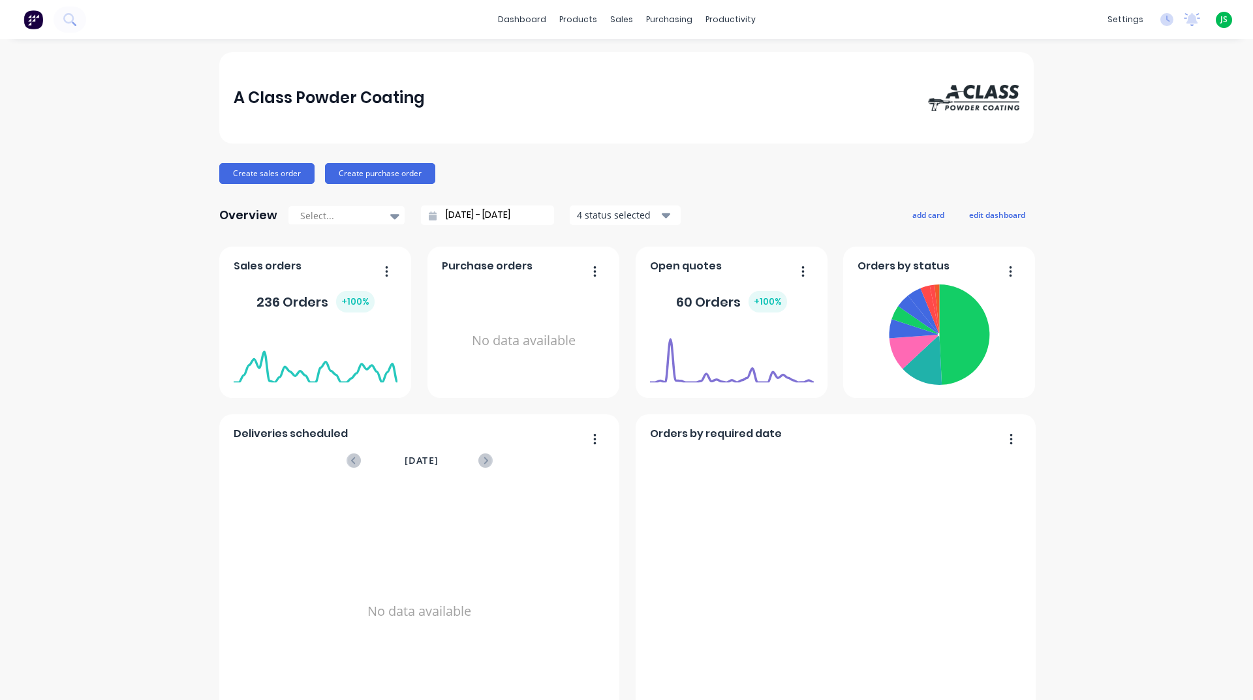
scroll to position [131, 0]
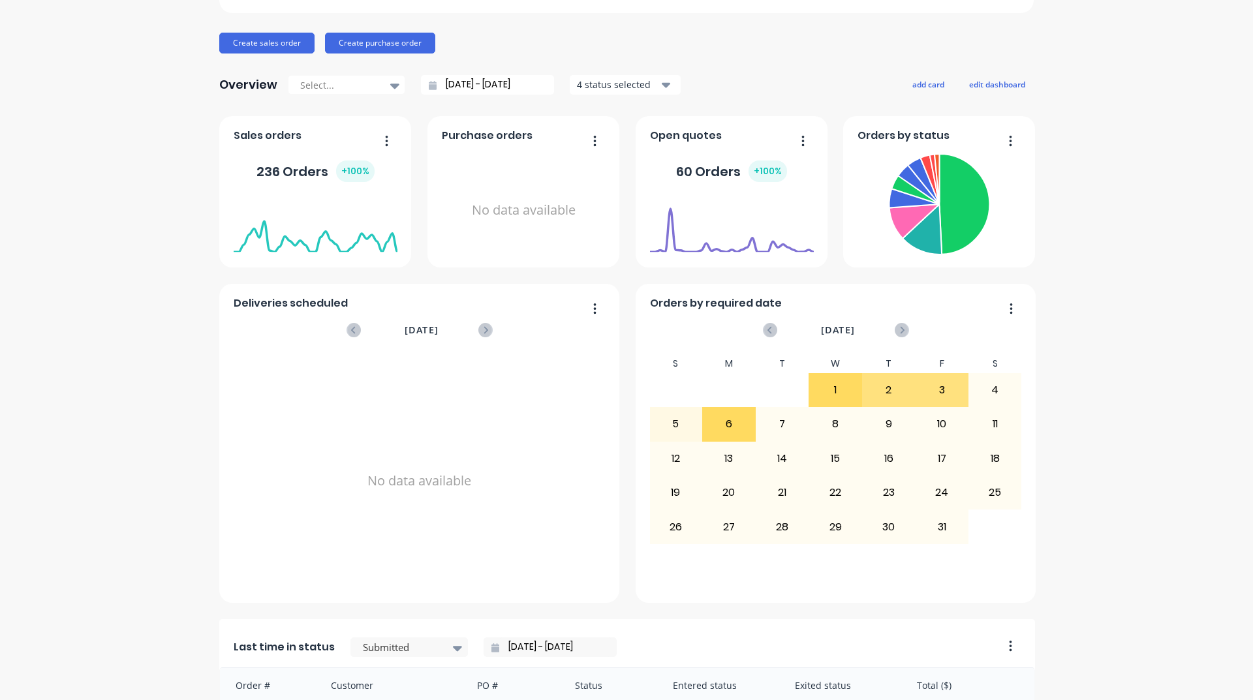
click at [650, 199] on foreignobject at bounding box center [732, 225] width 164 height 55
click at [704, 238] on foreignobject at bounding box center [732, 225] width 164 height 55
click at [895, 334] on icon at bounding box center [902, 330] width 14 height 14
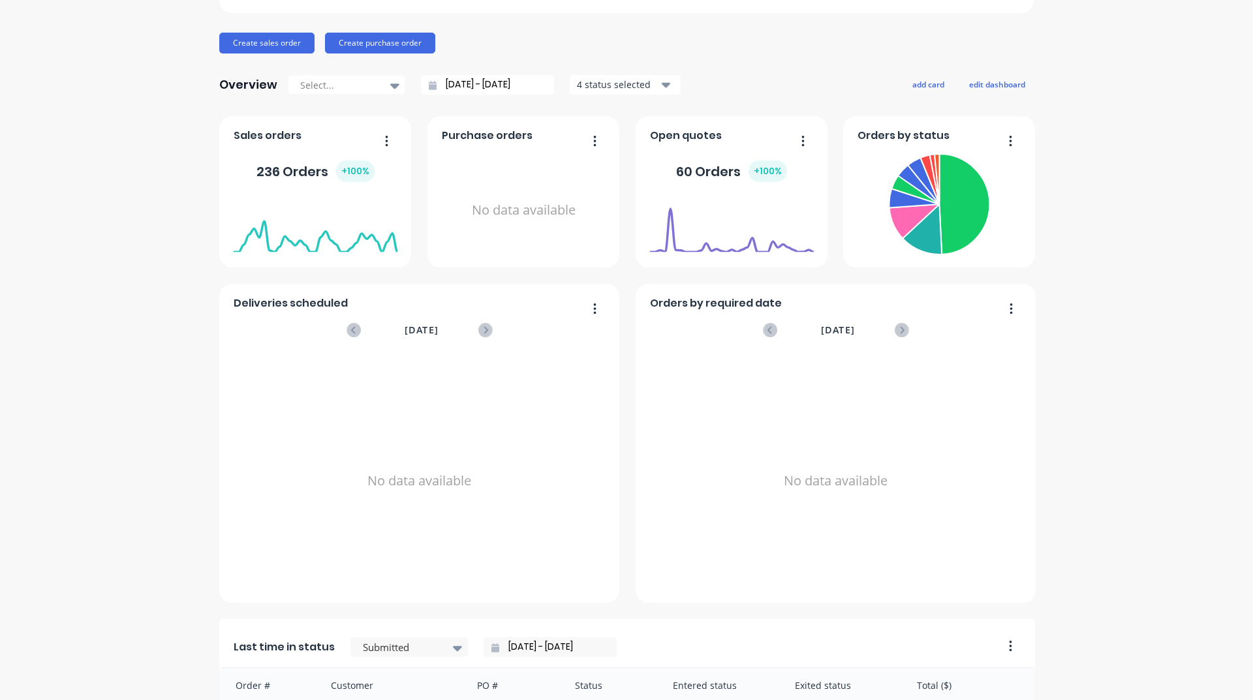
click at [895, 334] on icon at bounding box center [902, 330] width 14 height 14
click at [793, 339] on div "[DATE]" at bounding box center [836, 330] width 144 height 27
click at [755, 326] on div "[DATE] No data available" at bounding box center [836, 462] width 372 height 291
click at [763, 334] on icon at bounding box center [770, 330] width 14 height 14
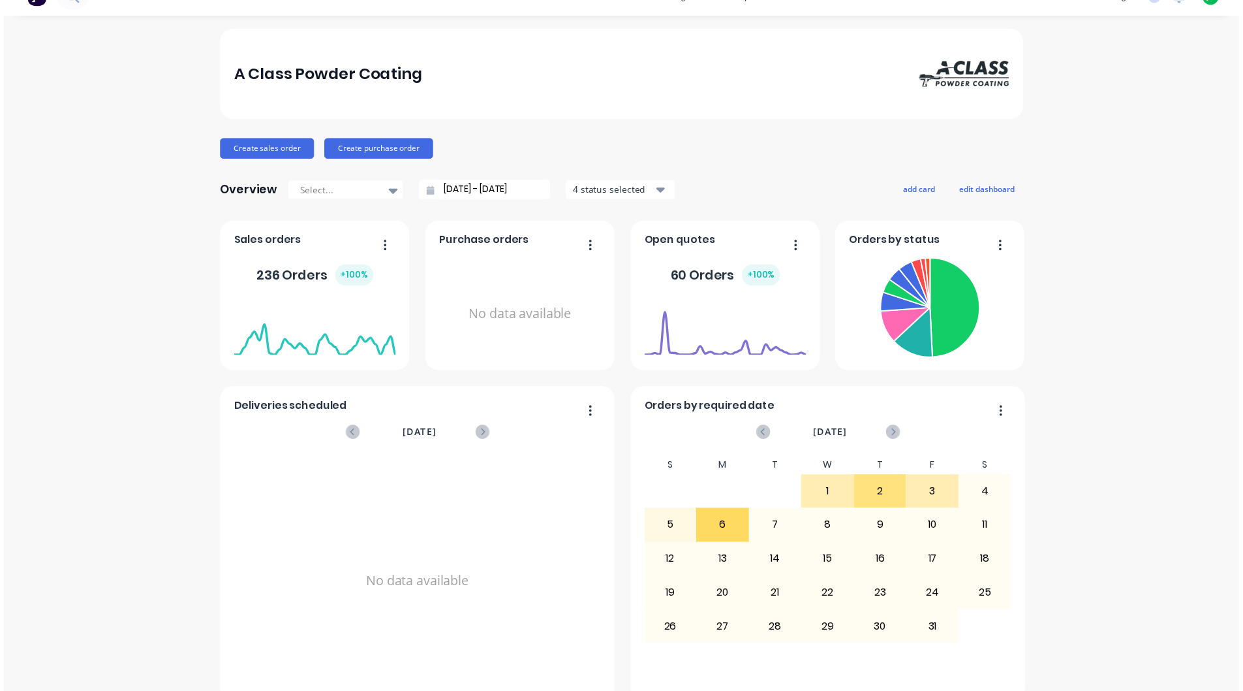
scroll to position [0, 0]
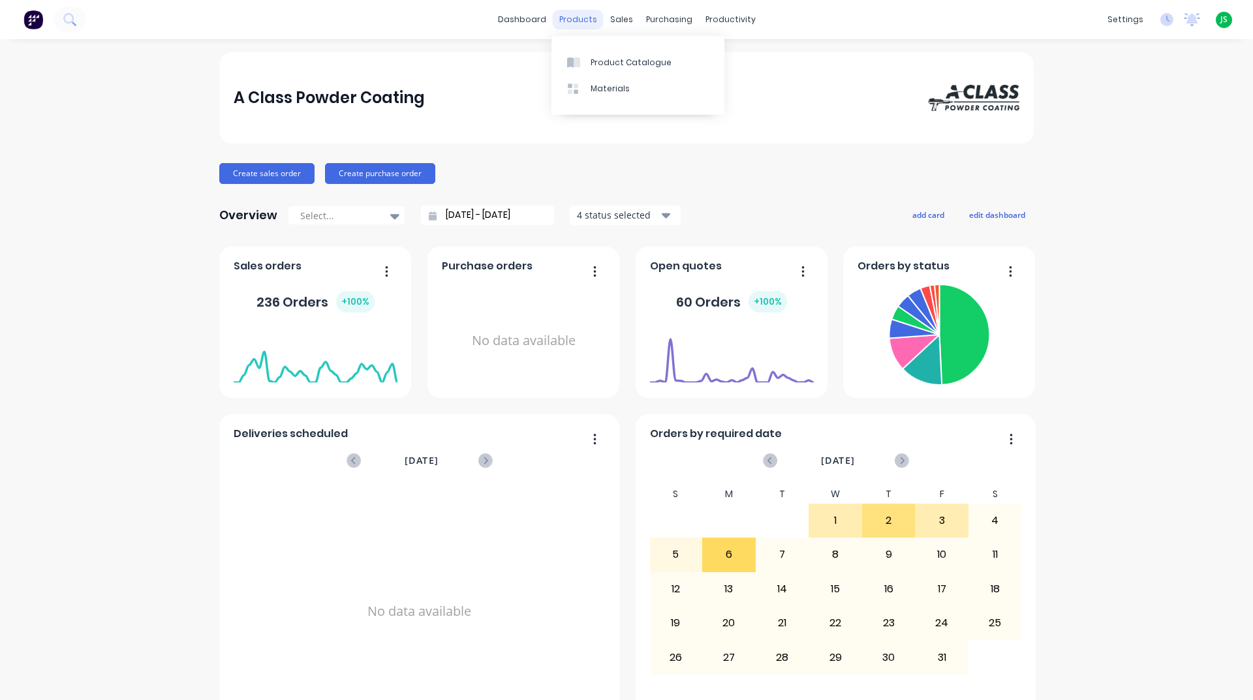
click at [573, 15] on div "products" at bounding box center [578, 20] width 51 height 20
click at [576, 99] on link "Materials" at bounding box center [638, 89] width 173 height 26
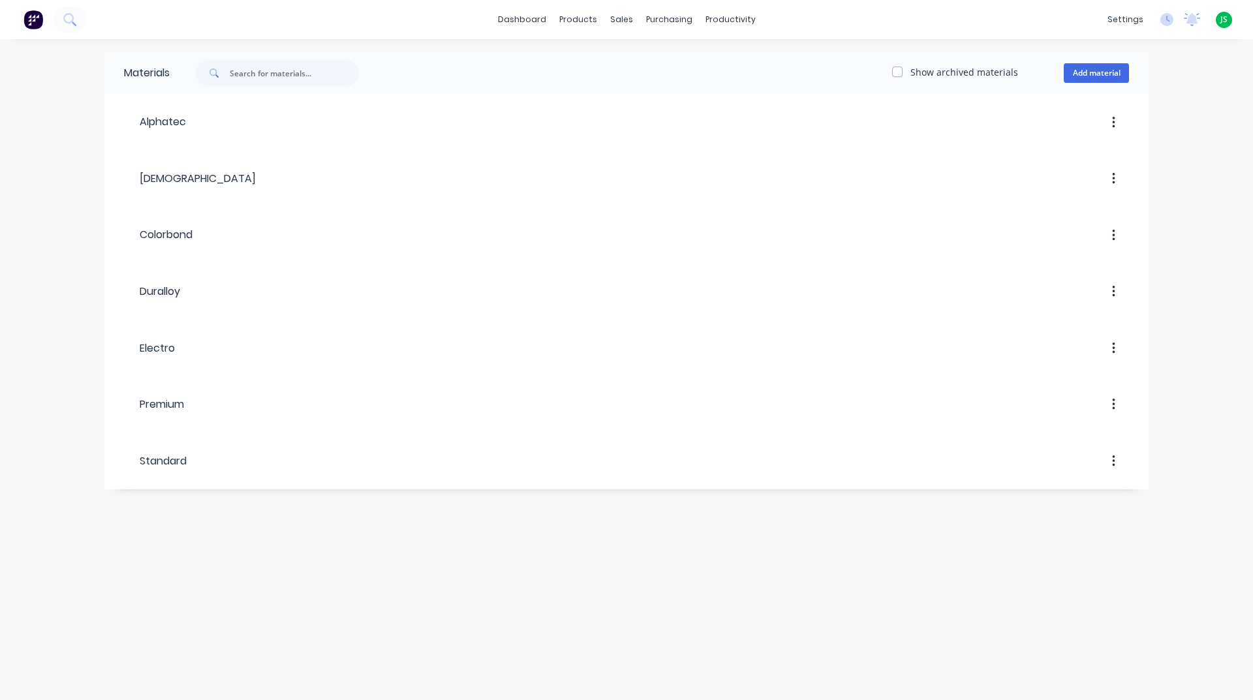
click at [529, 644] on div "Materials Show archived materials Add material Alphatec Charisma Colorbond Dura…" at bounding box center [626, 369] width 1253 height 661
click at [525, 23] on link "dashboard" at bounding box center [521, 20] width 61 height 20
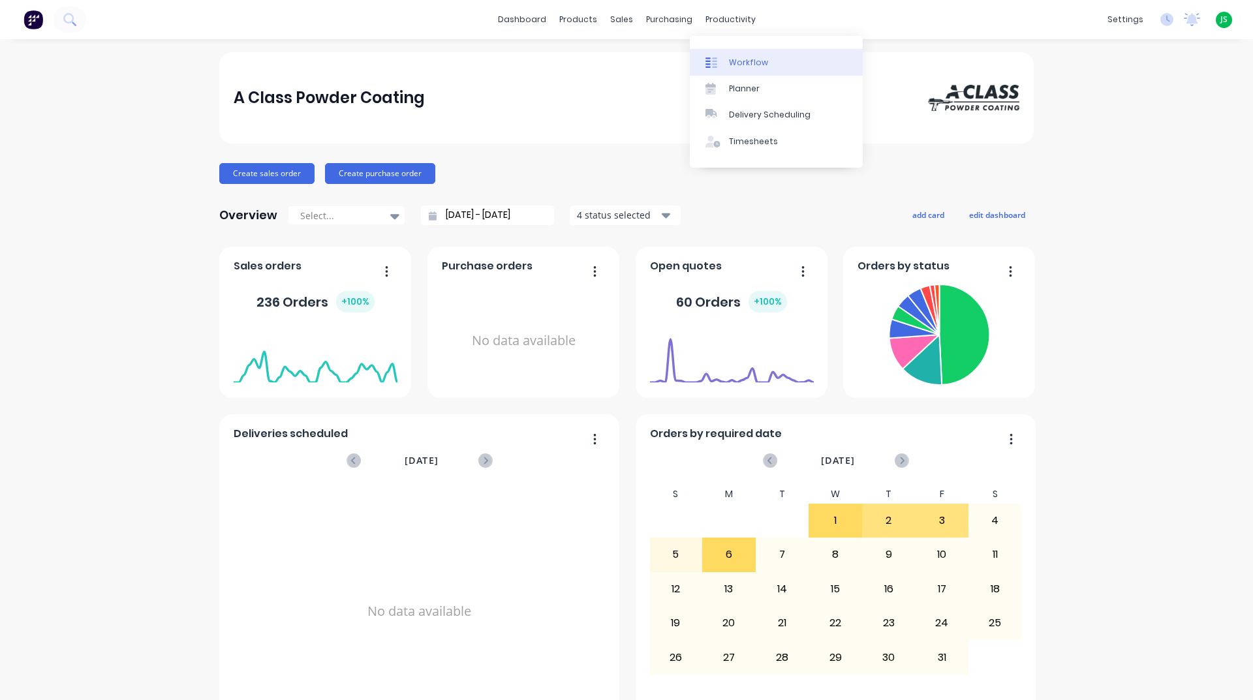
click at [726, 54] on link "Workflow" at bounding box center [776, 62] width 173 height 26
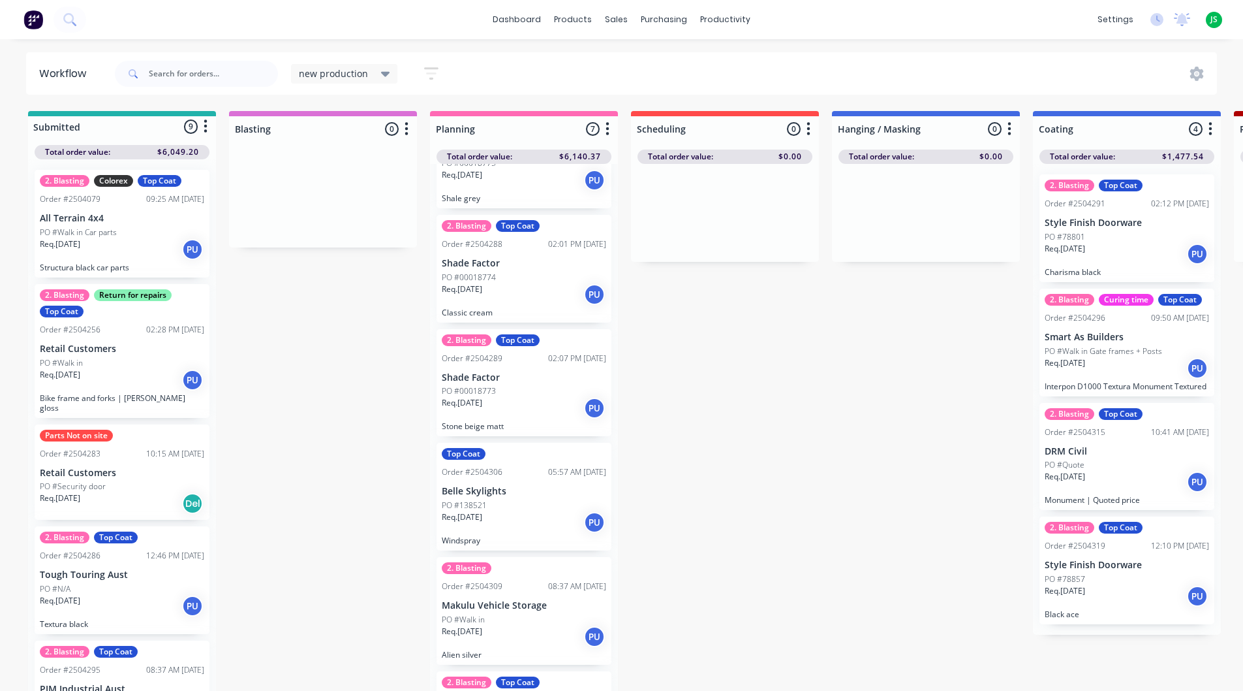
scroll to position [8, 0]
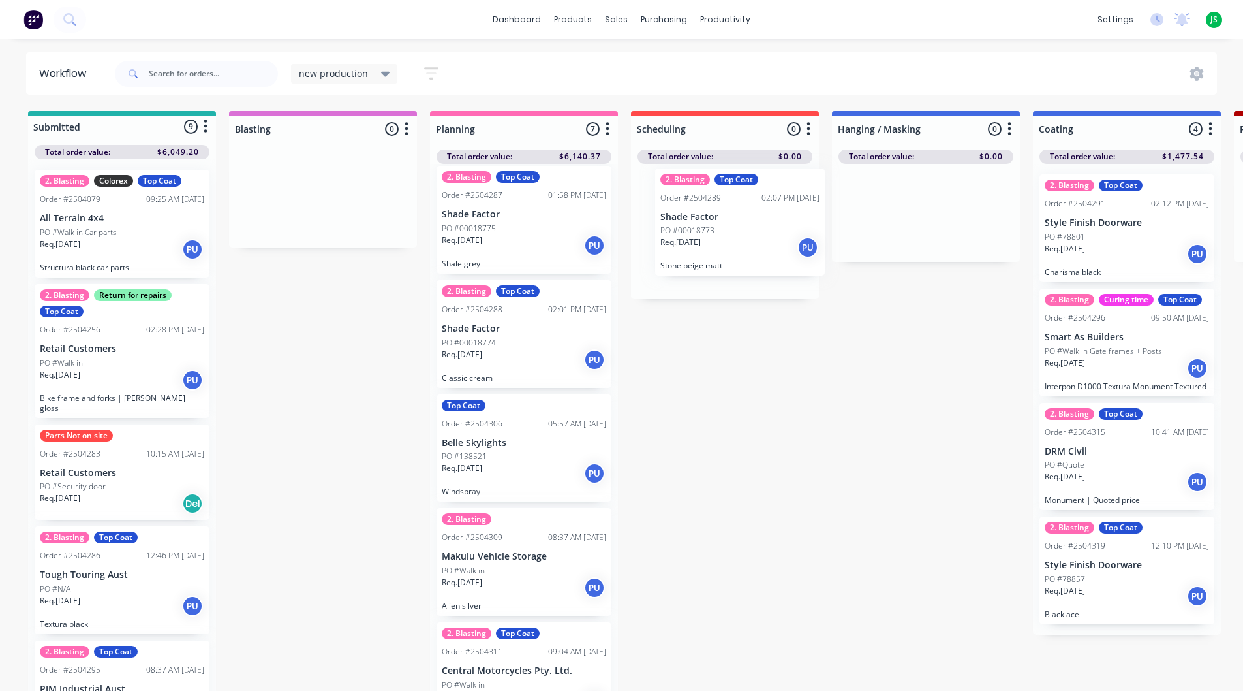
drag, startPoint x: 505, startPoint y: 461, endPoint x: 728, endPoint y: 225, distance: 325.1
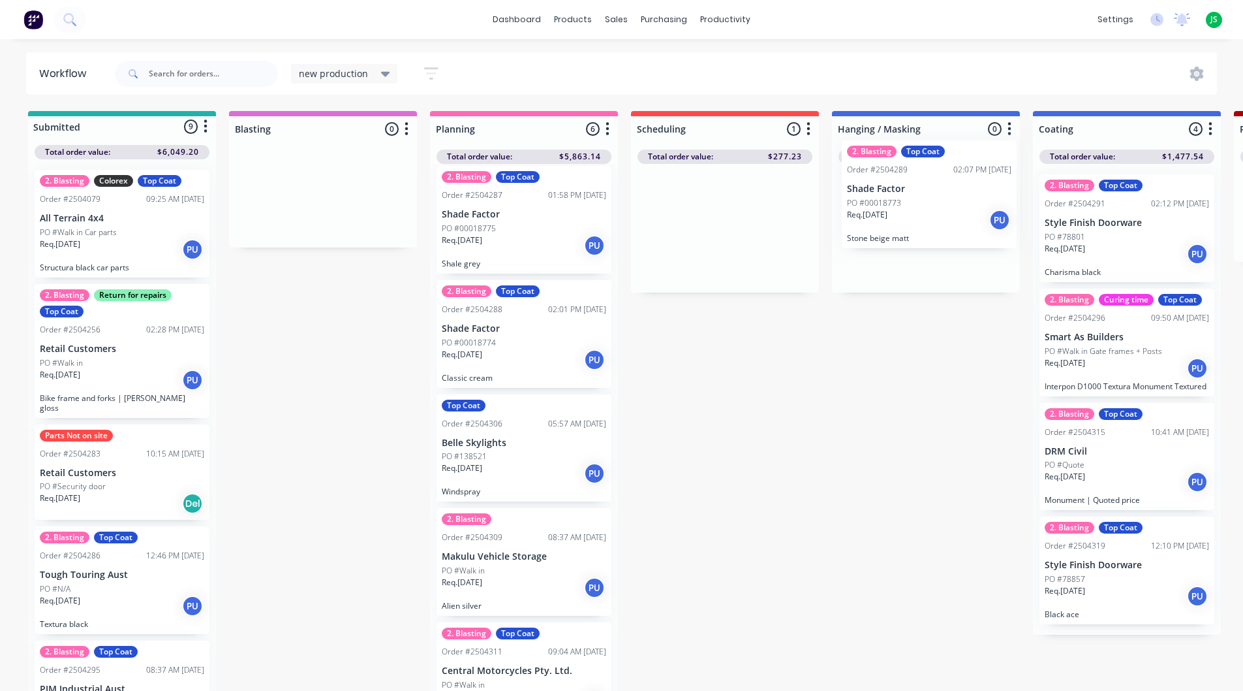
drag, startPoint x: 712, startPoint y: 255, endPoint x: 922, endPoint y: 220, distance: 212.5
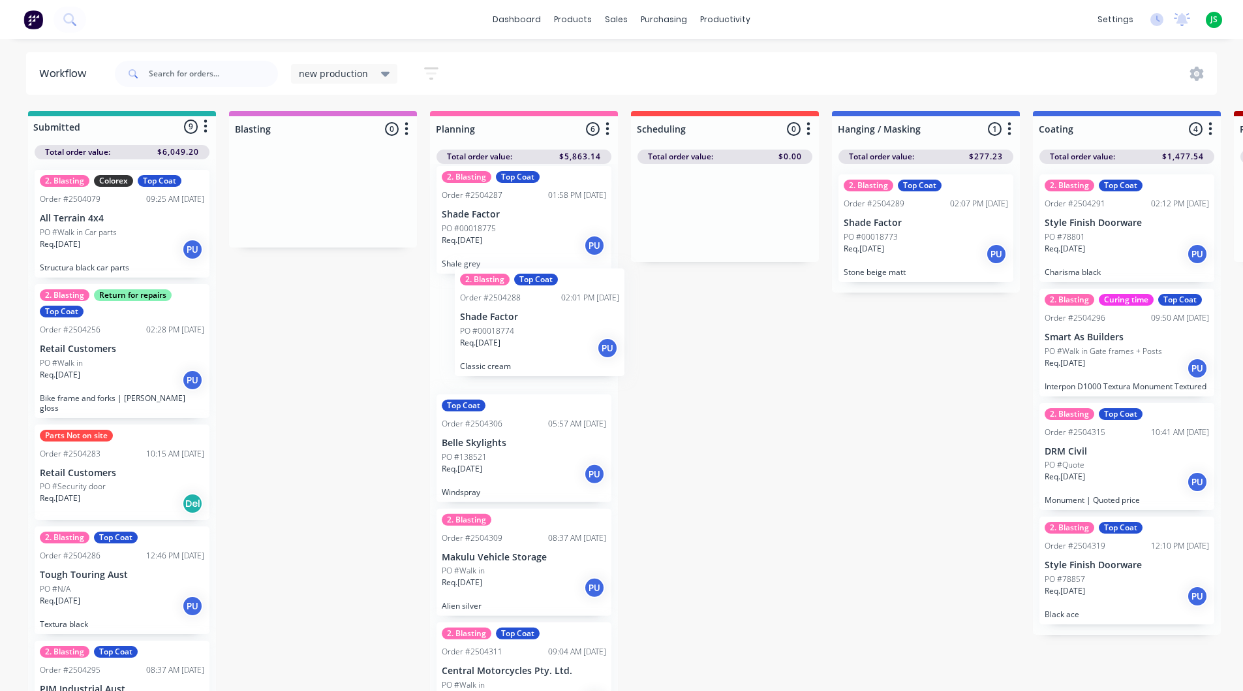
scroll to position [8, 0]
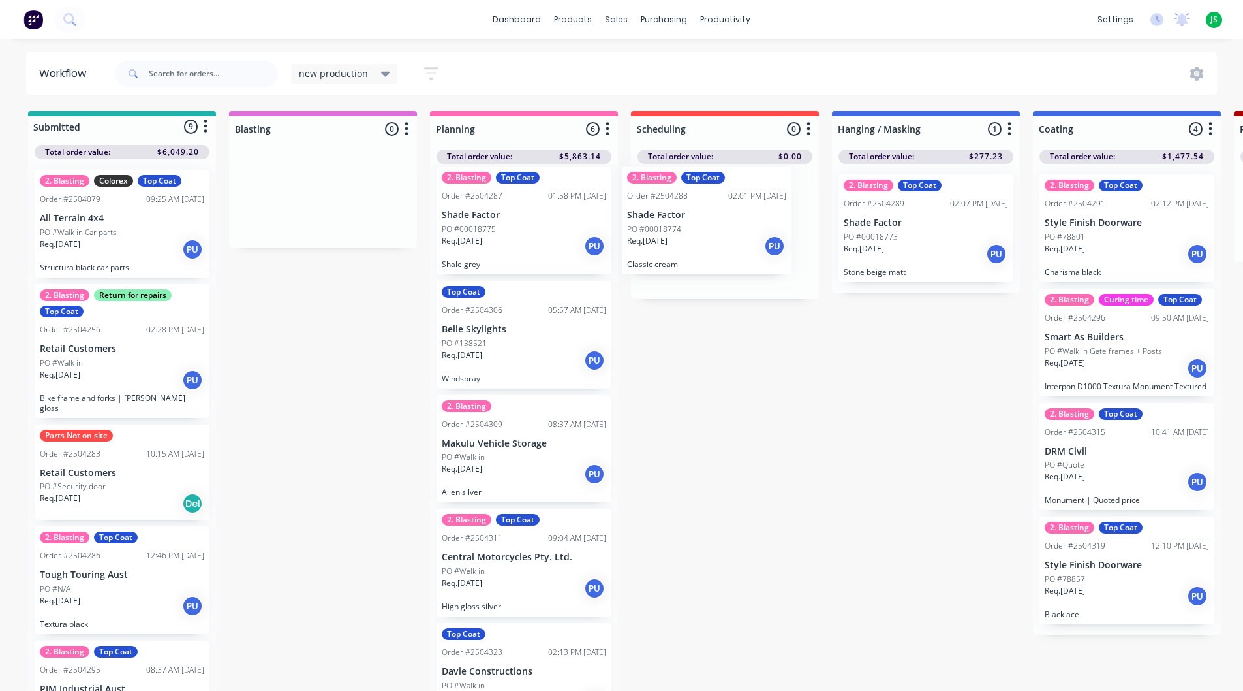
drag, startPoint x: 514, startPoint y: 368, endPoint x: 723, endPoint y: 238, distance: 246.5
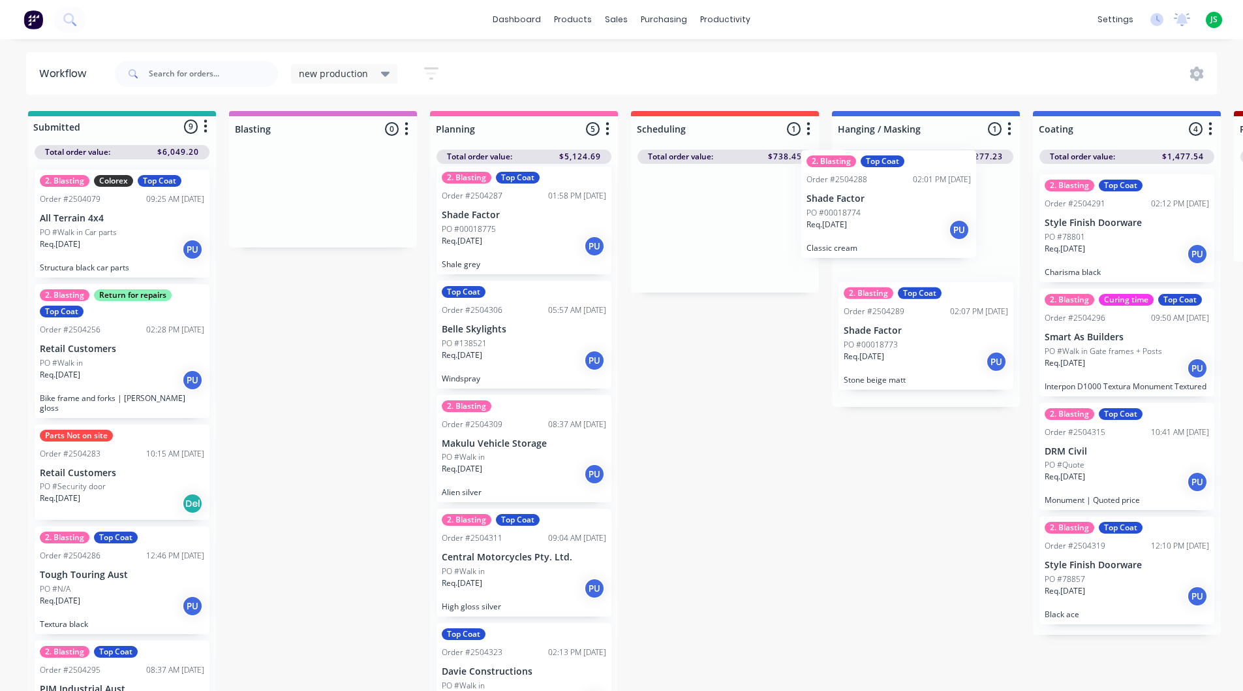
drag, startPoint x: 749, startPoint y: 234, endPoint x: 941, endPoint y: 230, distance: 191.9
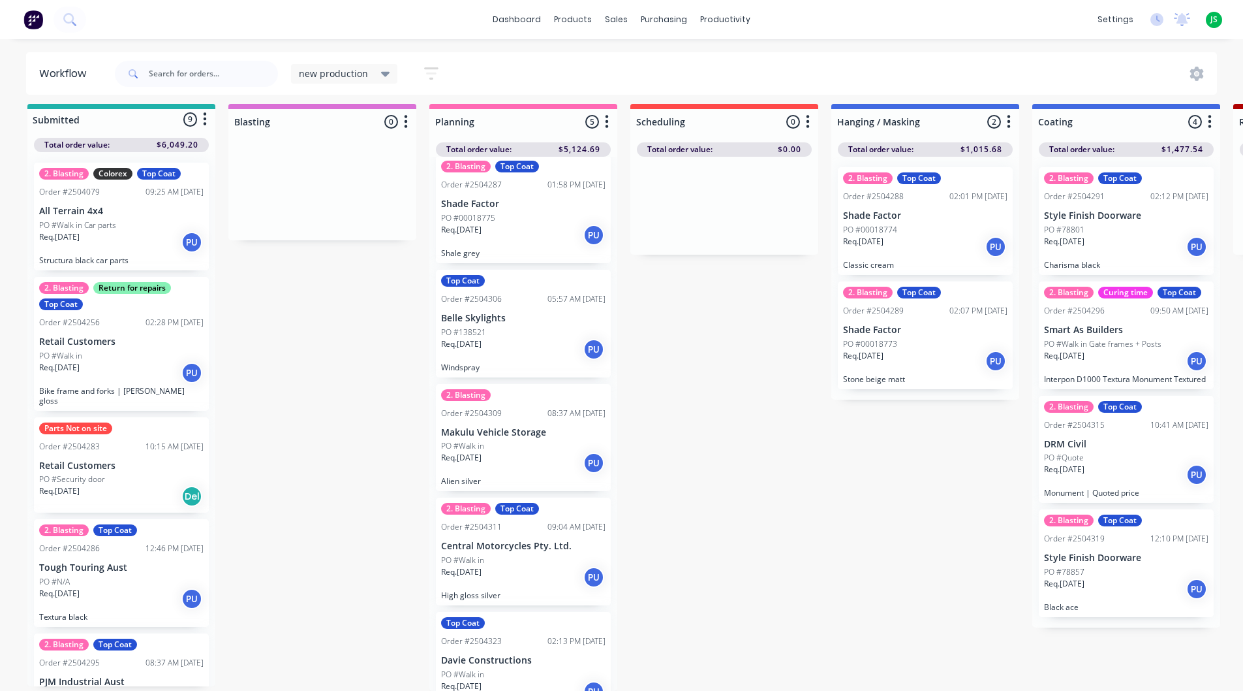
scroll to position [0, 0]
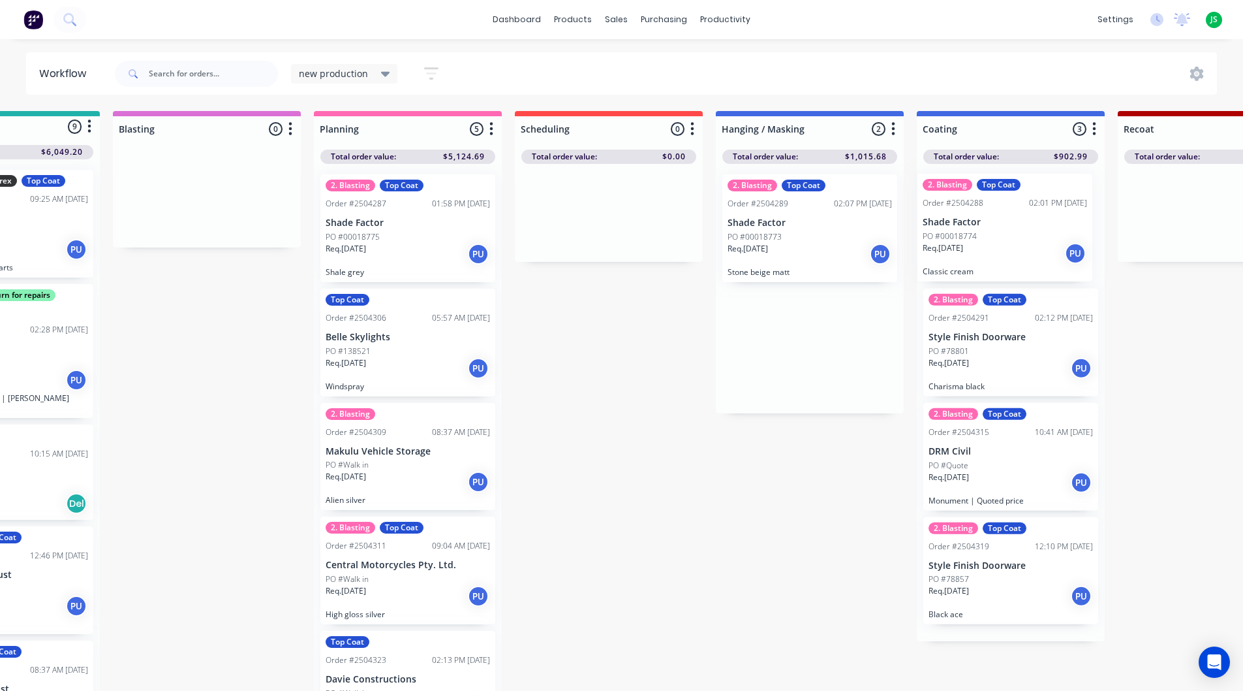
drag, startPoint x: 906, startPoint y: 241, endPoint x: 984, endPoint y: 236, distance: 77.8
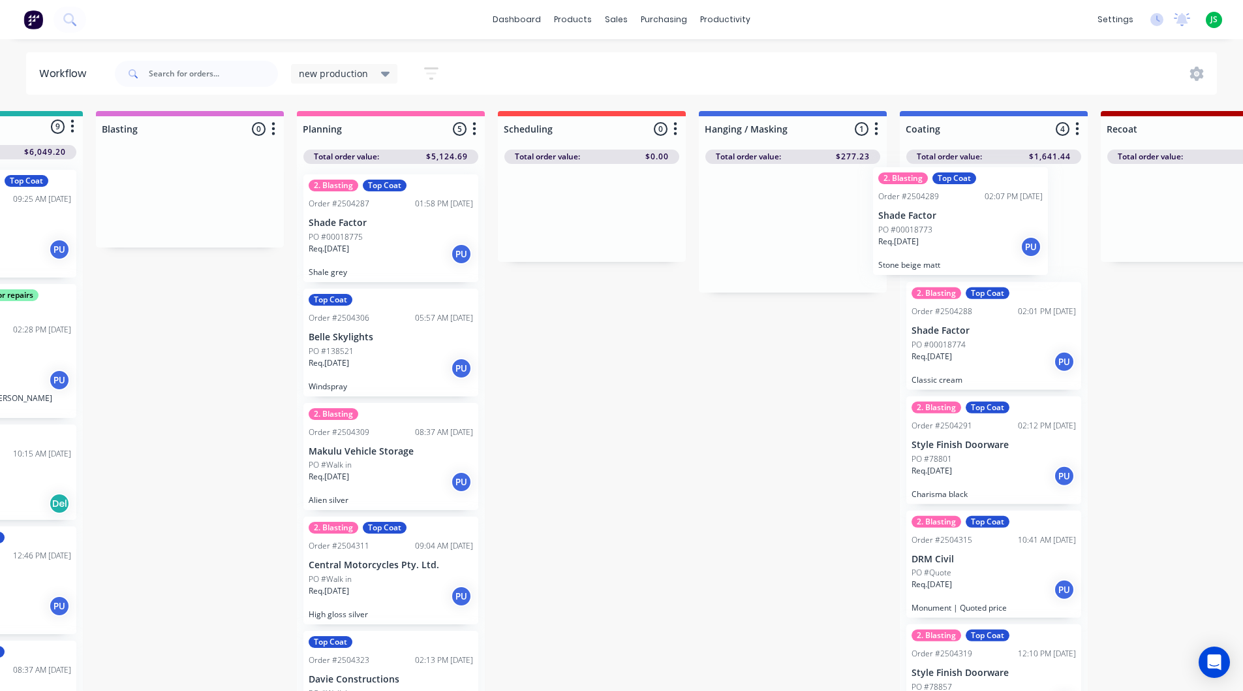
drag, startPoint x: 772, startPoint y: 249, endPoint x: 944, endPoint y: 241, distance: 172.5
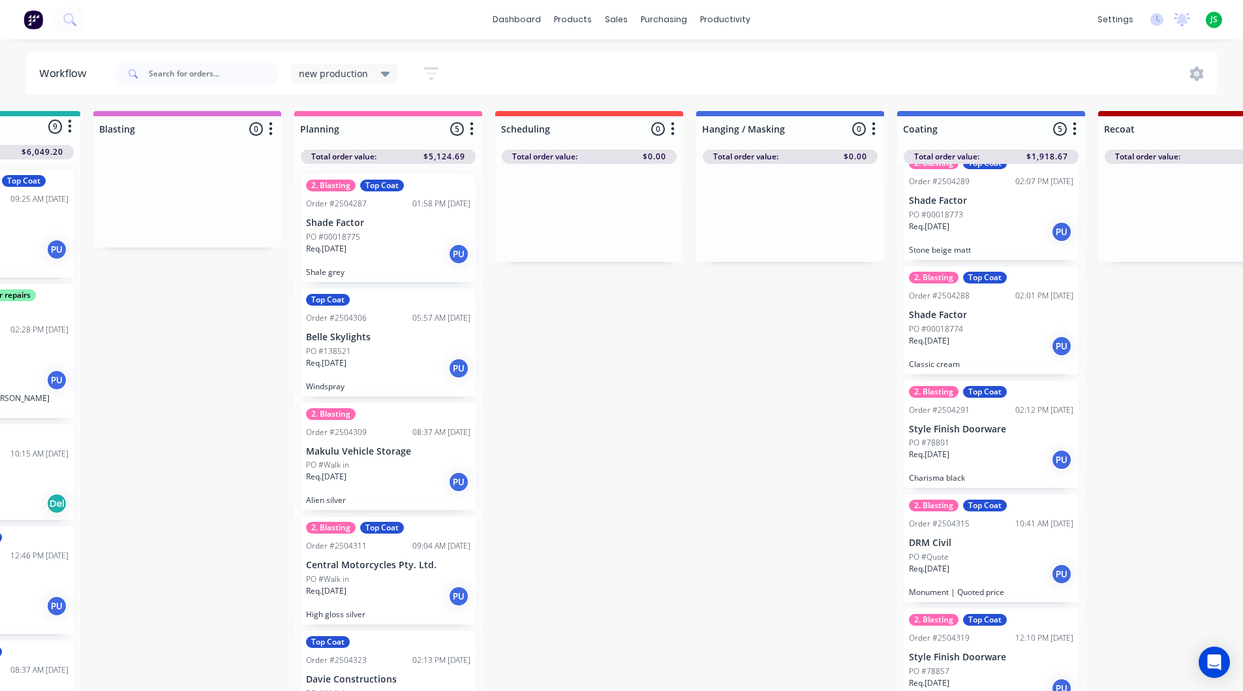
scroll to position [41, 0]
